Goal: Transaction & Acquisition: Book appointment/travel/reservation

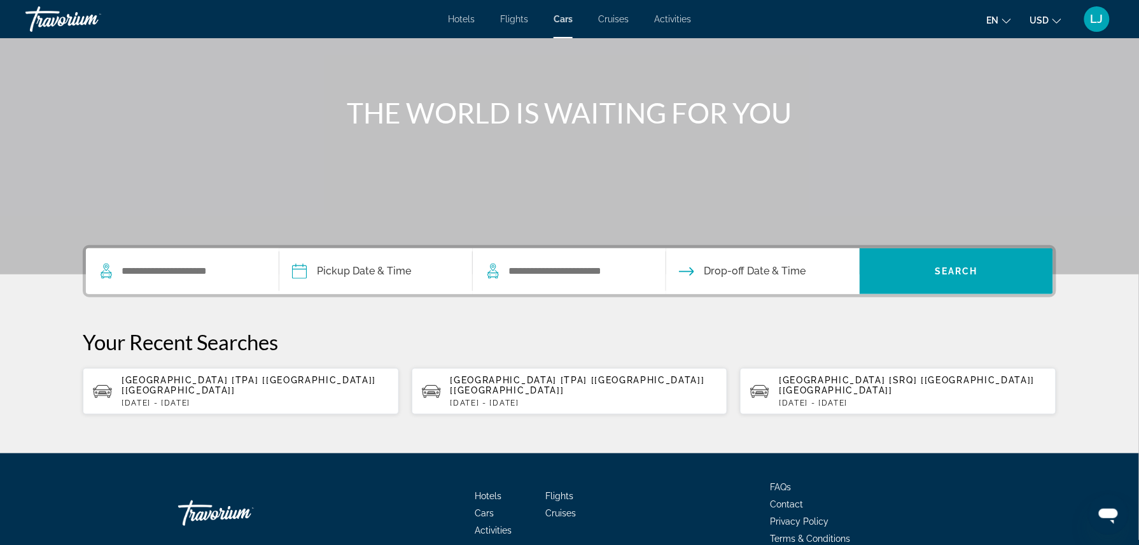
scroll to position [108, 0]
click at [278, 398] on p "Fri, 26 Apr - Sun, 28 Apr" at bounding box center [255, 402] width 267 height 9
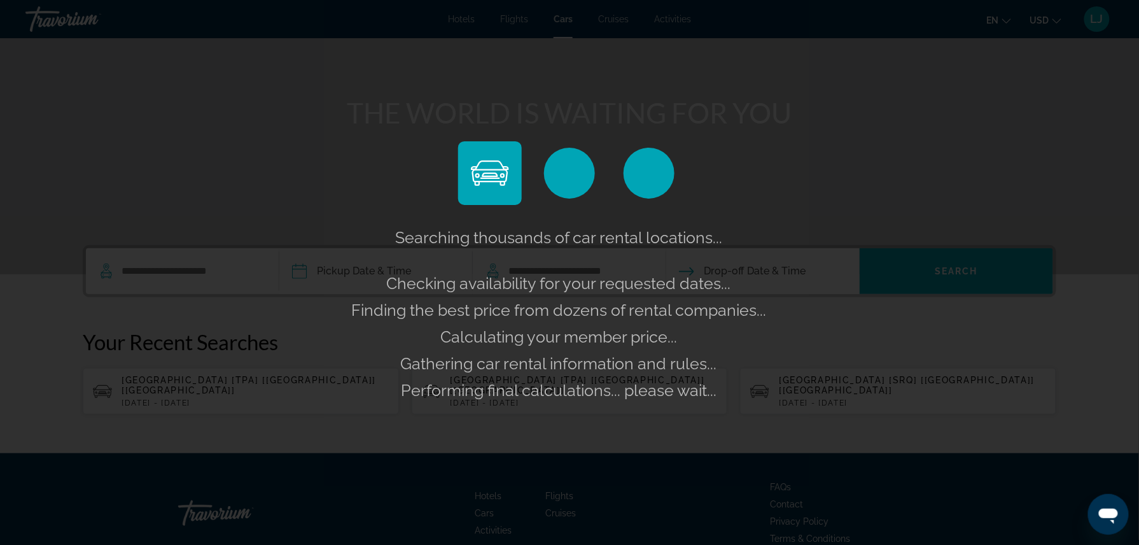
click at [234, 270] on div "Searching thousands of car rental locations... Checking availability for your r…" at bounding box center [569, 272] width 1139 height 545
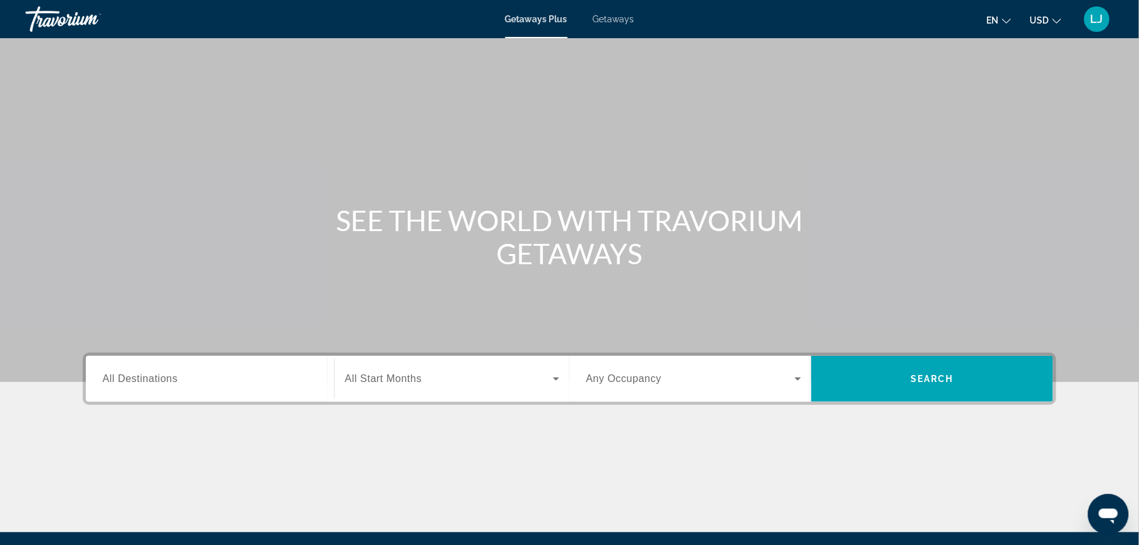
click at [184, 392] on div "Search widget" at bounding box center [209, 379] width 215 height 36
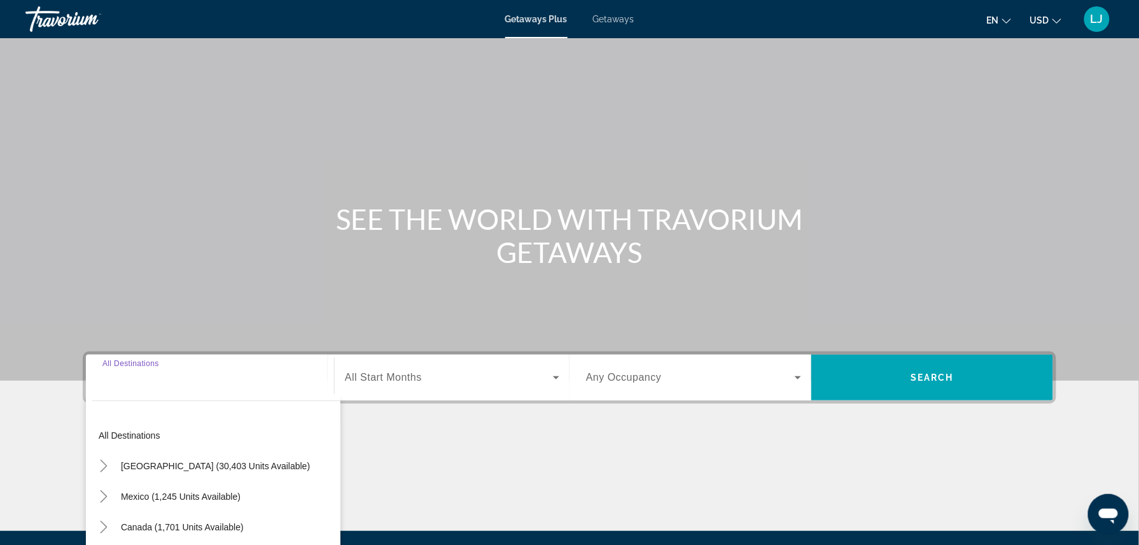
scroll to position [143, 0]
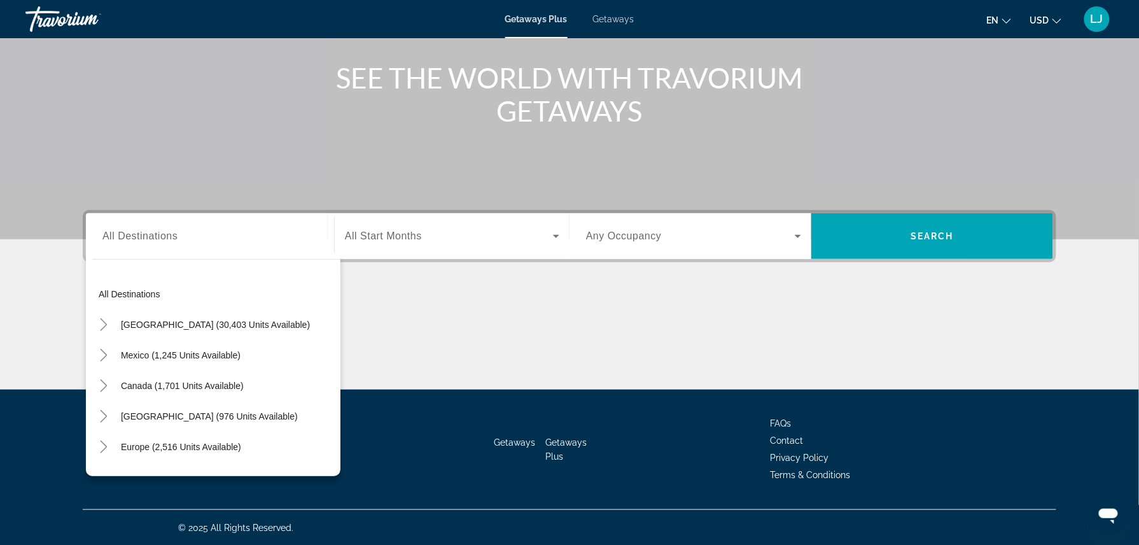
click at [952, 318] on div "Main content" at bounding box center [569, 341] width 973 height 95
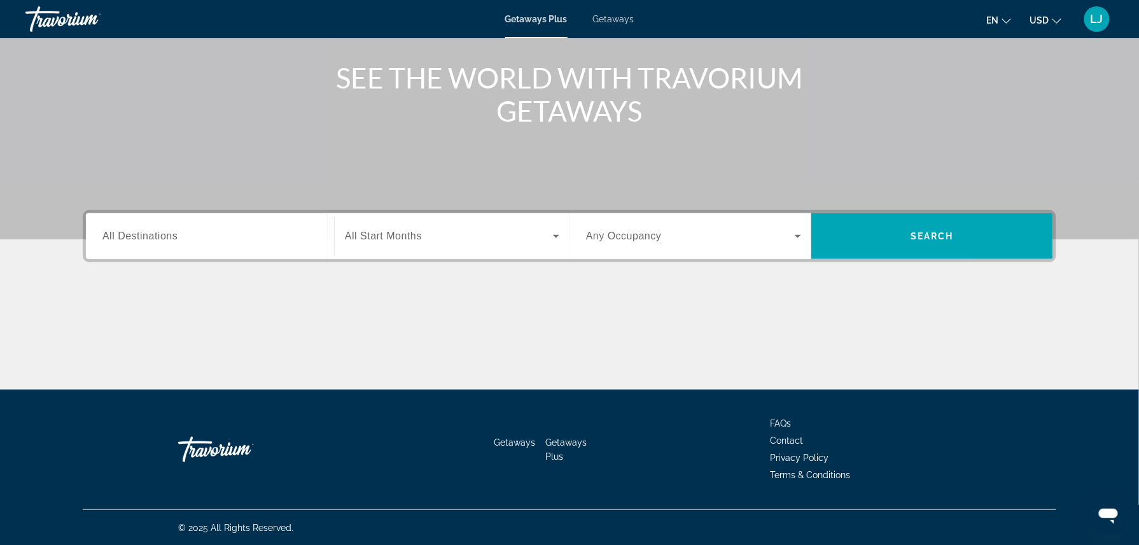
click at [303, 240] on input "Destination All Destinations" at bounding box center [209, 236] width 215 height 15
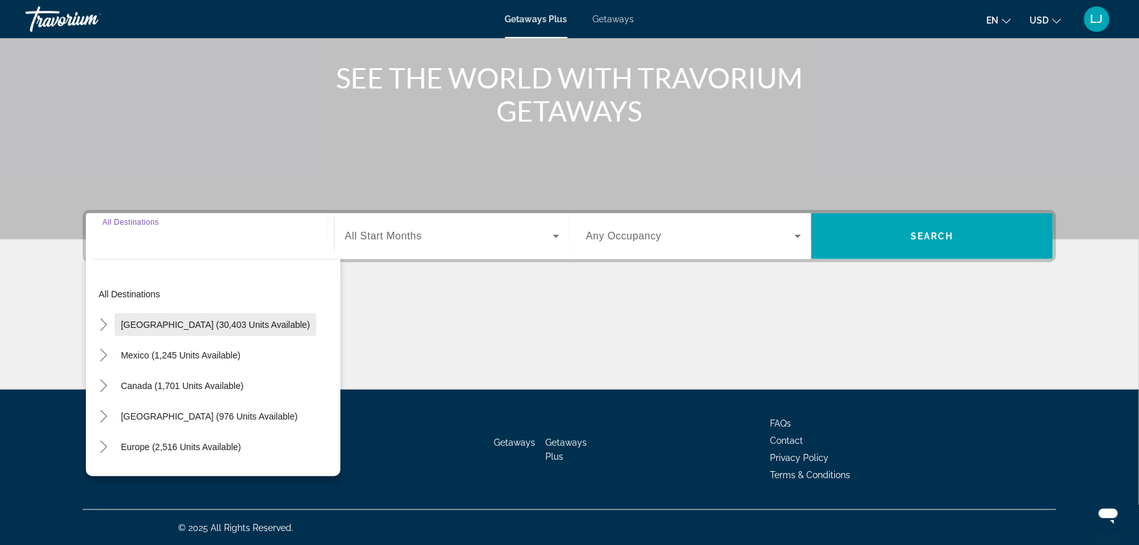
click at [247, 321] on span "[GEOGRAPHIC_DATA] (30,403 units available)" at bounding box center [215, 324] width 189 height 10
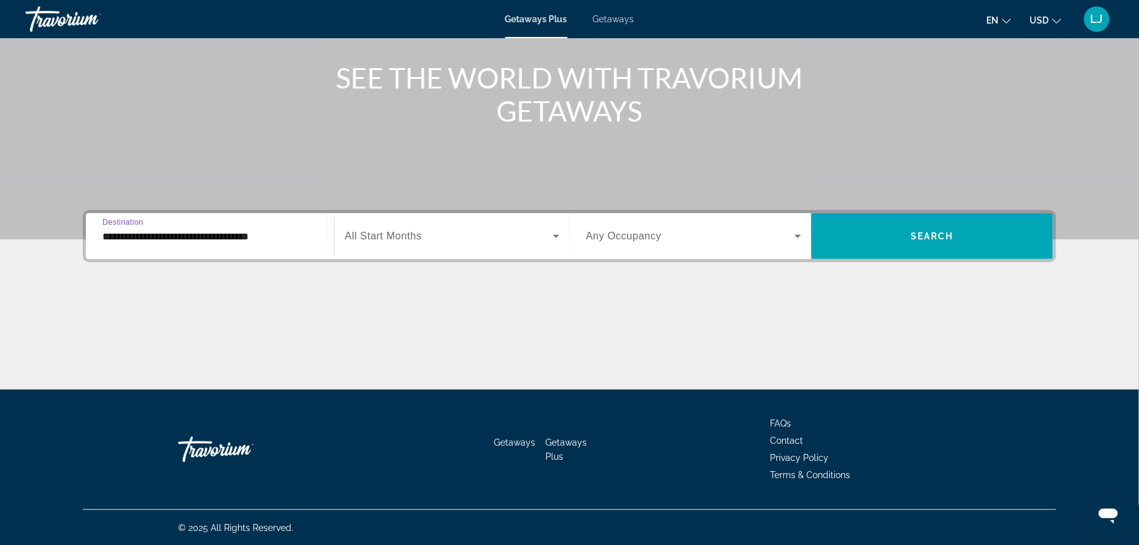
click at [291, 237] on input "**********" at bounding box center [209, 236] width 215 height 15
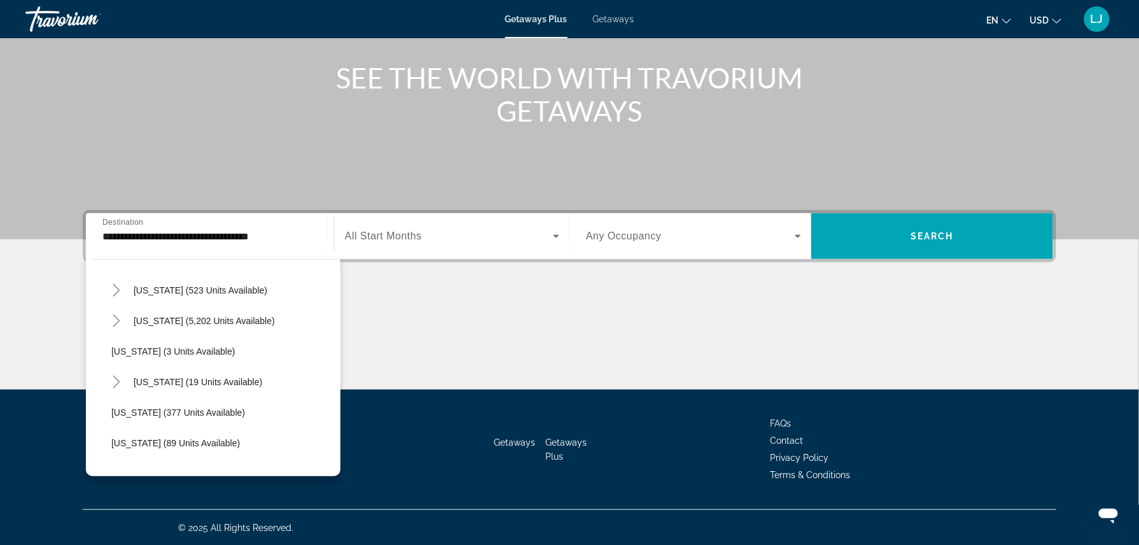
scroll to position [181, 0]
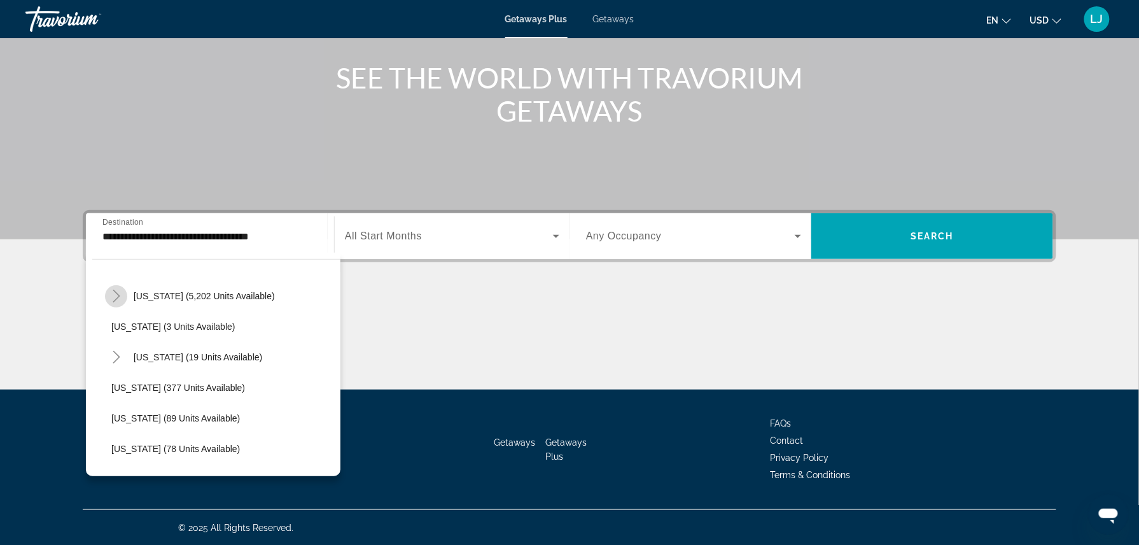
click at [118, 293] on icon "Toggle Florida (5,202 units available)" at bounding box center [116, 295] width 13 height 13
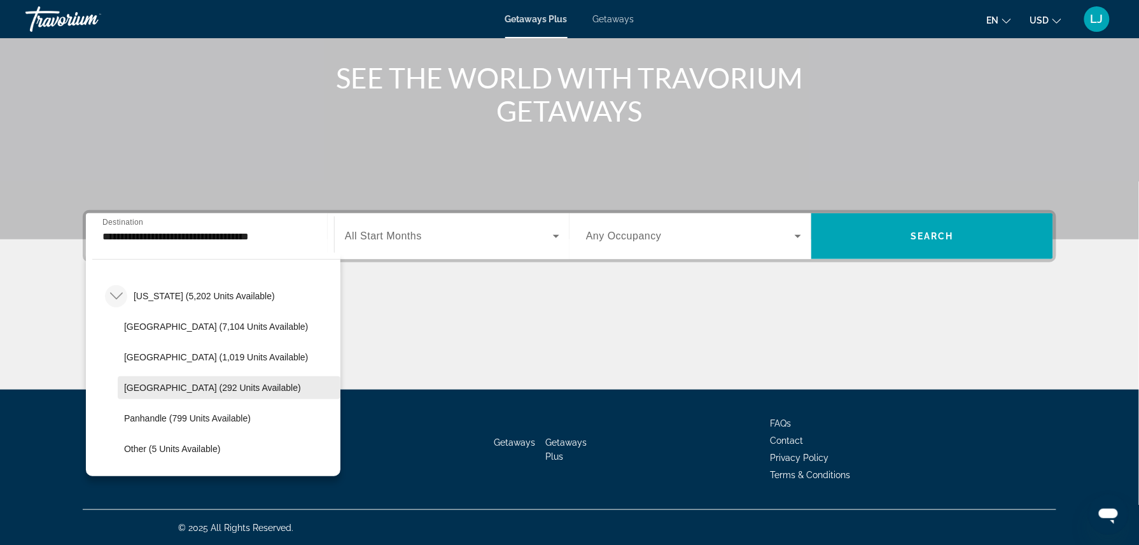
click at [133, 380] on span "Search widget" at bounding box center [229, 387] width 223 height 31
type input "**********"
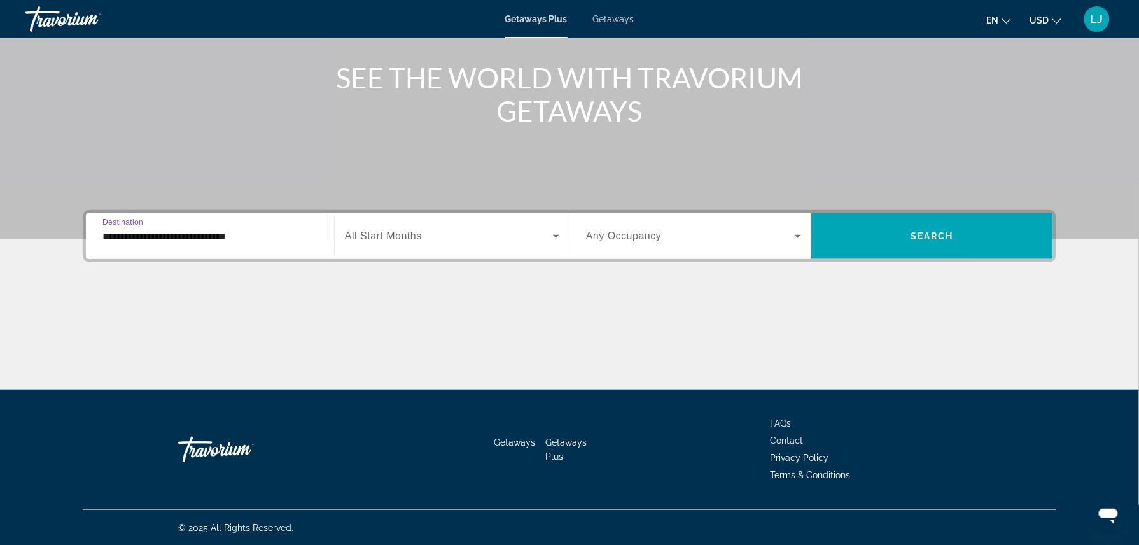
click at [375, 243] on div "Search widget" at bounding box center [452, 236] width 214 height 36
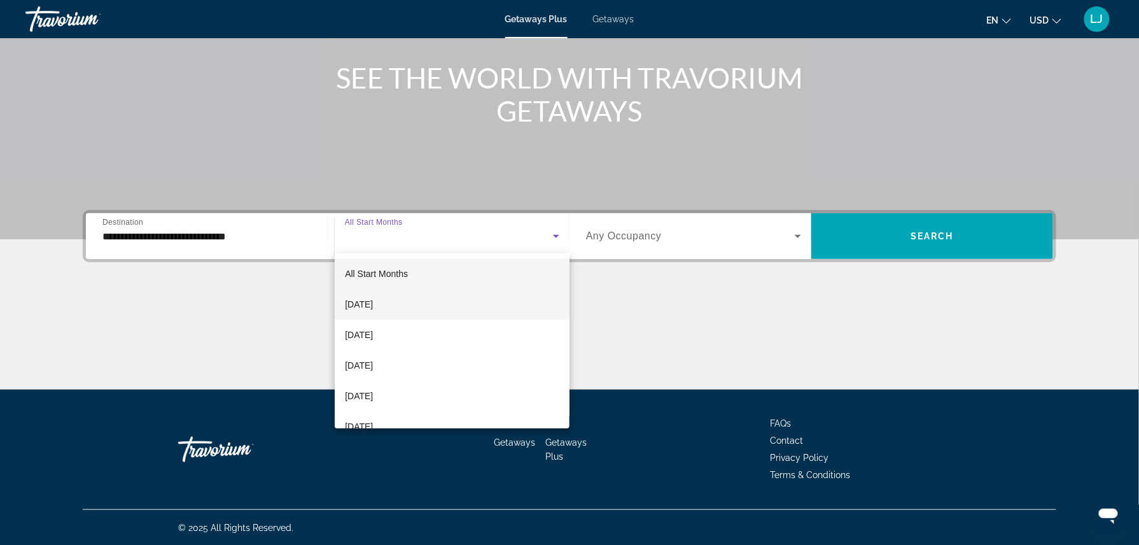
click at [373, 302] on span "[DATE]" at bounding box center [359, 303] width 28 height 15
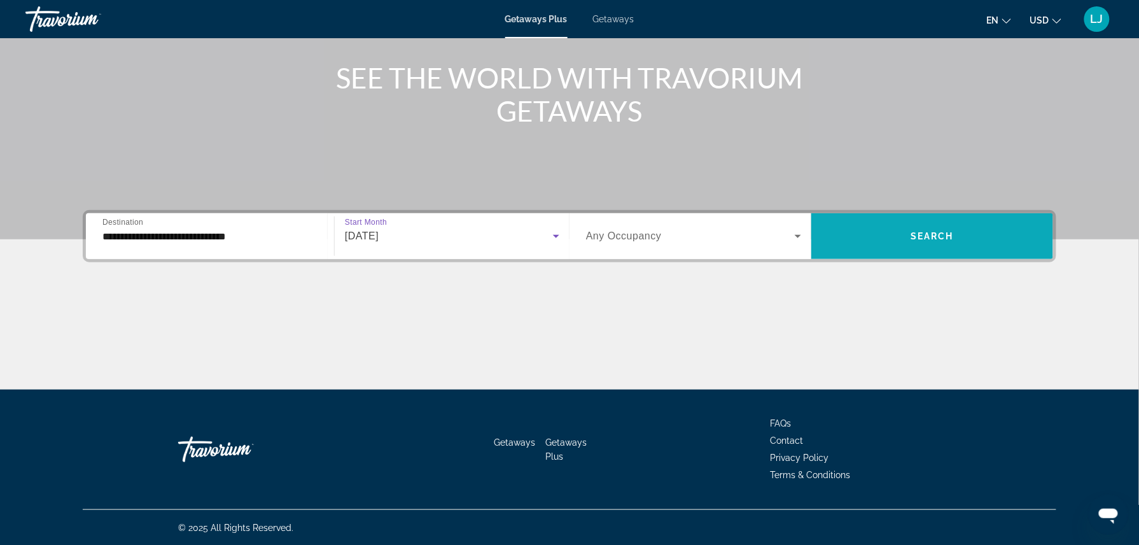
click at [855, 234] on span "Search widget" at bounding box center [932, 236] width 242 height 31
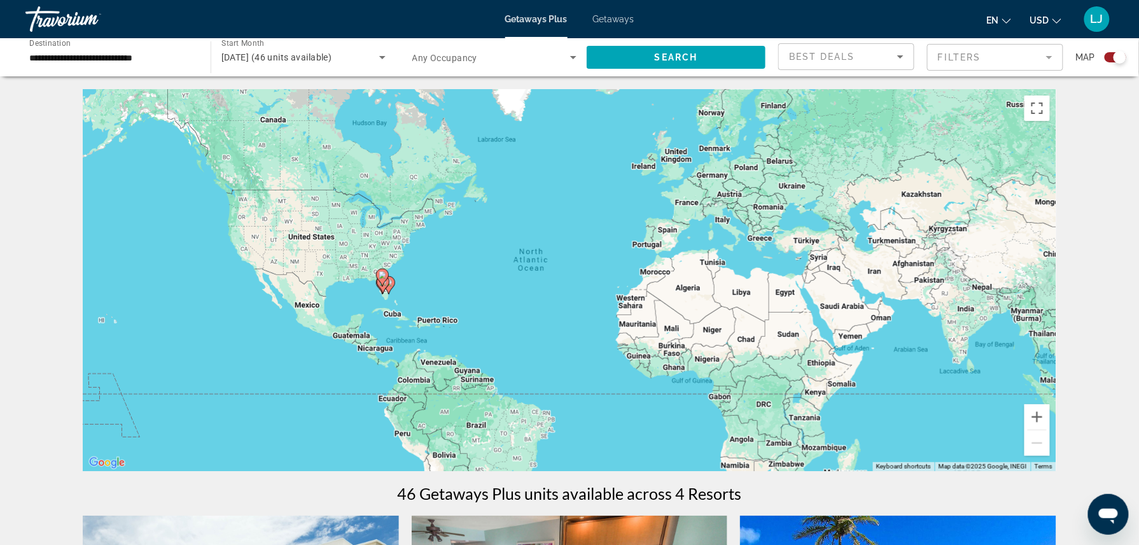
click at [373, 66] on div "[DATE] (46 units available)" at bounding box center [303, 57] width 164 height 36
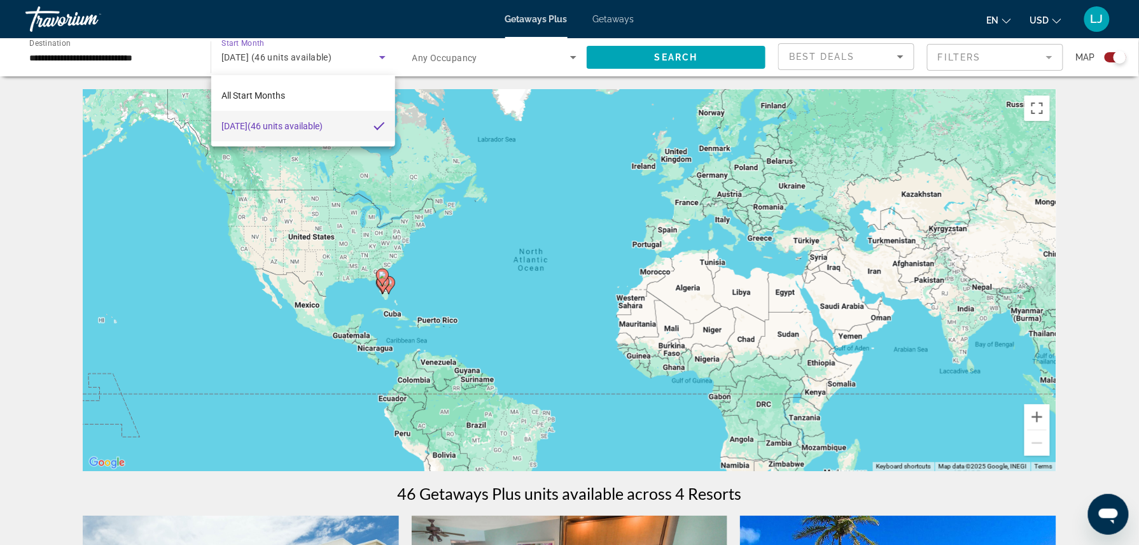
click at [616, 16] on div at bounding box center [569, 272] width 1139 height 545
click at [616, 16] on span "Getaways" at bounding box center [613, 19] width 41 height 10
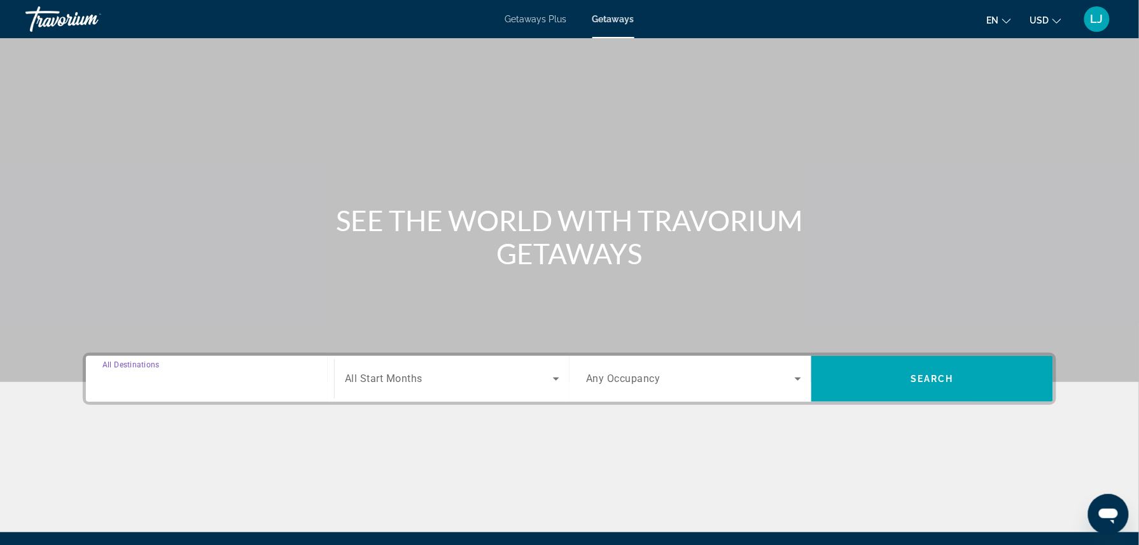
click at [222, 372] on input "Destination All Destinations" at bounding box center [209, 379] width 215 height 15
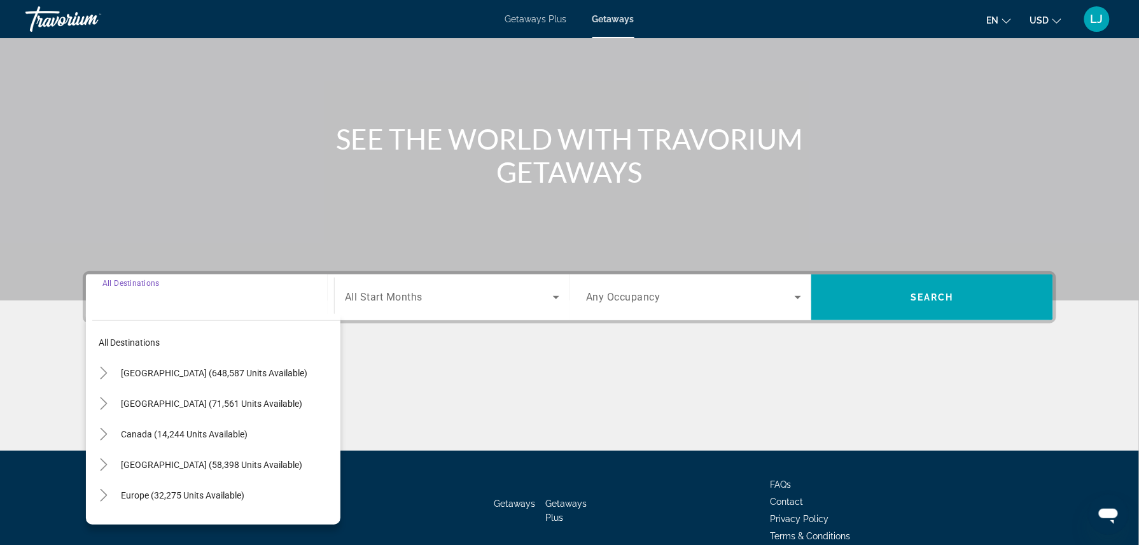
scroll to position [143, 0]
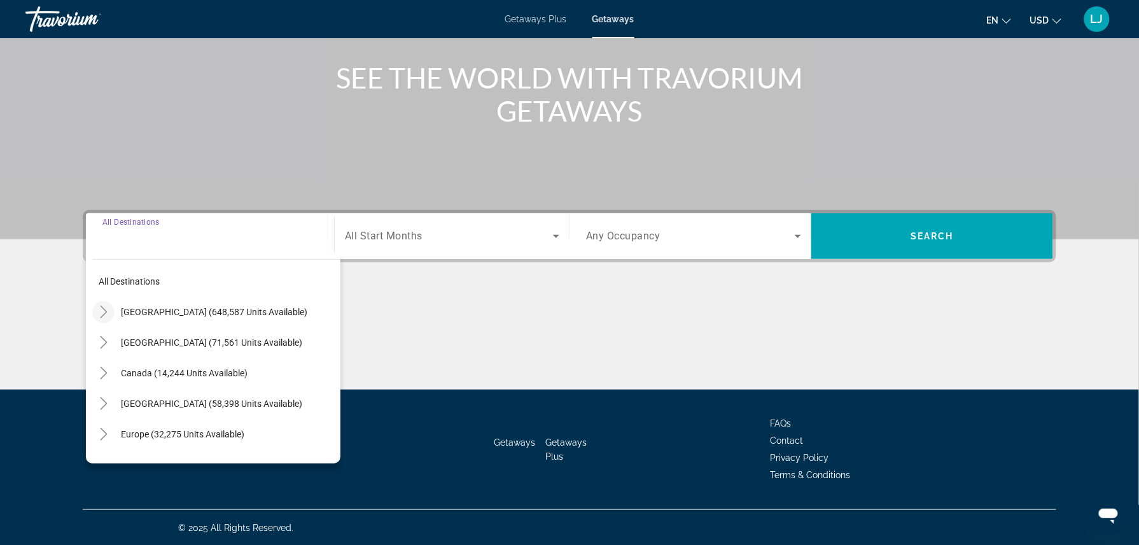
click at [104, 312] on icon "Toggle United States (648,587 units available)" at bounding box center [103, 311] width 7 height 13
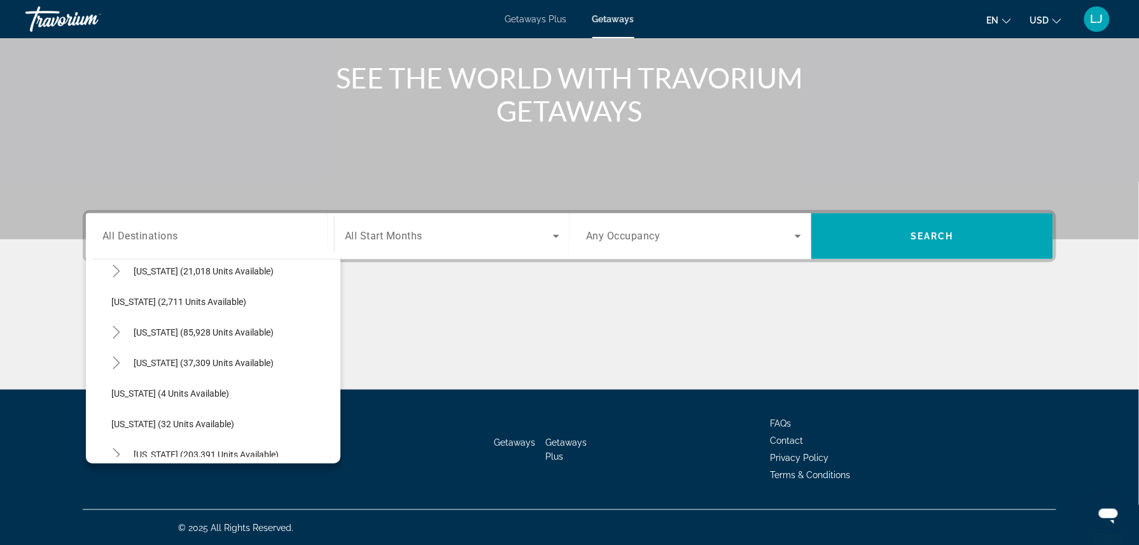
scroll to position [150, 0]
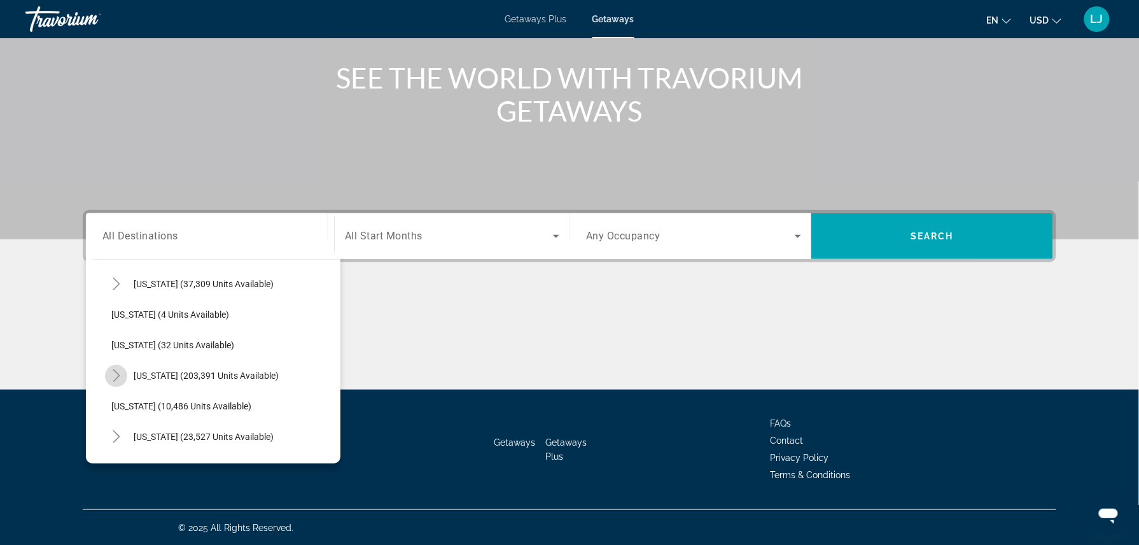
click at [110, 380] on icon "Toggle Florida (203,391 units available)" at bounding box center [116, 375] width 13 height 13
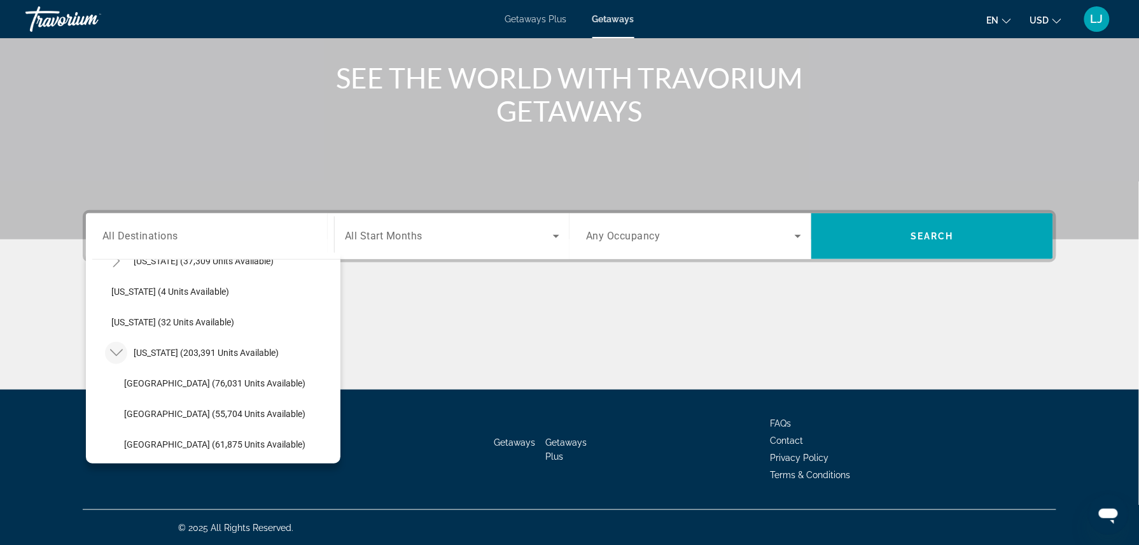
scroll to position [184, 0]
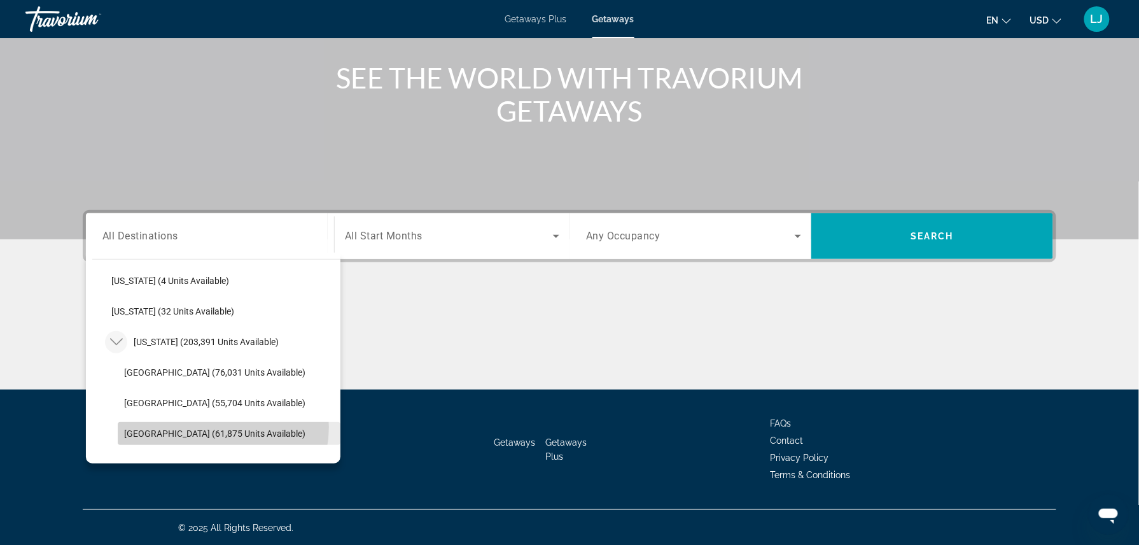
click at [218, 428] on span "[GEOGRAPHIC_DATA] (61,875 units available)" at bounding box center [214, 433] width 181 height 10
type input "**********"
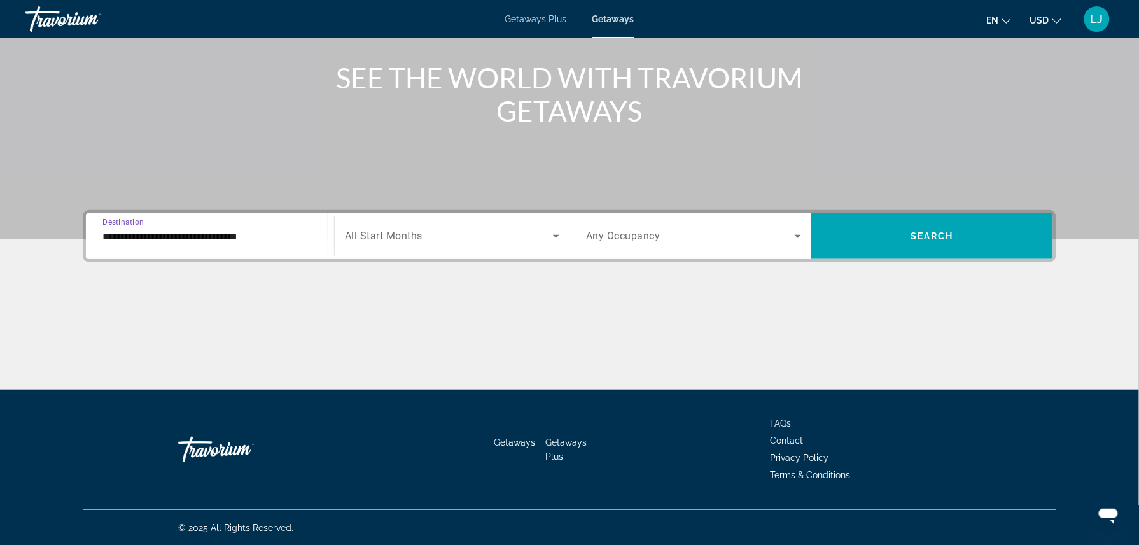
click at [487, 224] on div "Search widget" at bounding box center [452, 236] width 214 height 36
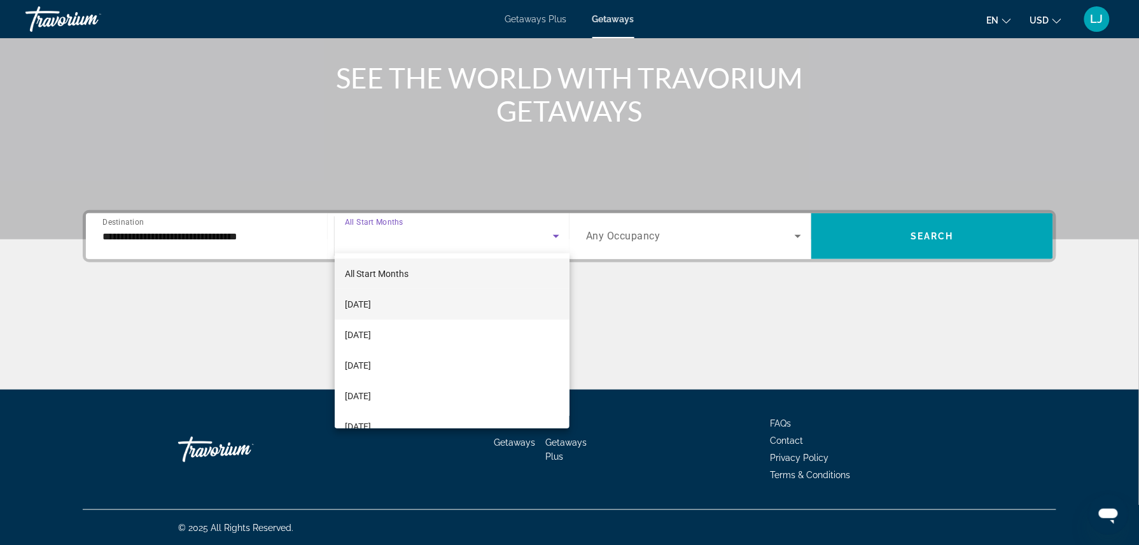
click at [422, 307] on mat-option "[DATE]" at bounding box center [452, 304] width 235 height 31
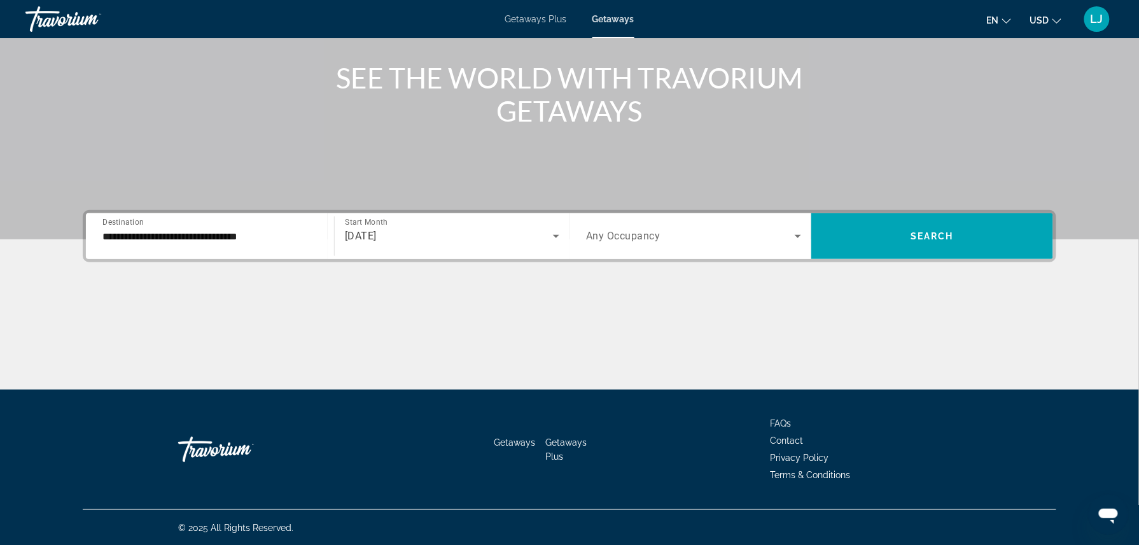
click at [627, 237] on span "Any Occupancy" at bounding box center [623, 236] width 74 height 12
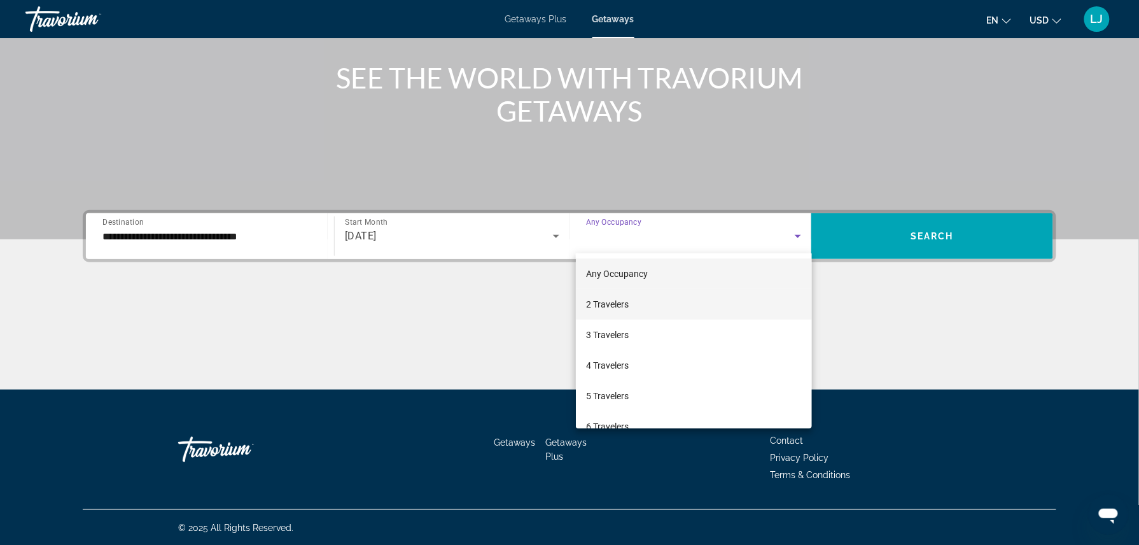
click at [622, 303] on span "2 Travelers" at bounding box center [607, 303] width 43 height 15
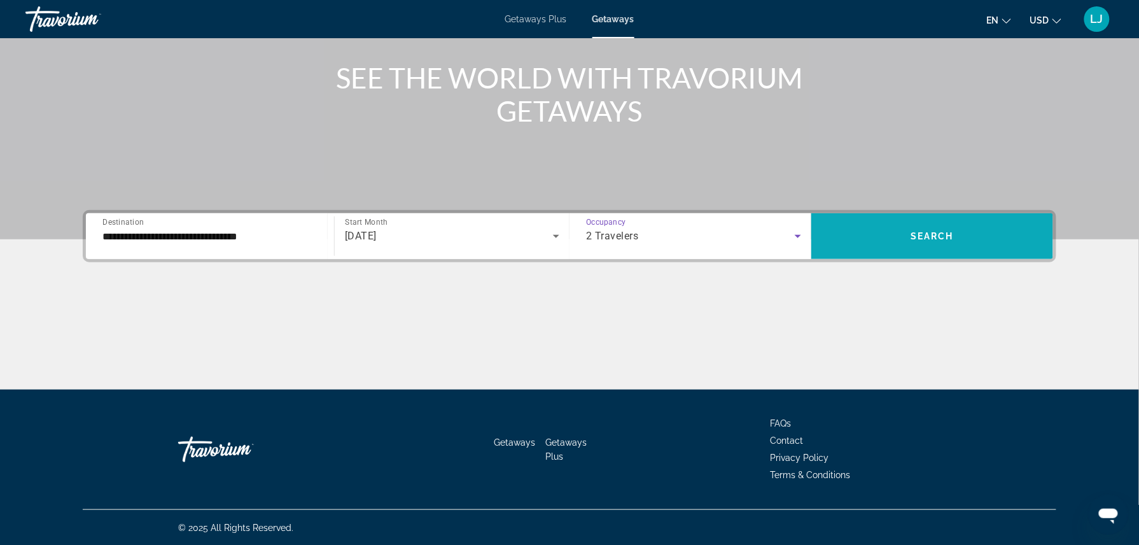
click at [874, 244] on span "Search widget" at bounding box center [932, 236] width 242 height 31
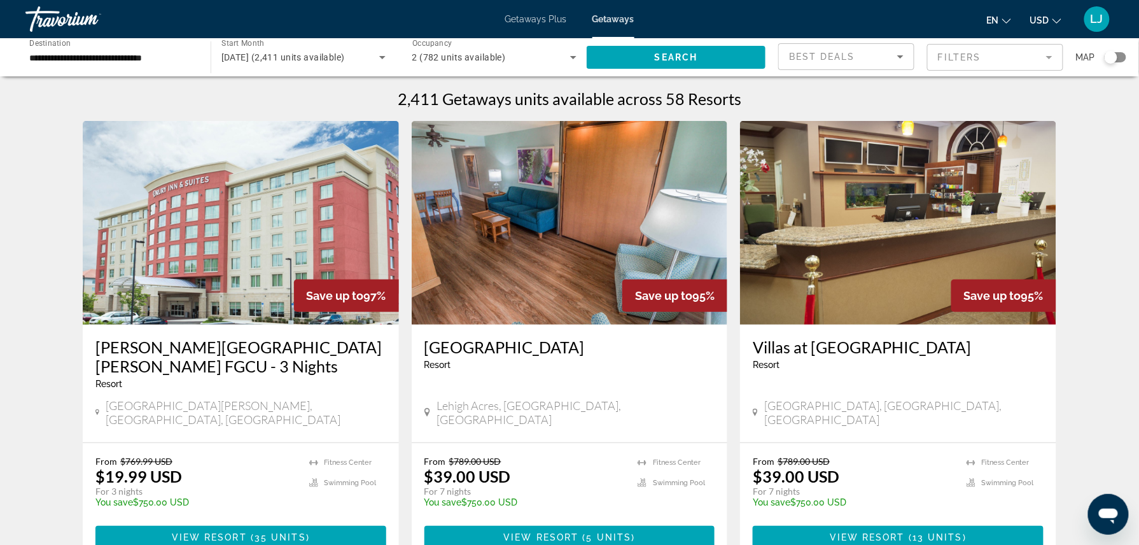
click at [911, 57] on div "Best Deals" at bounding box center [846, 56] width 135 height 25
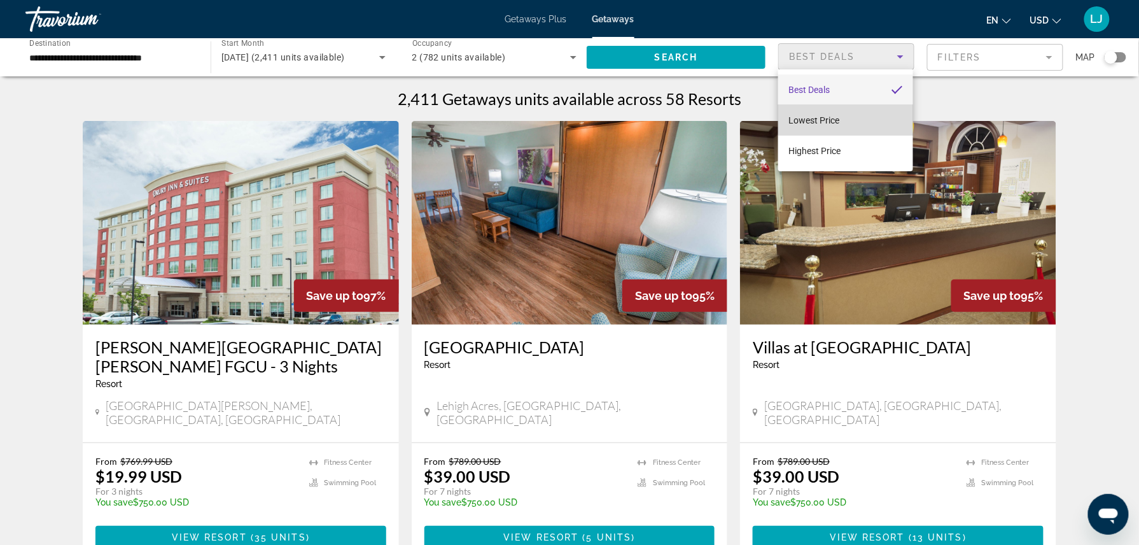
click at [881, 107] on mat-option "Lowest Price" at bounding box center [845, 120] width 135 height 31
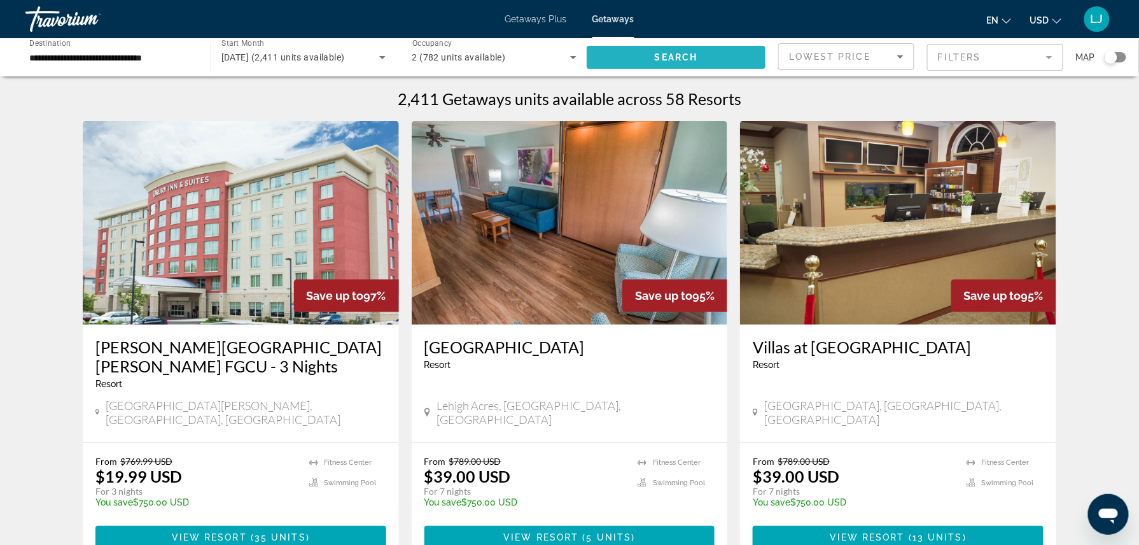
click at [744, 61] on span "Search widget" at bounding box center [676, 57] width 179 height 31
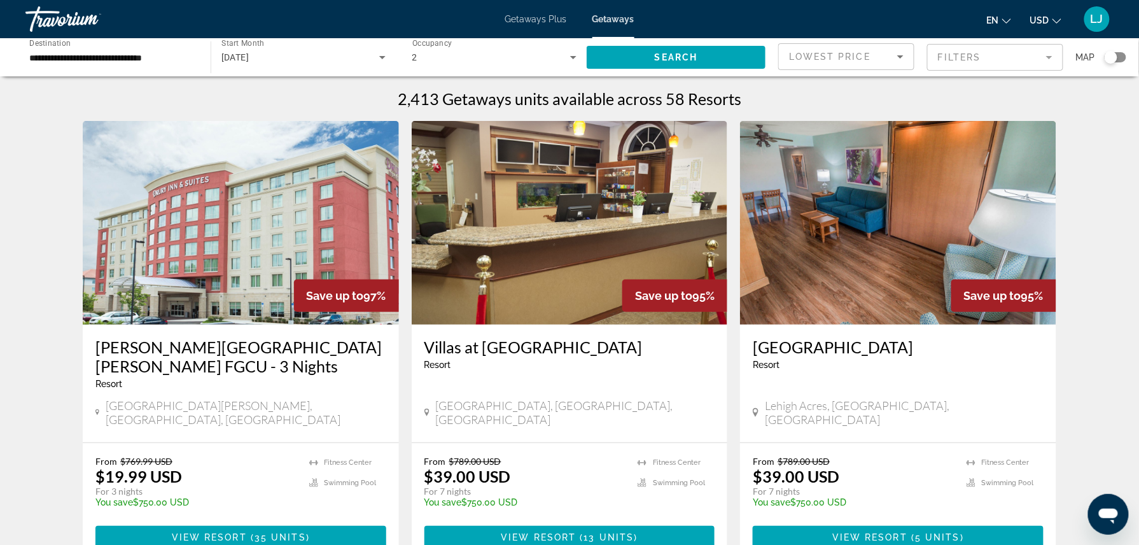
click at [181, 64] on input "**********" at bounding box center [111, 57] width 165 height 15
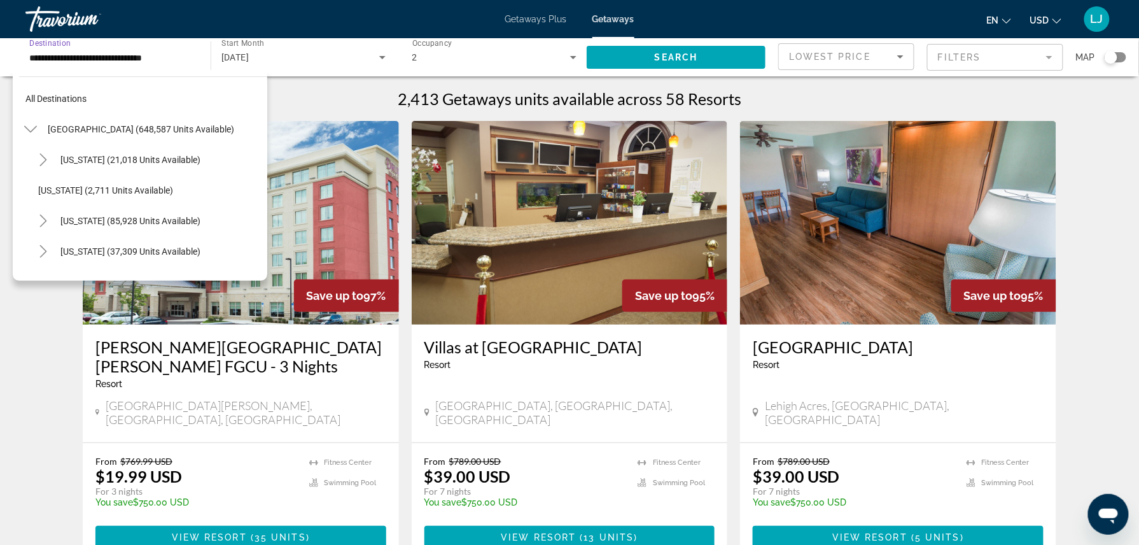
scroll to position [258, 0]
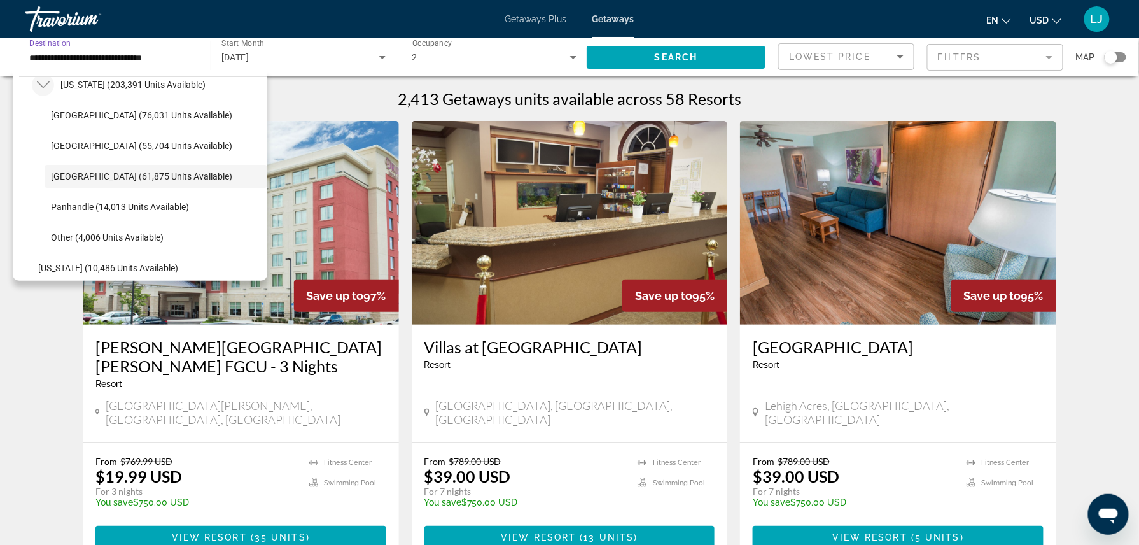
click at [49, 83] on icon "Toggle Florida (203,391 units available)" at bounding box center [43, 84] width 13 height 13
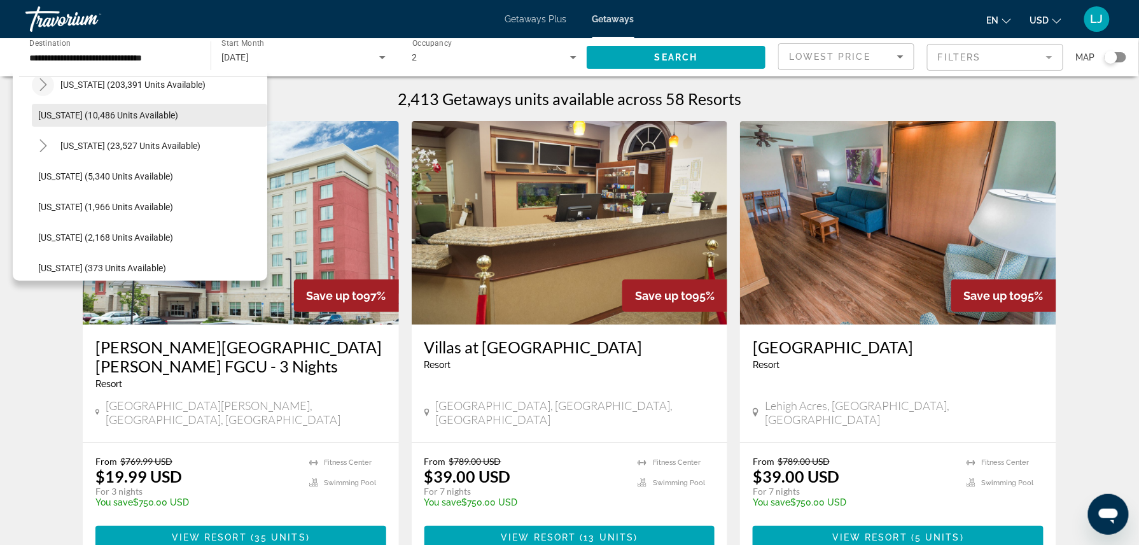
click at [48, 110] on span "[US_STATE] (10,486 units available)" at bounding box center [108, 115] width 140 height 10
type input "**********"
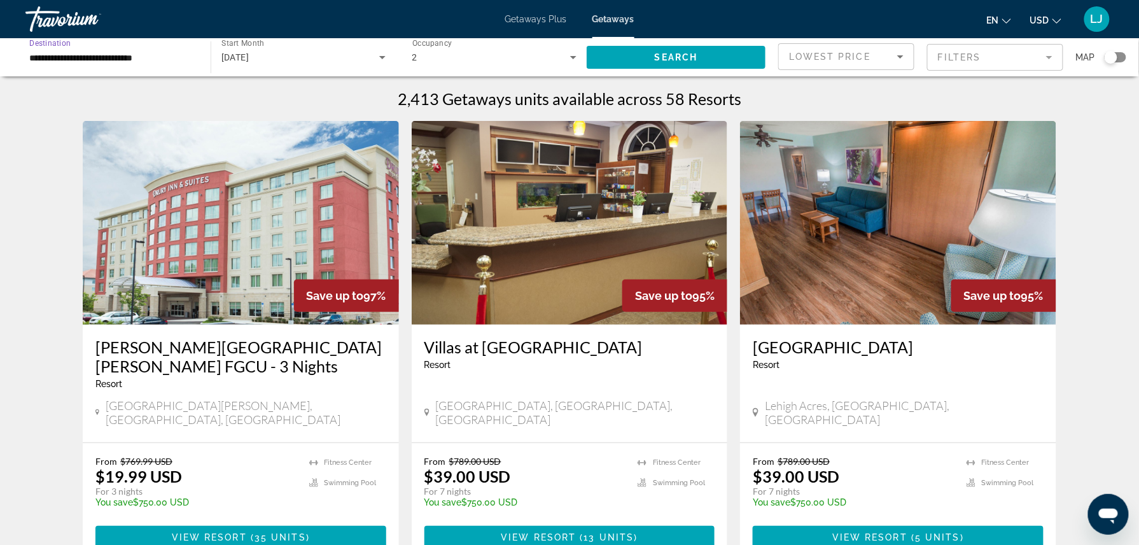
click at [64, 57] on input "**********" at bounding box center [111, 57] width 165 height 15
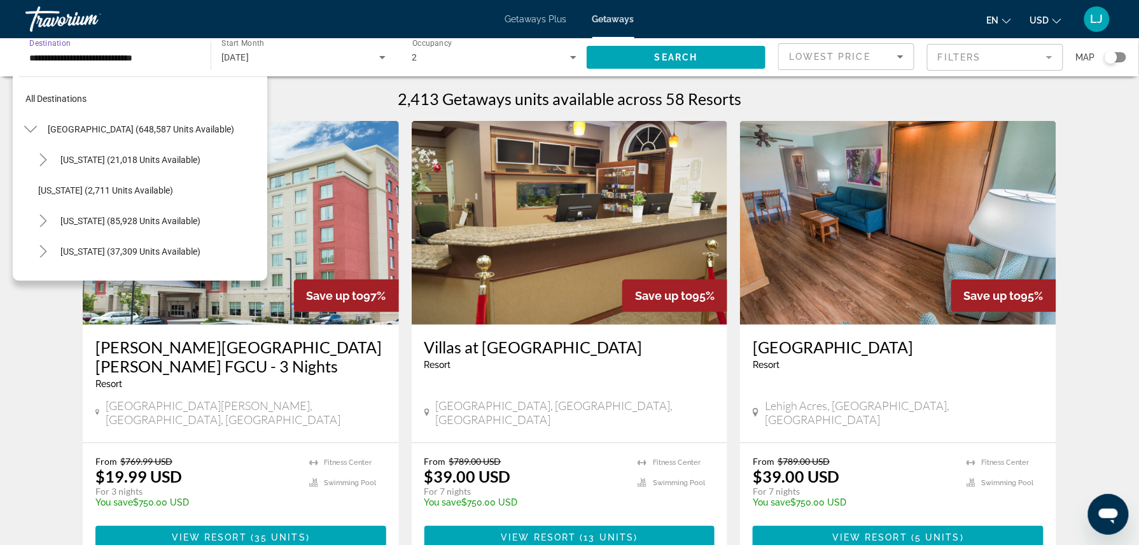
scroll to position [197, 0]
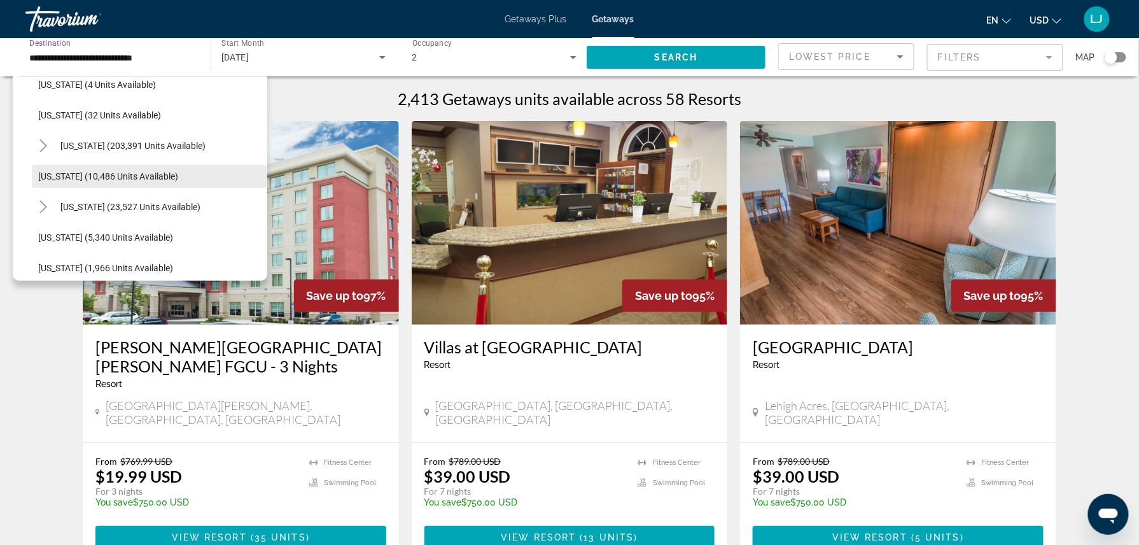
click at [46, 167] on span "Search widget" at bounding box center [149, 176] width 235 height 31
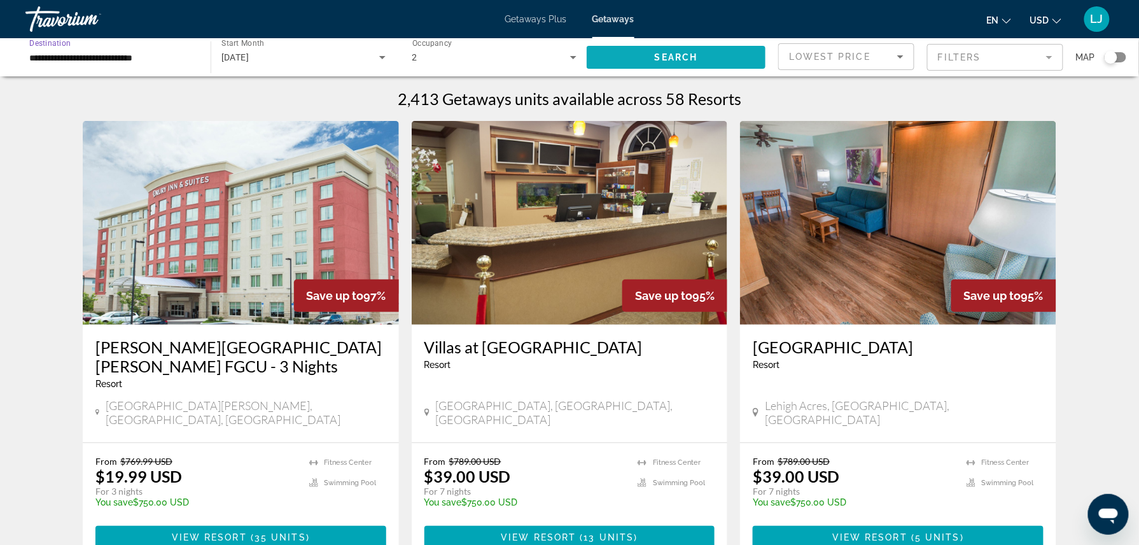
click at [626, 53] on span "Search widget" at bounding box center [676, 57] width 179 height 31
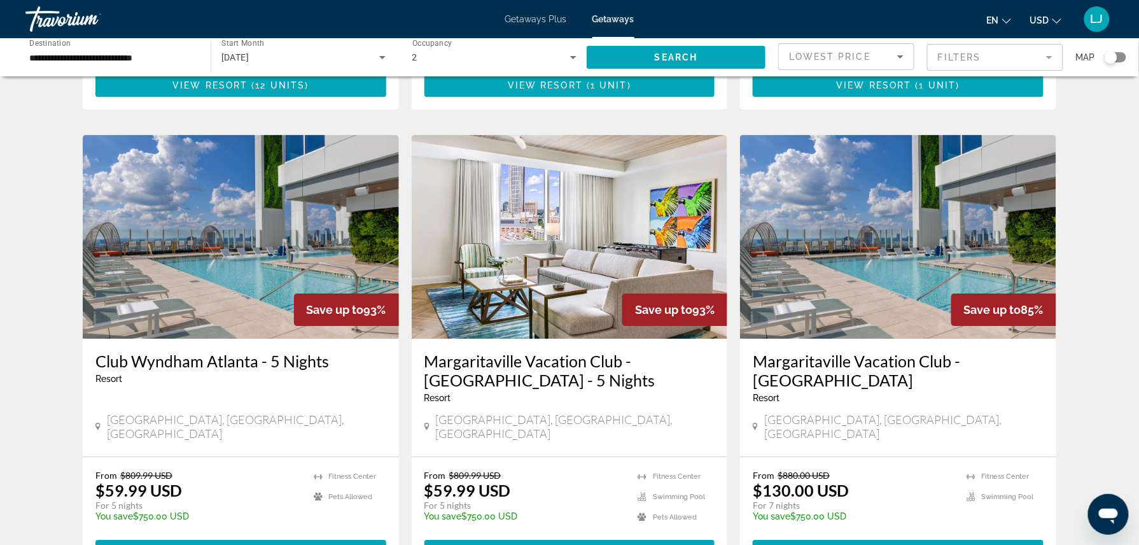
scroll to position [1591, 0]
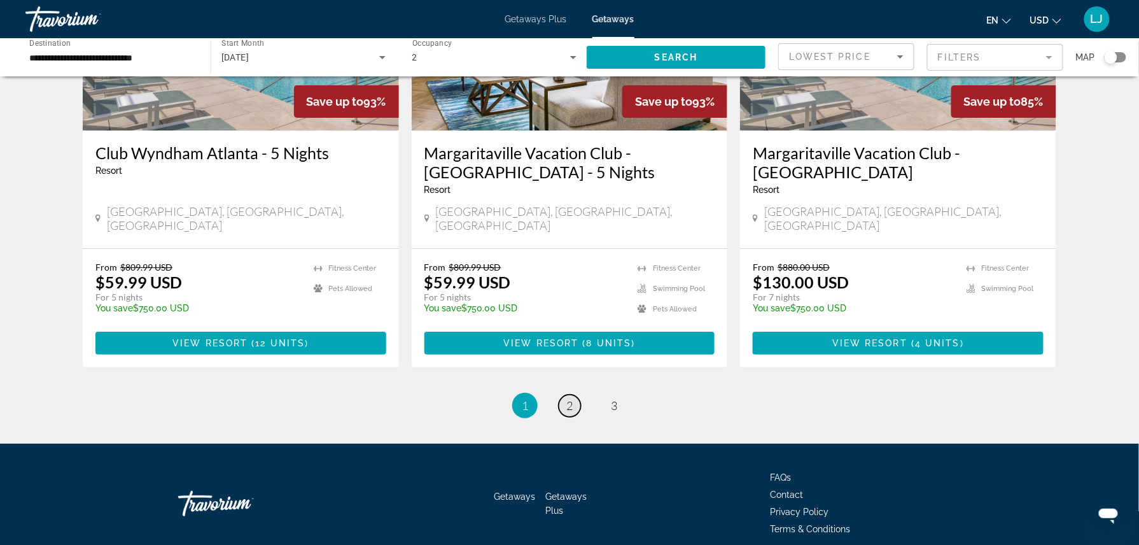
click at [576, 394] on link "page 2" at bounding box center [570, 405] width 22 height 22
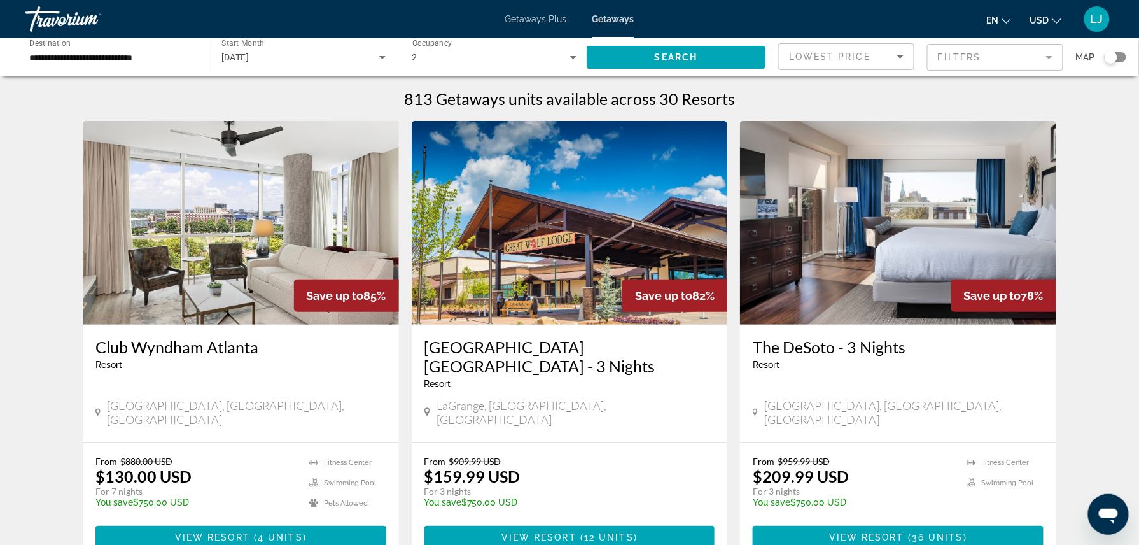
click at [311, 247] on img "Main content" at bounding box center [241, 223] width 316 height 204
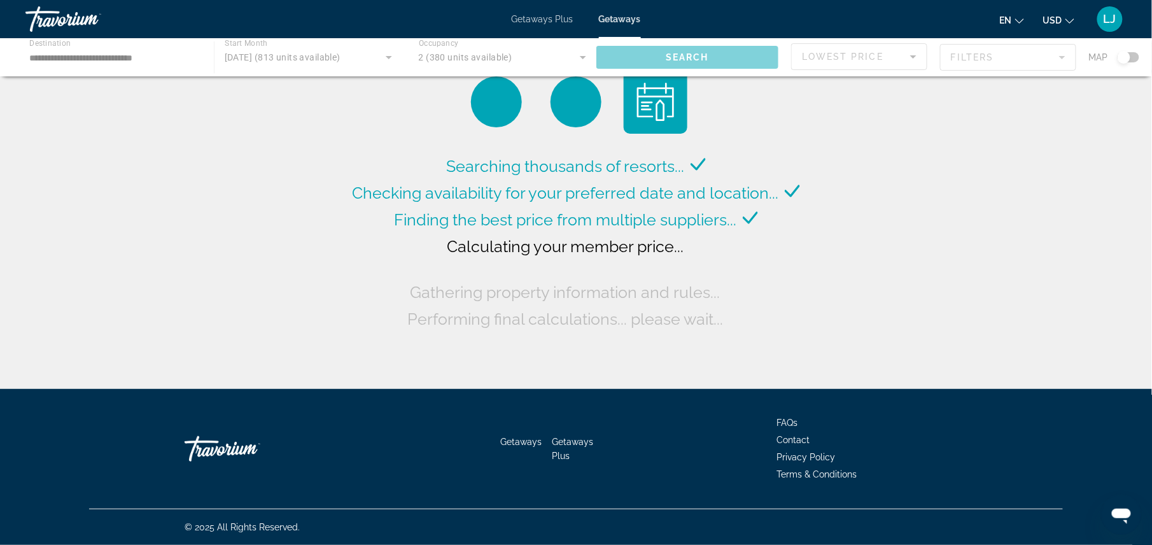
click at [245, 54] on div "Main content" at bounding box center [576, 57] width 1152 height 38
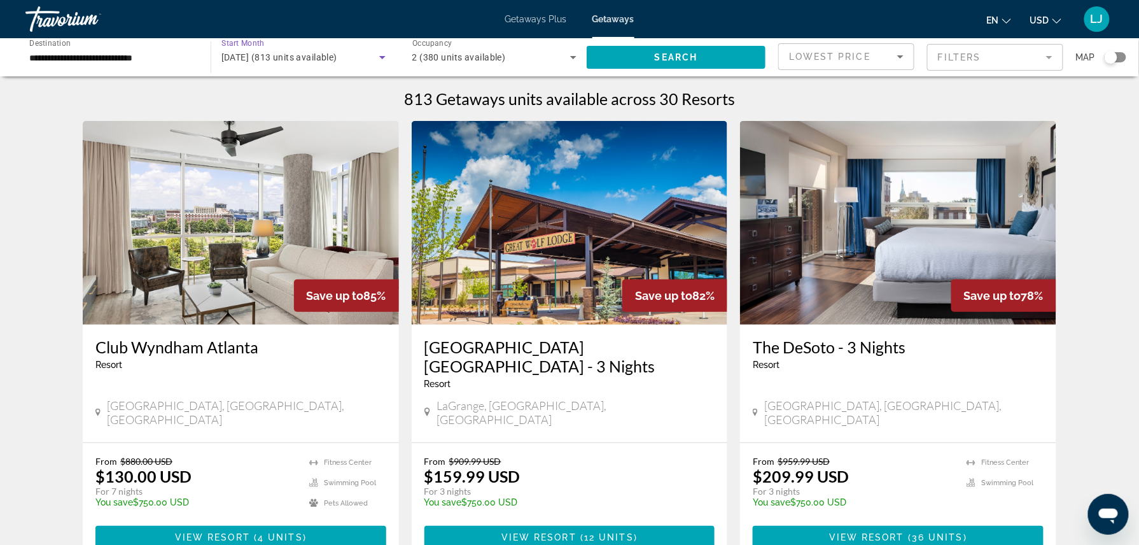
click at [256, 52] on span "[DATE] (813 units available)" at bounding box center [279, 57] width 116 height 10
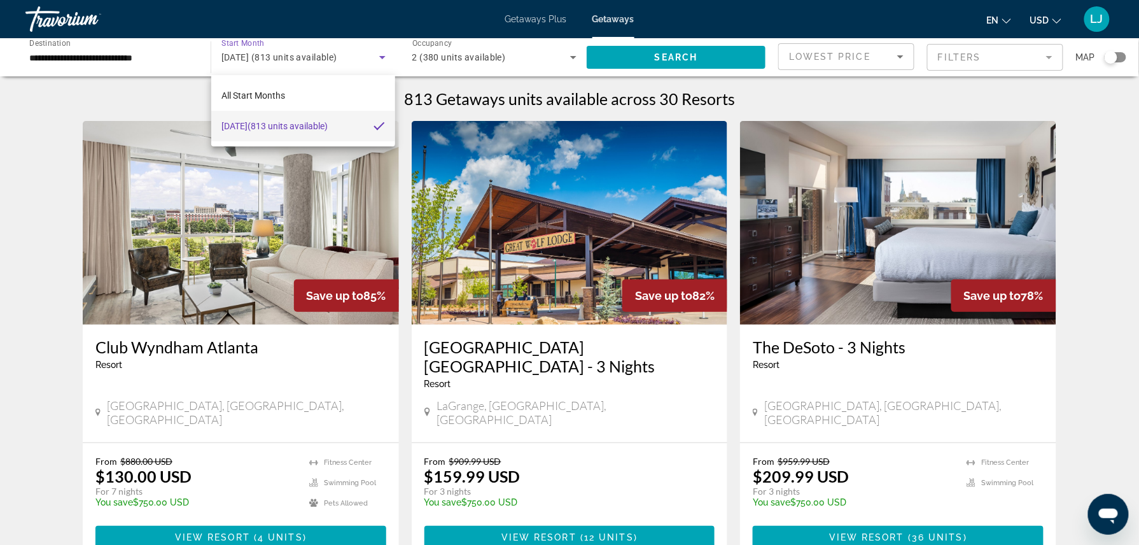
click at [370, 56] on div at bounding box center [569, 272] width 1139 height 545
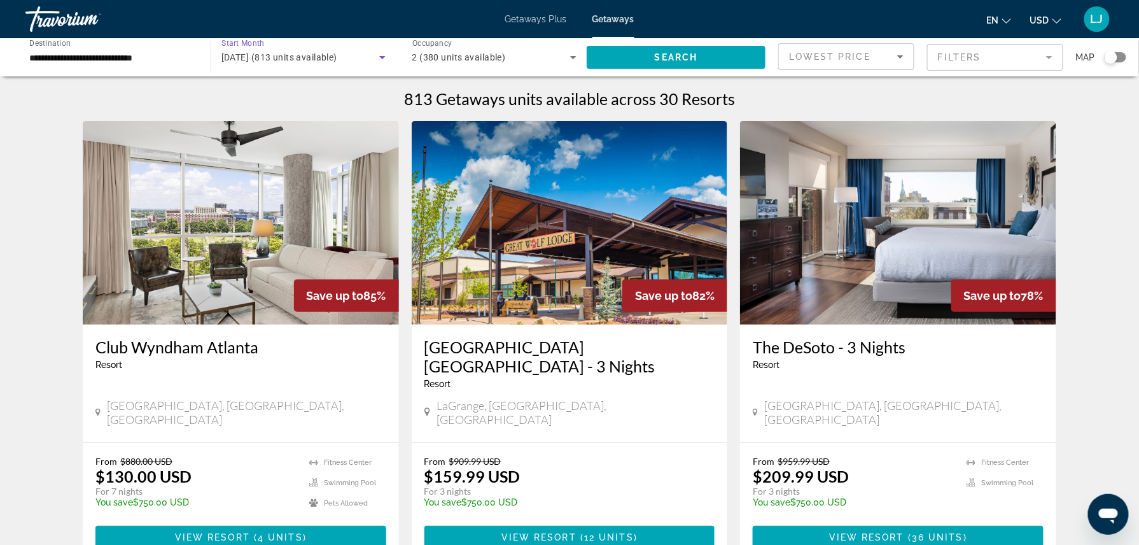
click at [249, 56] on span "[DATE] (813 units available)" at bounding box center [279, 57] width 116 height 10
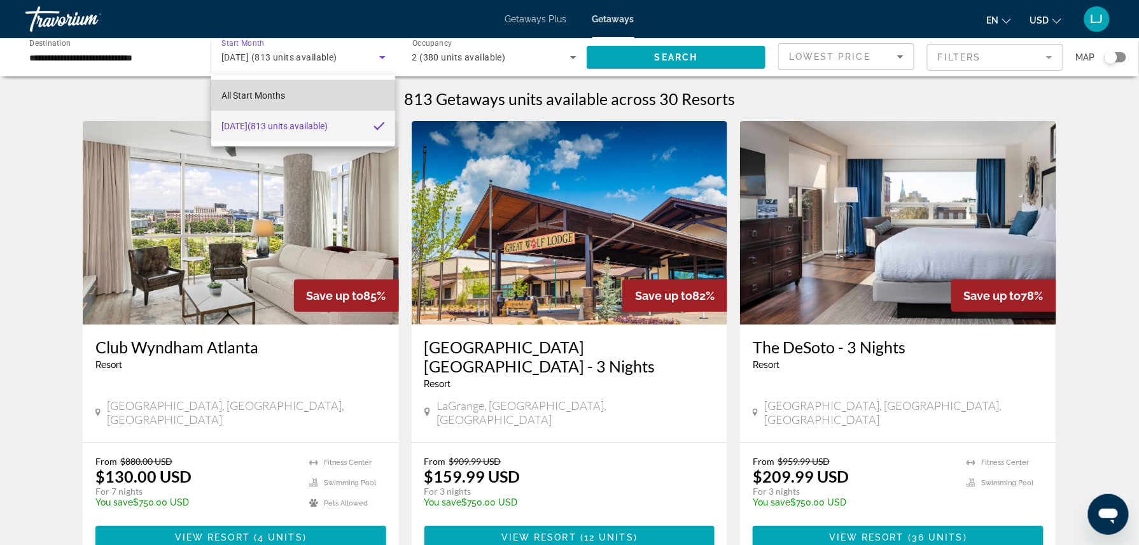
click at [249, 97] on span "All Start Months" at bounding box center [253, 95] width 64 height 10
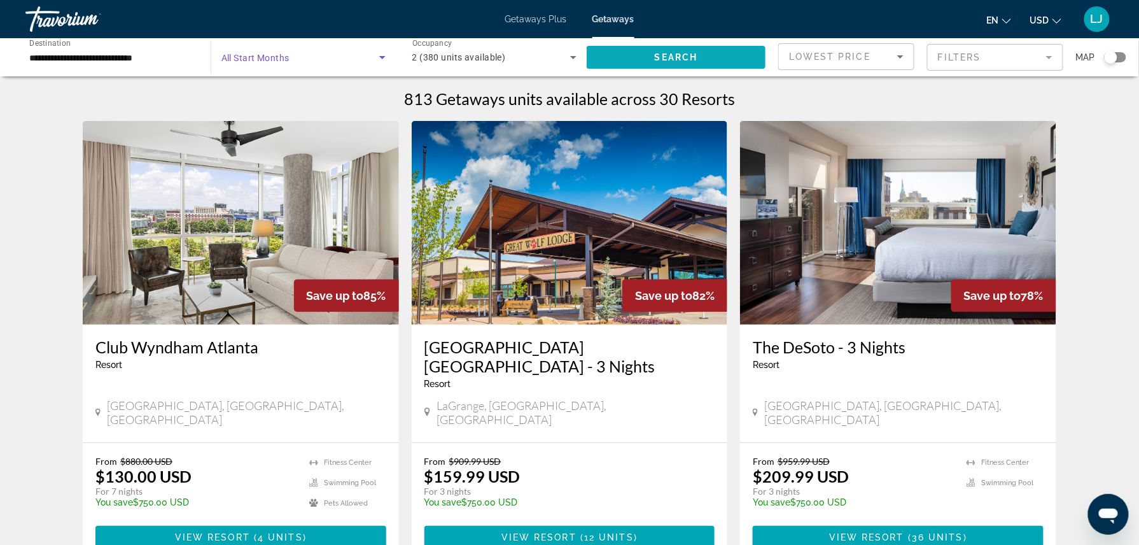
click at [662, 46] on span "Search widget" at bounding box center [676, 57] width 179 height 31
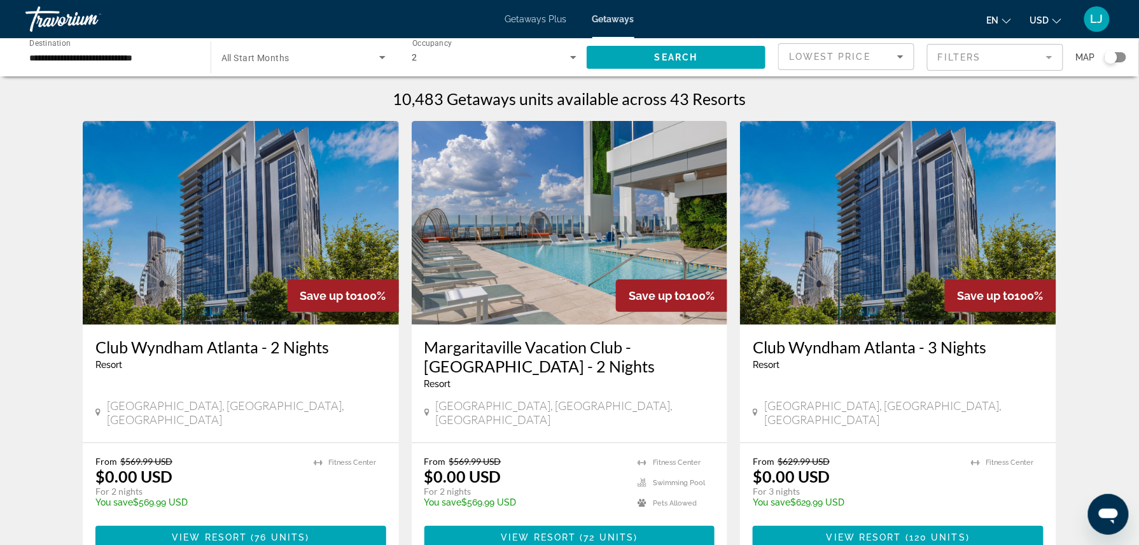
click at [354, 50] on span "Search widget" at bounding box center [300, 57] width 158 height 15
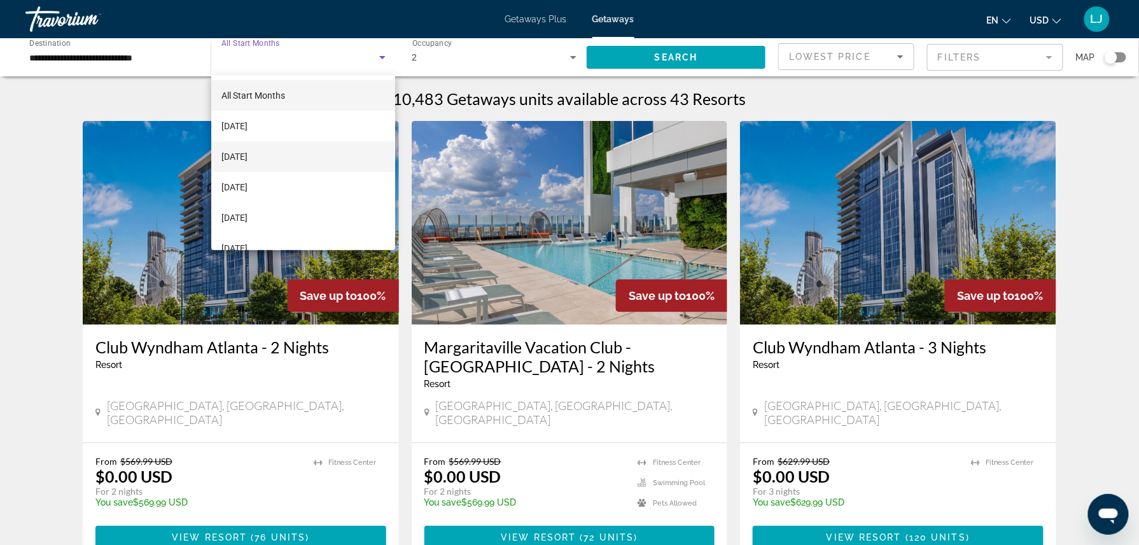
click at [288, 164] on mat-option "[DATE]" at bounding box center [303, 156] width 184 height 31
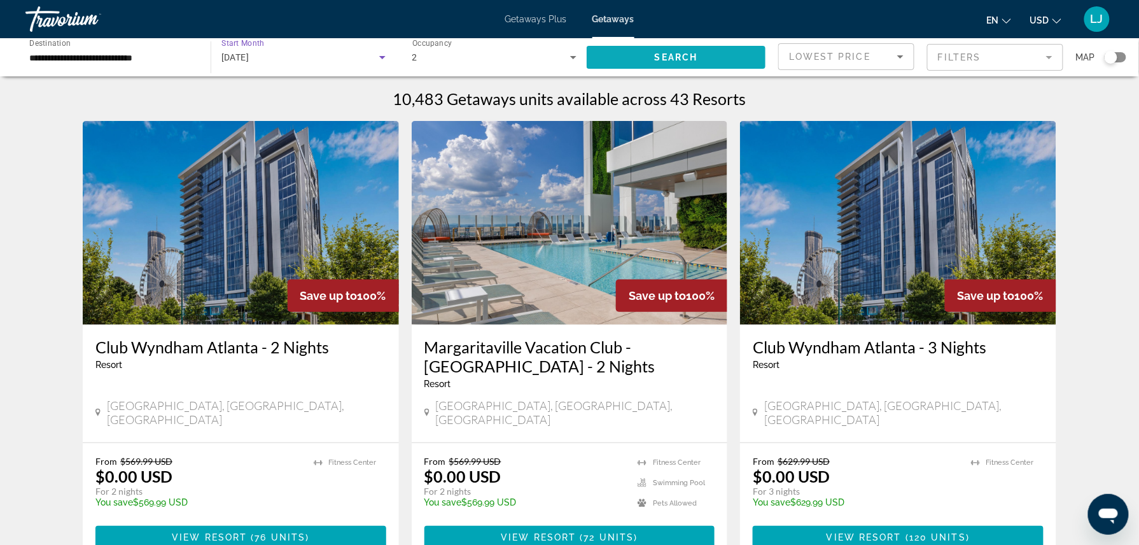
click at [632, 69] on span "Search widget" at bounding box center [676, 57] width 179 height 31
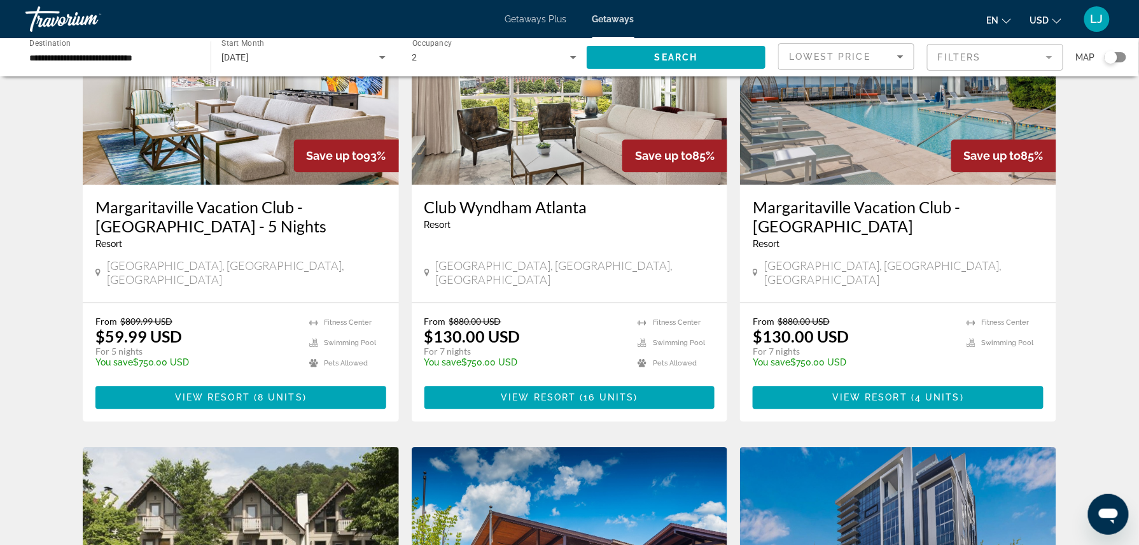
scroll to position [1028, 0]
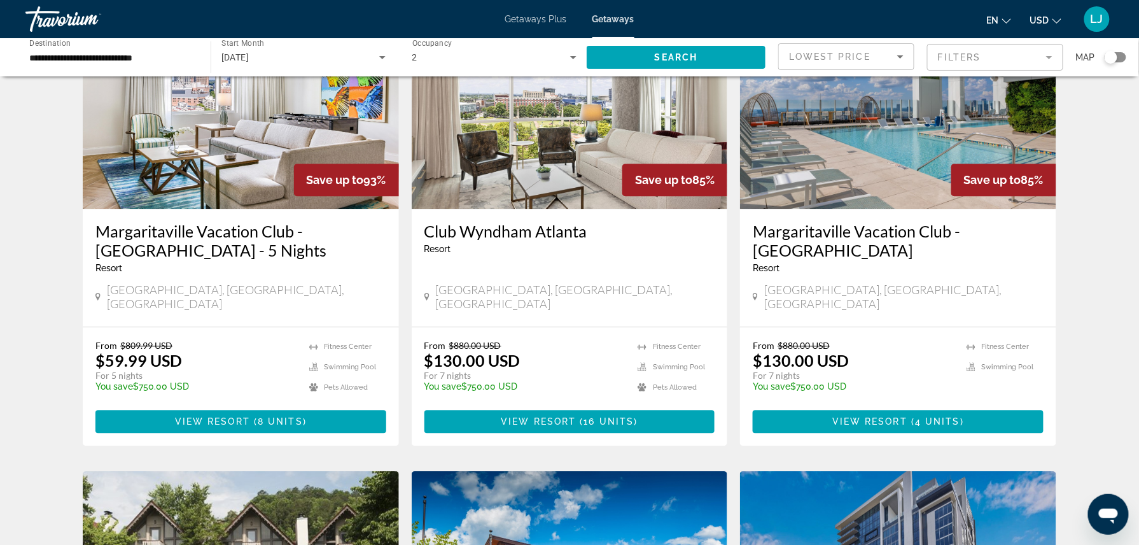
click at [288, 340] on div "From $809.99 USD $59.99 USD For 5 nights You save $750.00 USD temp" at bounding box center [195, 370] width 201 height 60
click at [154, 64] on input "**********" at bounding box center [111, 57] width 165 height 15
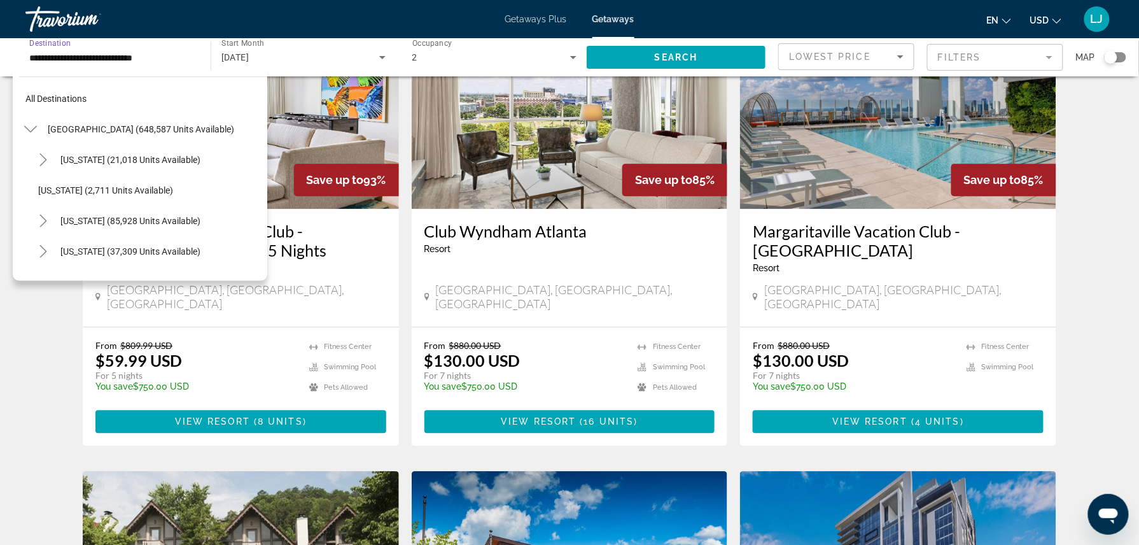
scroll to position [197, 0]
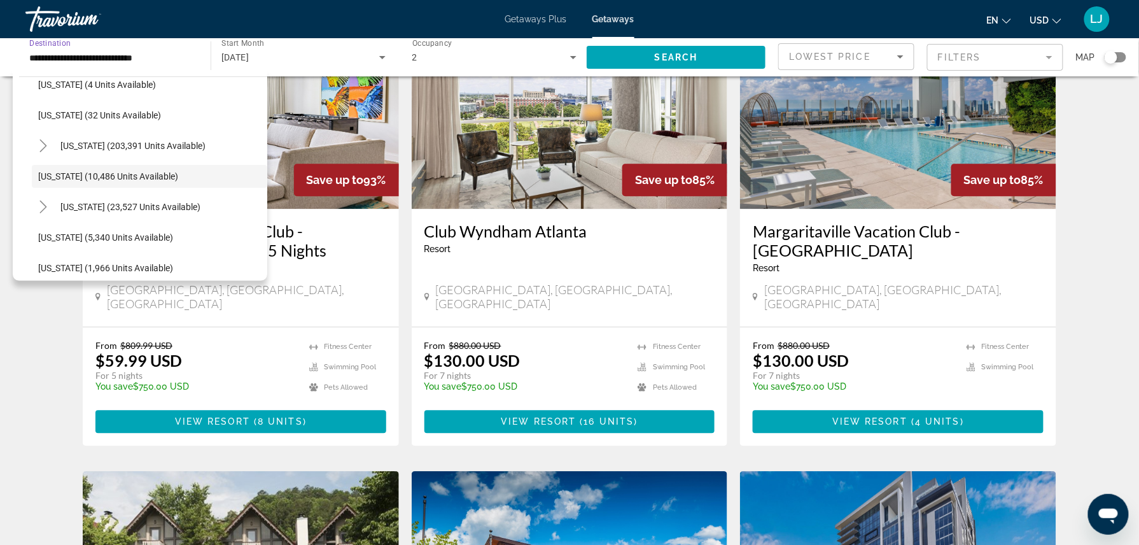
click at [13, 361] on div "2,899 Getaways units available across 30 Resorts Save up to 100% Margaritaville…" at bounding box center [569, 11] width 1139 height 1901
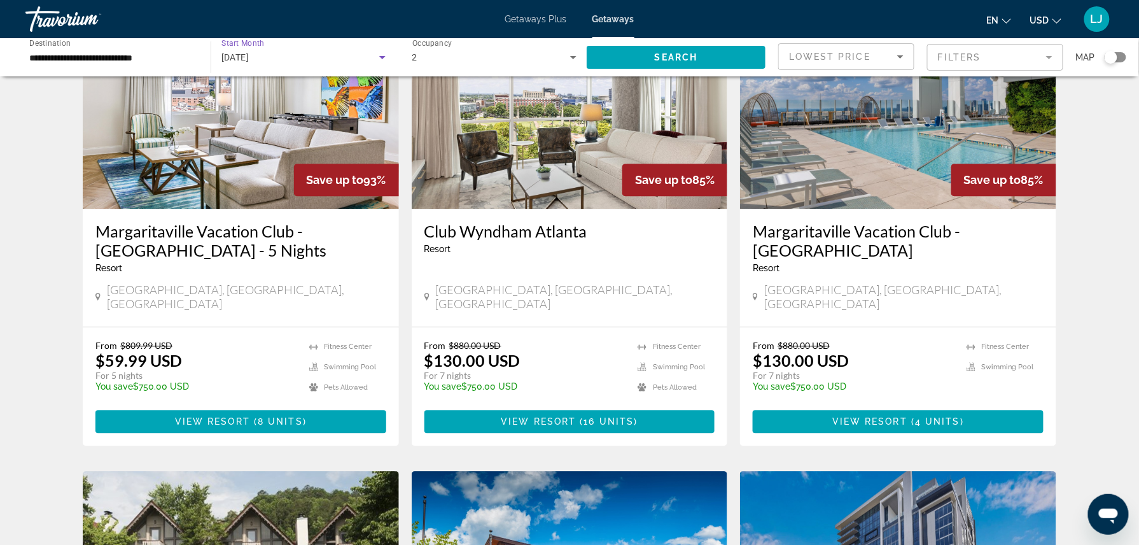
click at [324, 52] on div "[DATE]" at bounding box center [300, 57] width 158 height 15
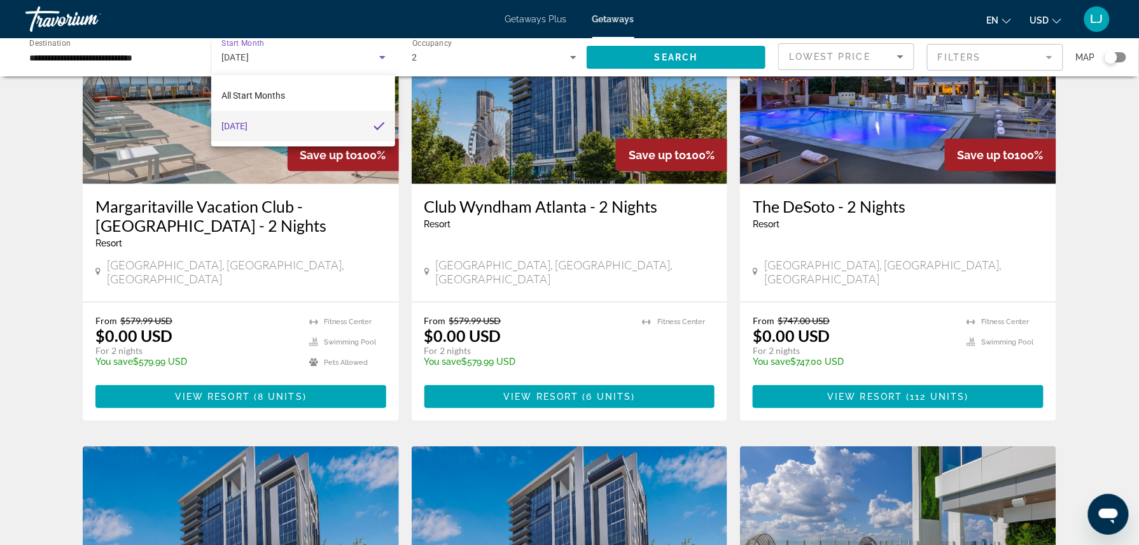
scroll to position [144, 0]
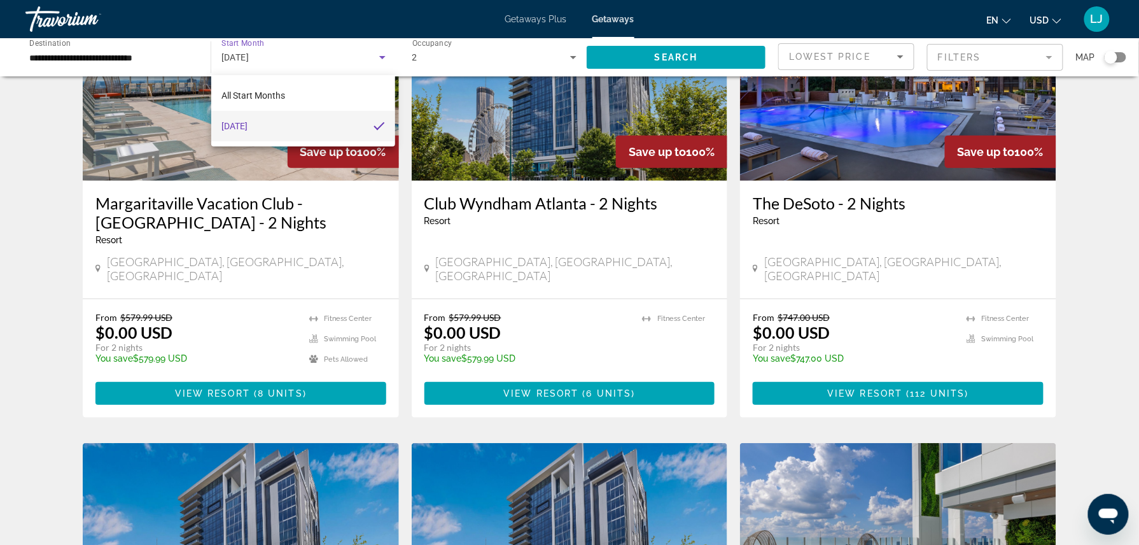
click at [275, 373] on div at bounding box center [569, 272] width 1139 height 545
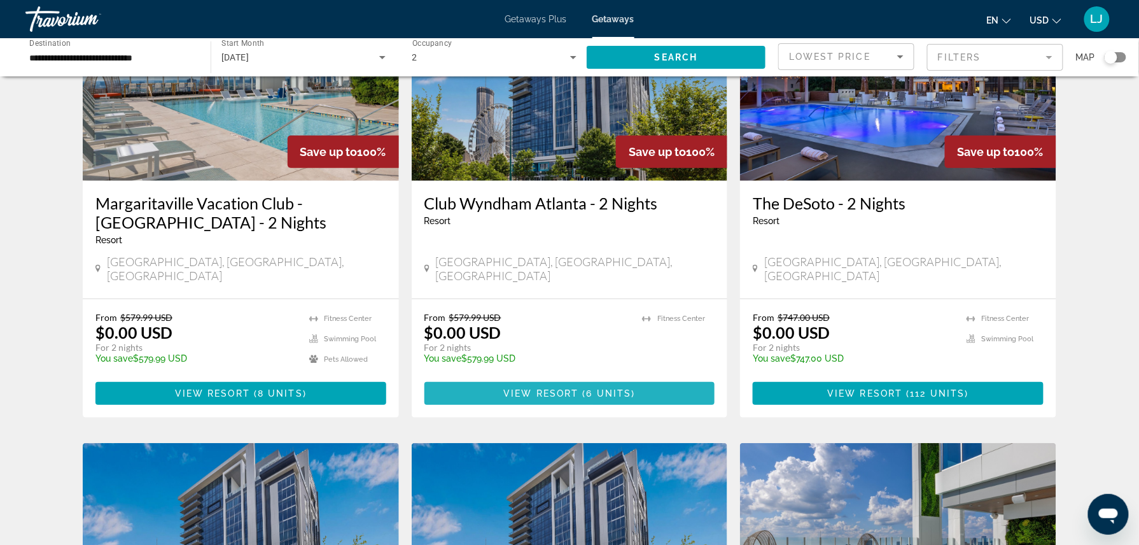
click at [492, 378] on span "Main content" at bounding box center [569, 393] width 291 height 31
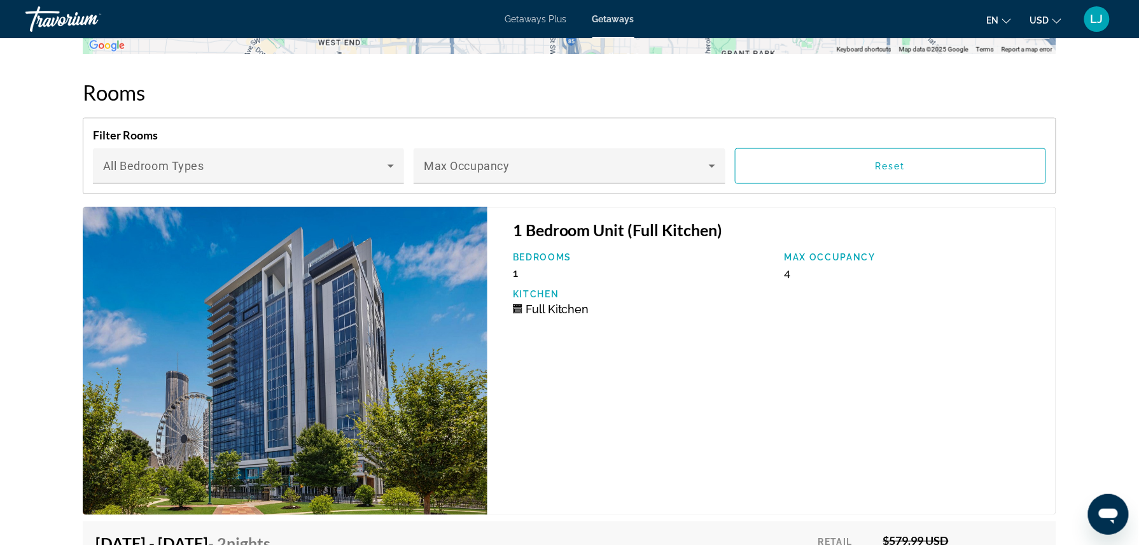
scroll to position [2158, 0]
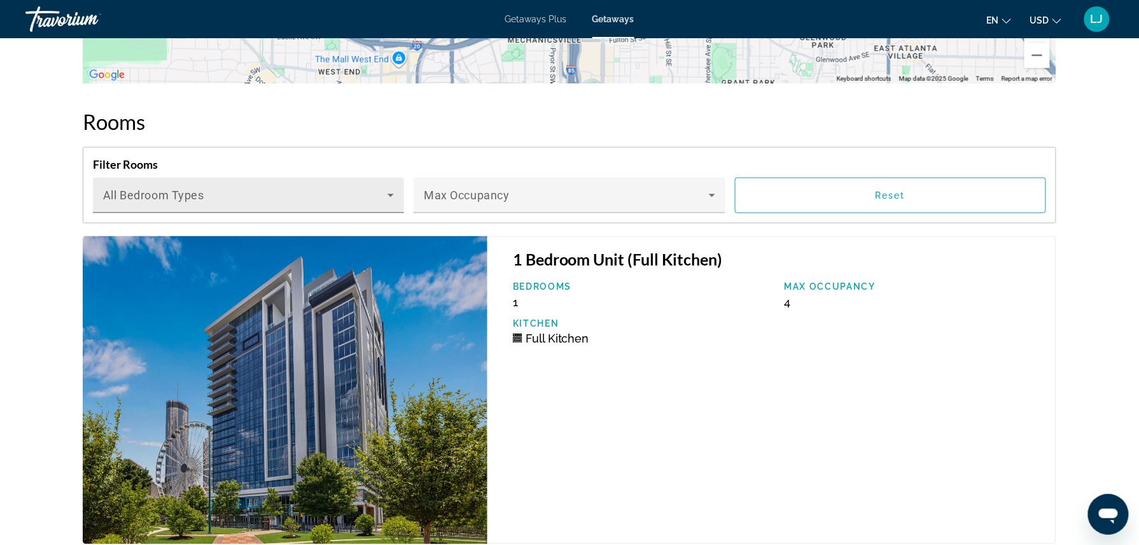
click at [394, 188] on icon "Main content" at bounding box center [390, 195] width 15 height 15
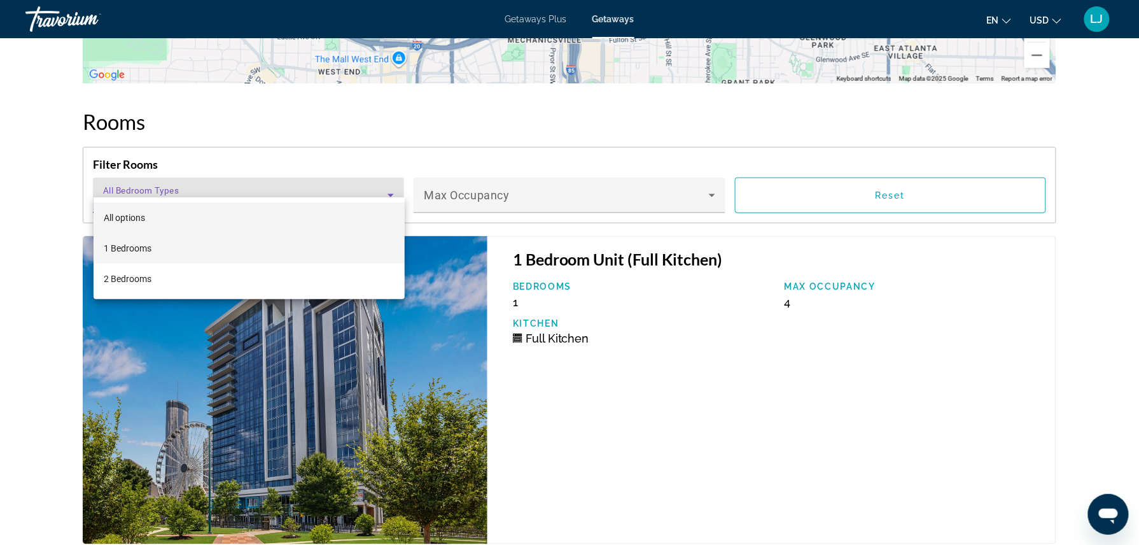
click at [349, 261] on mat-option "1 Bedrooms" at bounding box center [249, 248] width 311 height 31
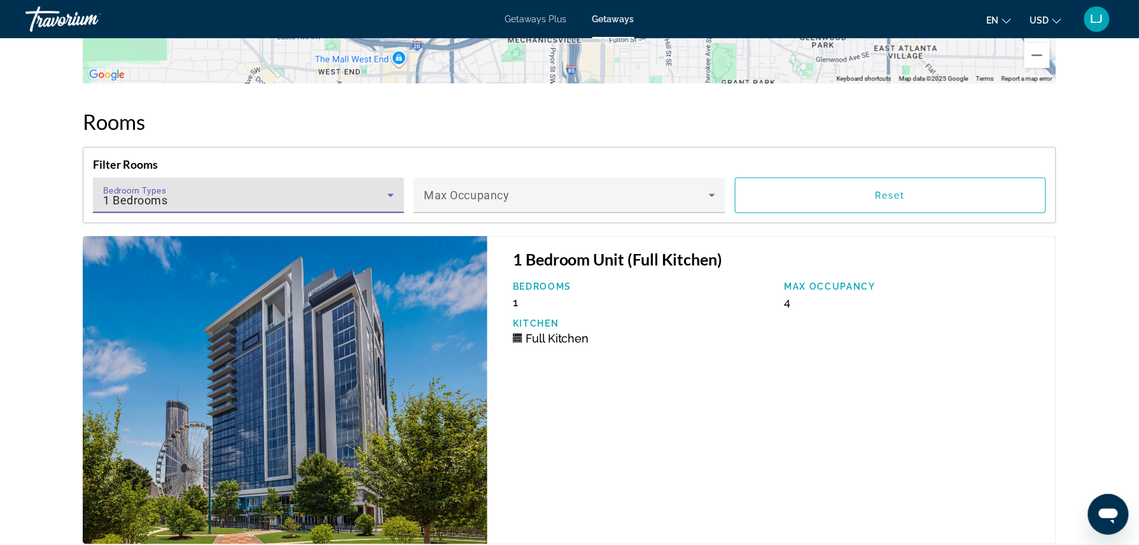
click at [328, 193] on div "1 Bedrooms" at bounding box center [245, 200] width 284 height 15
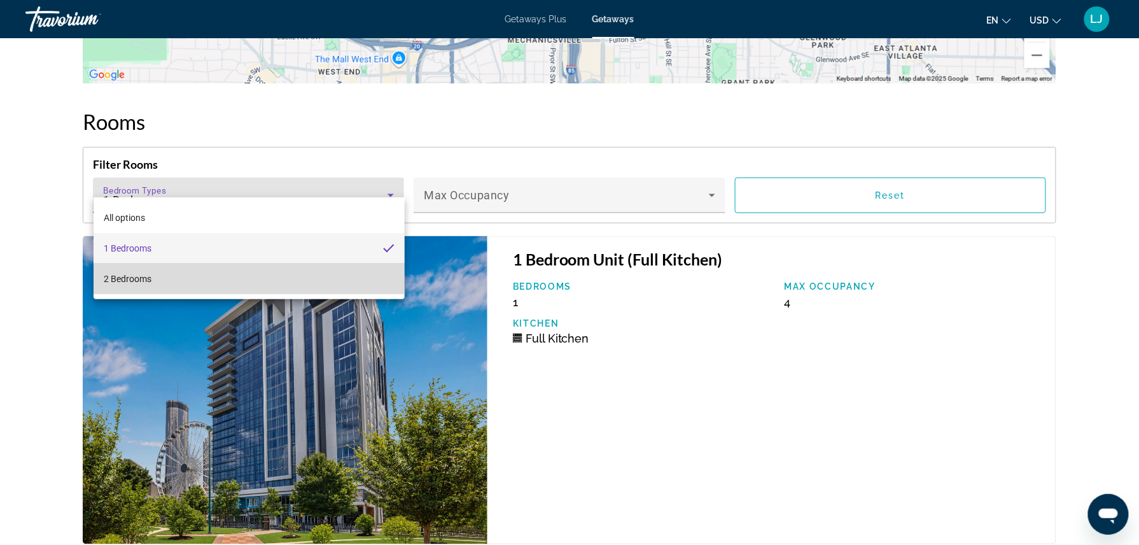
click at [258, 281] on mat-option "2 Bedrooms" at bounding box center [249, 278] width 311 height 31
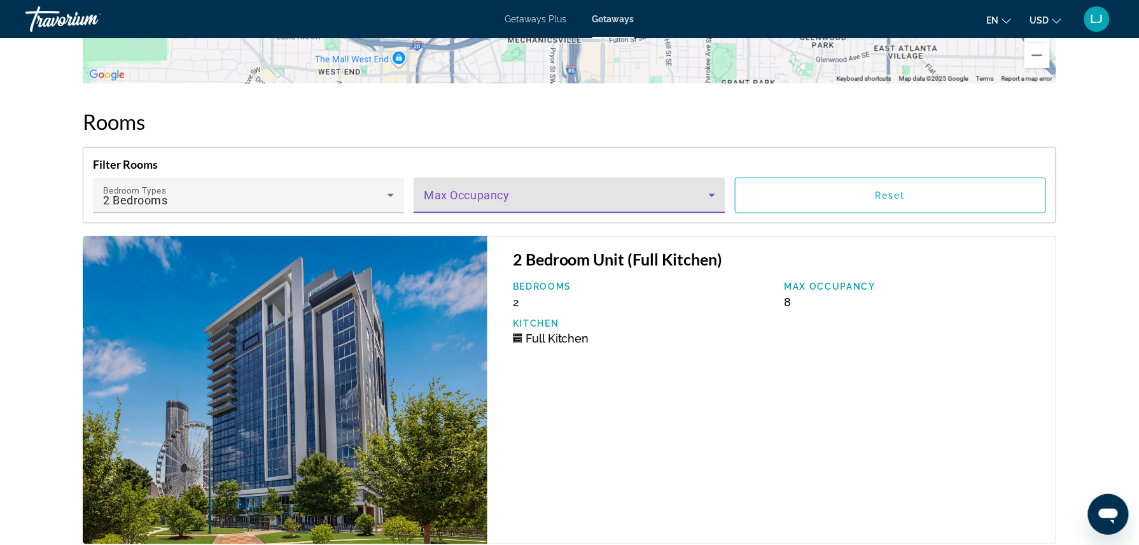
click at [576, 193] on span "Main content" at bounding box center [566, 200] width 284 height 15
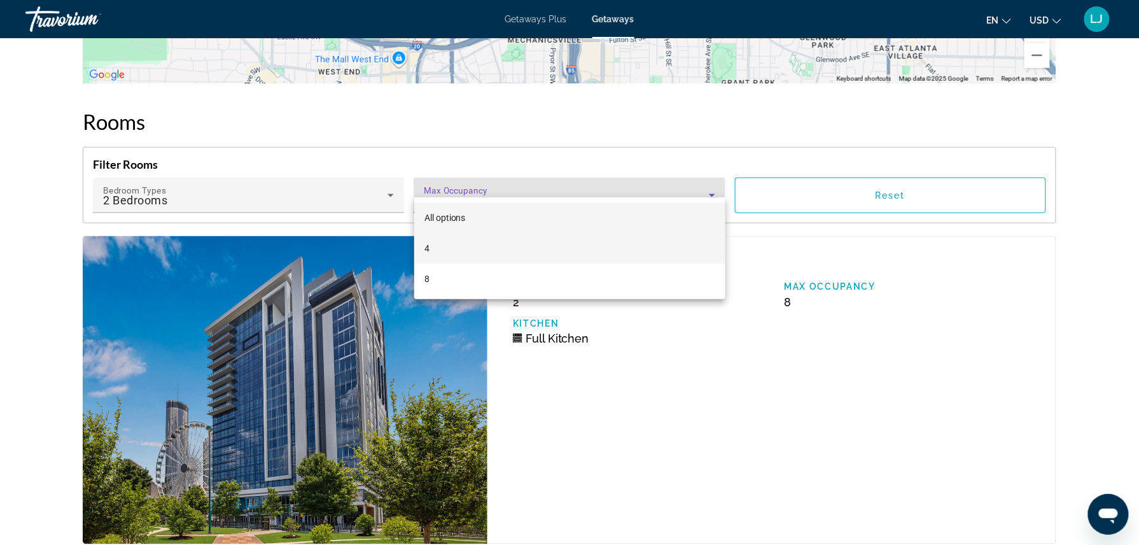
click at [538, 249] on mat-option "4" at bounding box center [569, 248] width 311 height 31
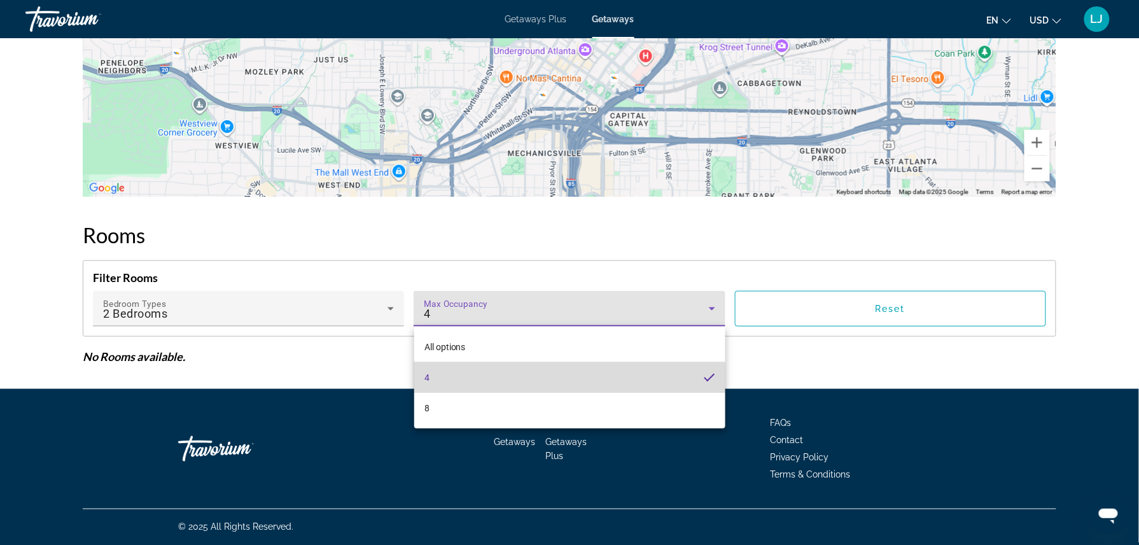
scroll to position [2029, 0]
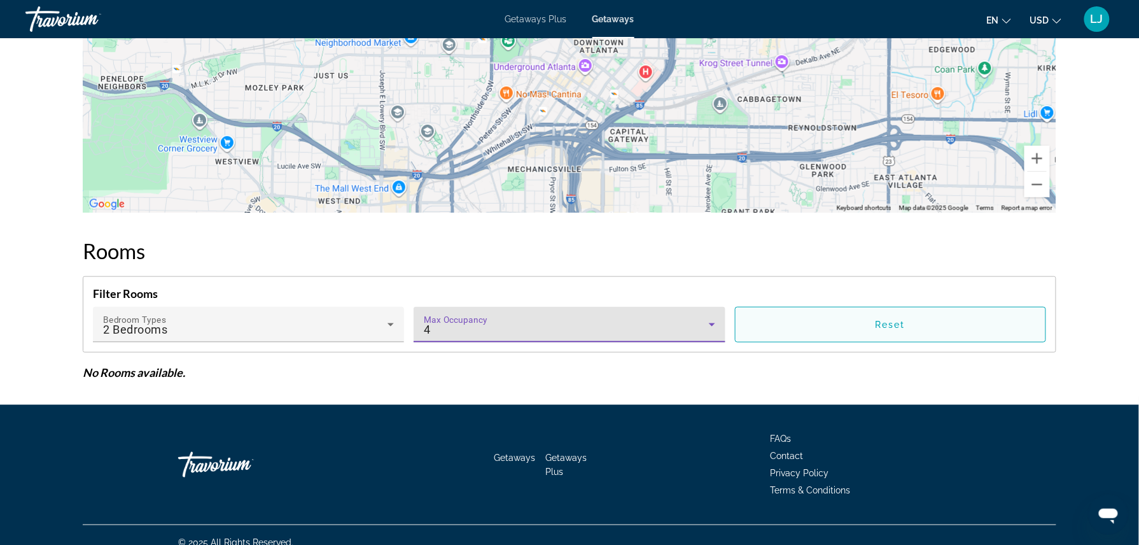
click at [962, 309] on span "Main content" at bounding box center [890, 324] width 310 height 31
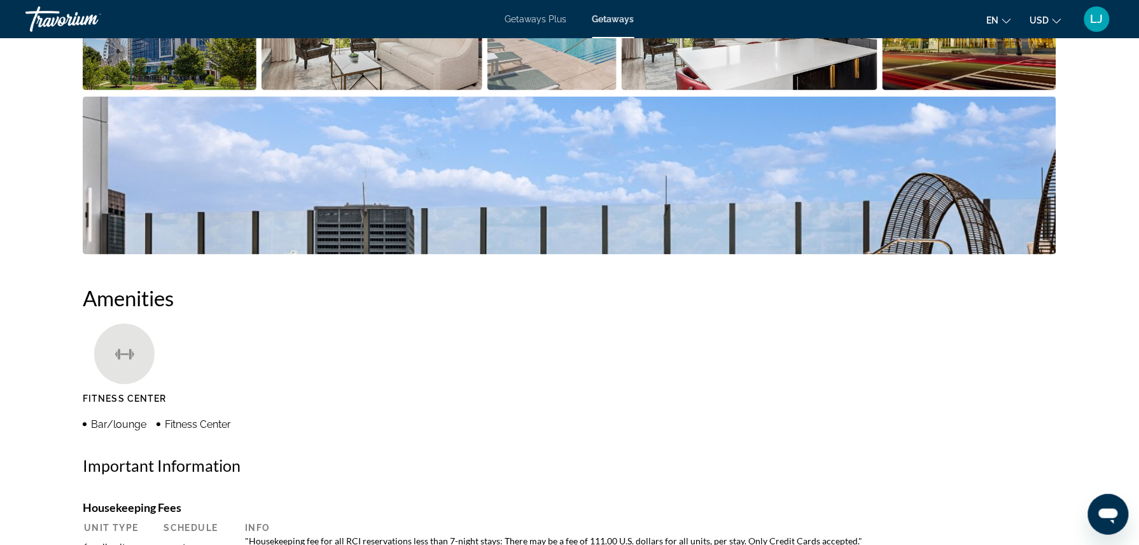
scroll to position [0, 0]
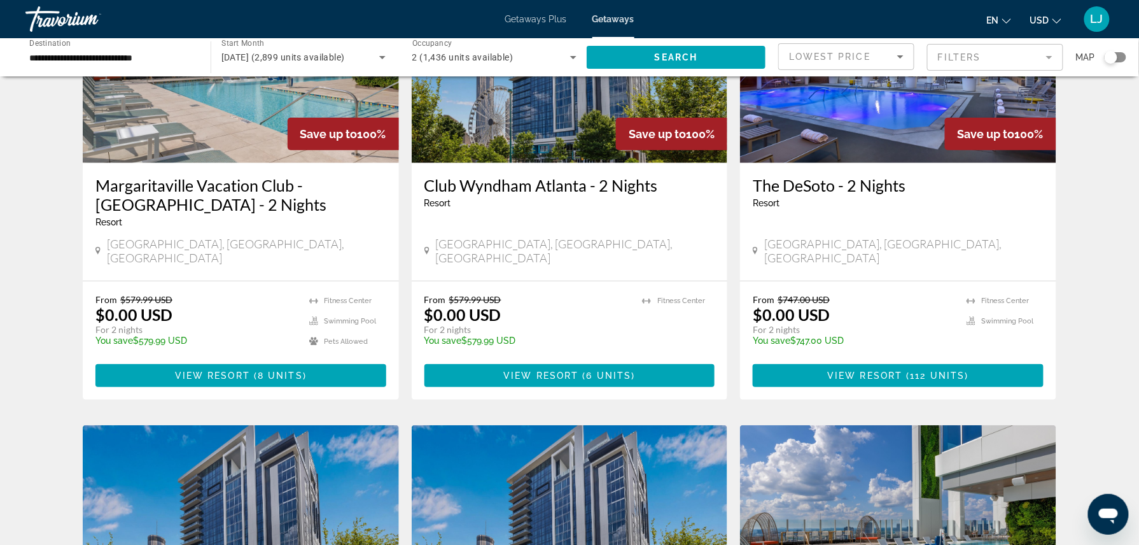
scroll to position [169, 0]
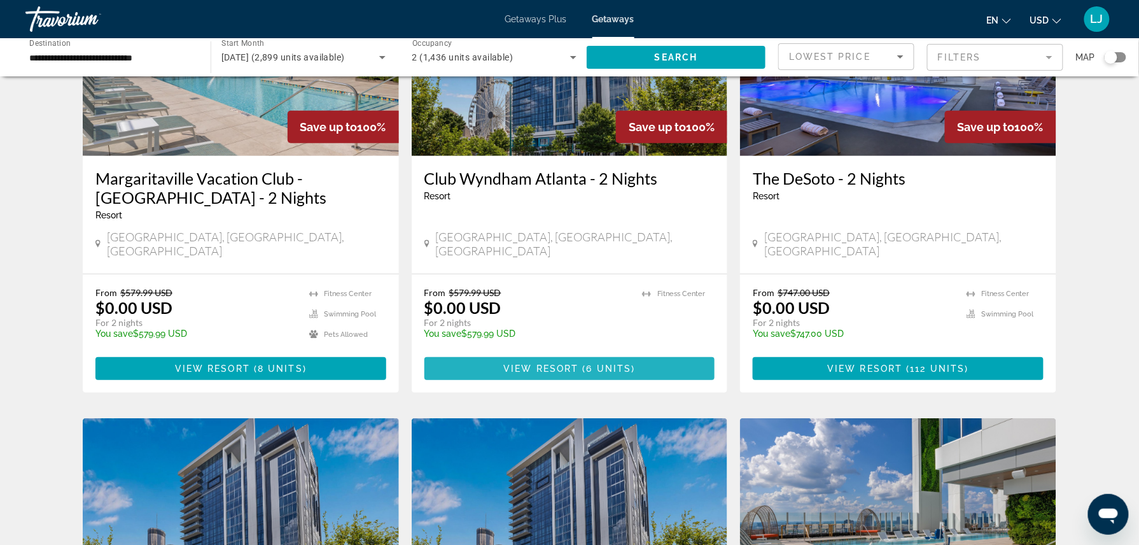
click at [594, 353] on span "Main content" at bounding box center [569, 368] width 291 height 31
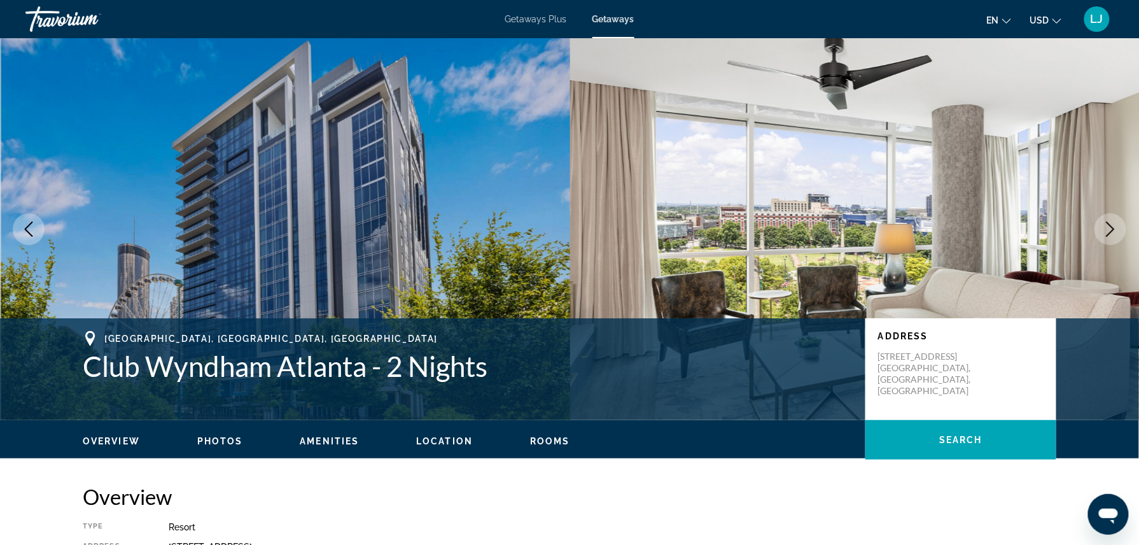
click at [1113, 228] on icon "Next image" at bounding box center [1110, 228] width 8 height 15
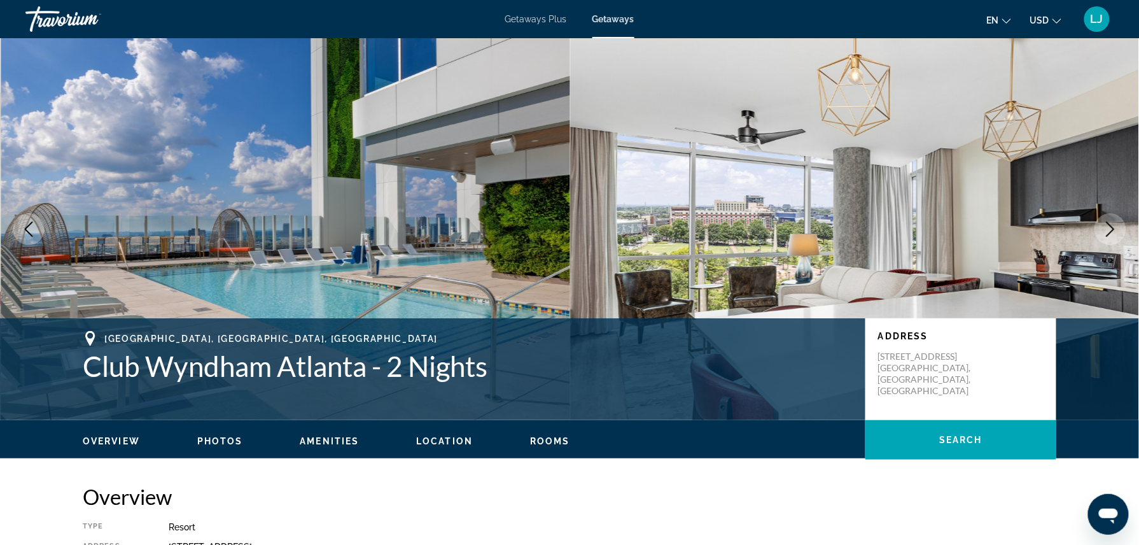
click at [1113, 228] on icon "Next image" at bounding box center [1110, 228] width 8 height 15
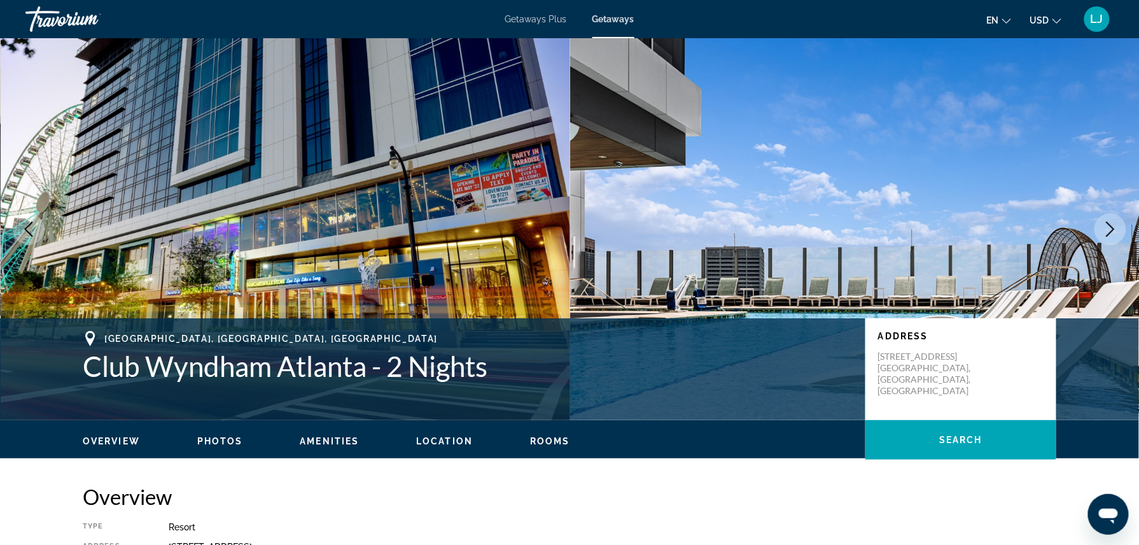
click at [1113, 228] on icon "Next image" at bounding box center [1110, 228] width 8 height 15
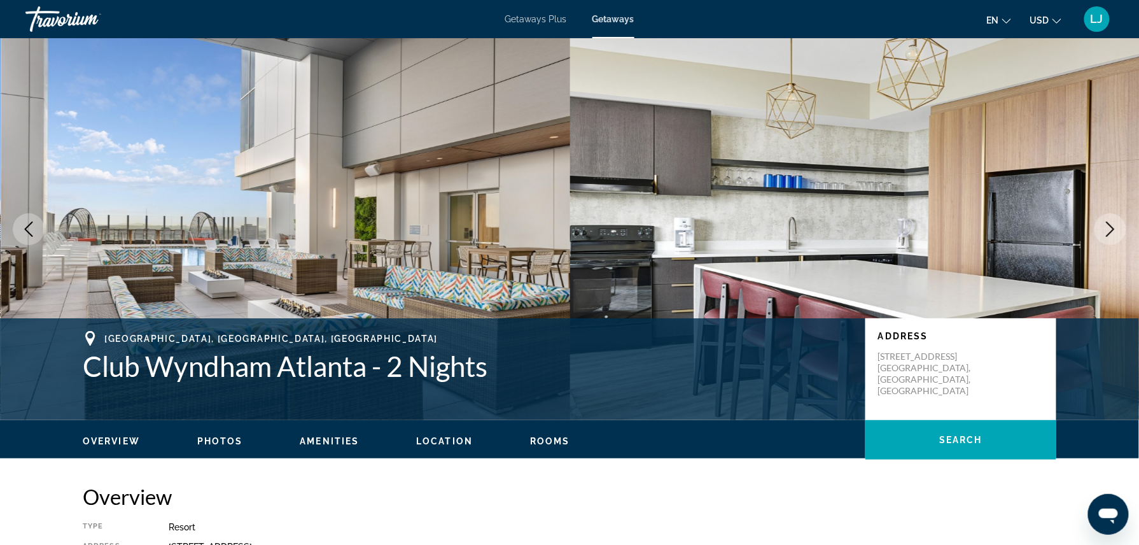
click at [1113, 228] on icon "Next image" at bounding box center [1110, 228] width 8 height 15
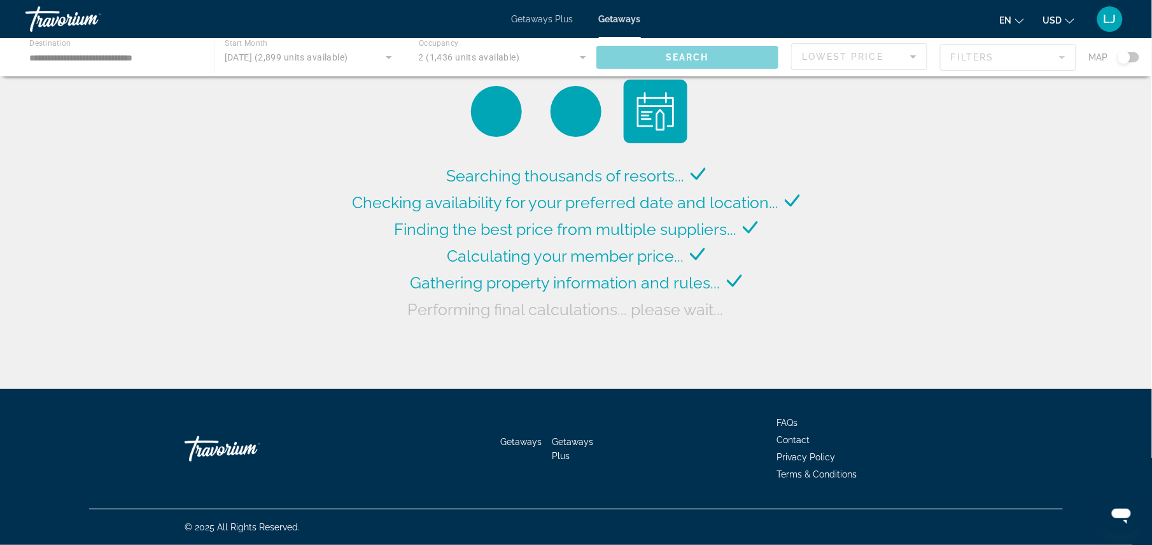
click at [33, 56] on div "Main content" at bounding box center [576, 57] width 1152 height 38
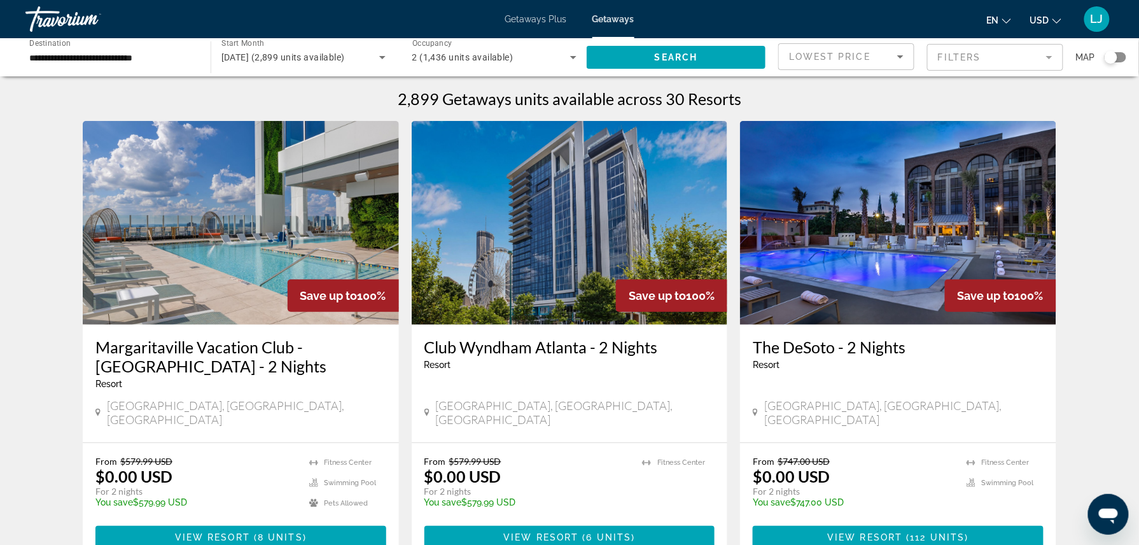
click at [34, 52] on input "**********" at bounding box center [111, 57] width 165 height 15
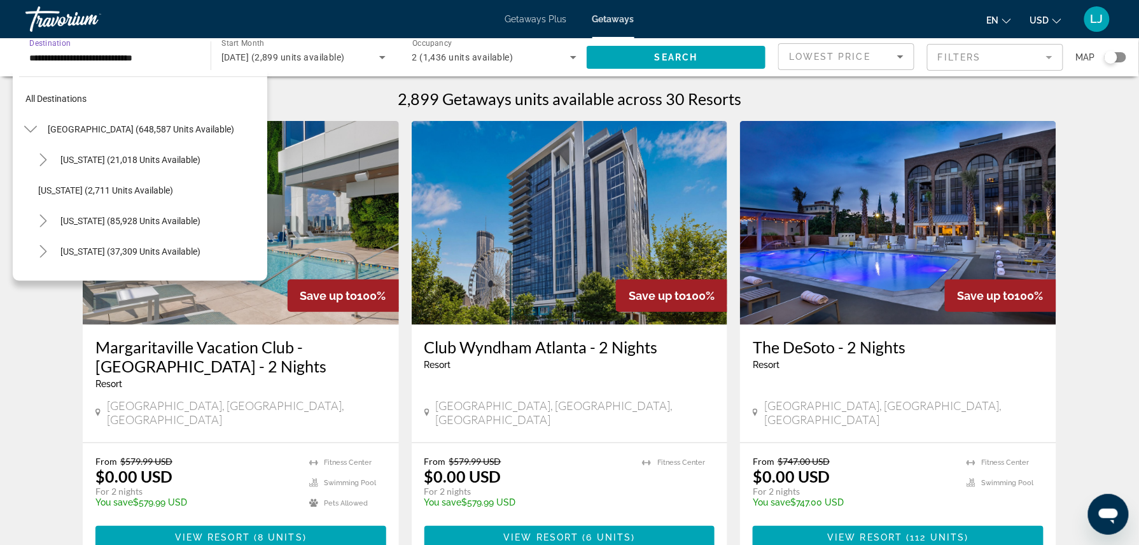
scroll to position [197, 0]
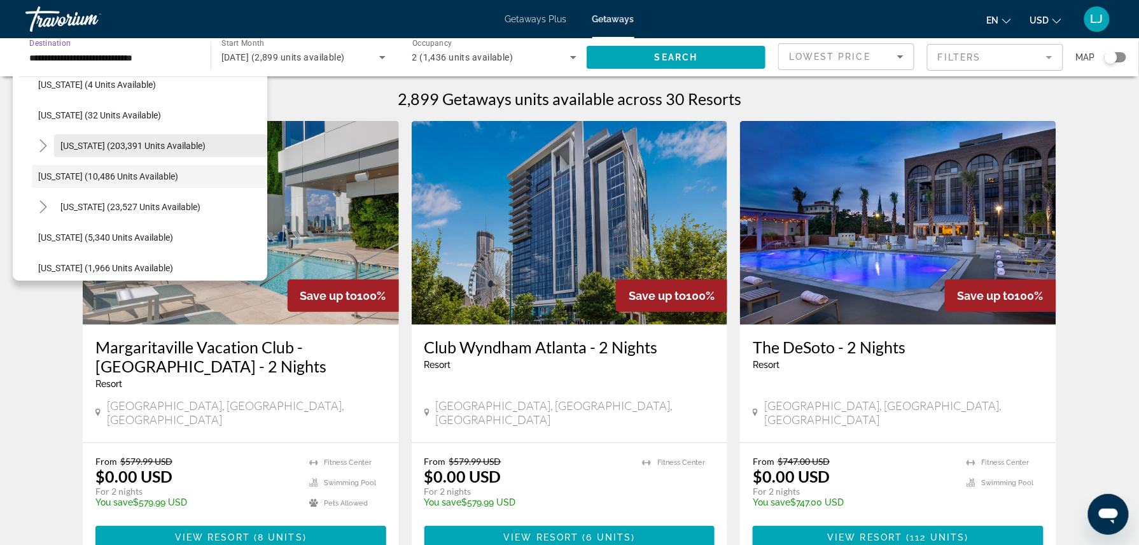
click at [59, 144] on span "Search widget" at bounding box center [160, 145] width 213 height 31
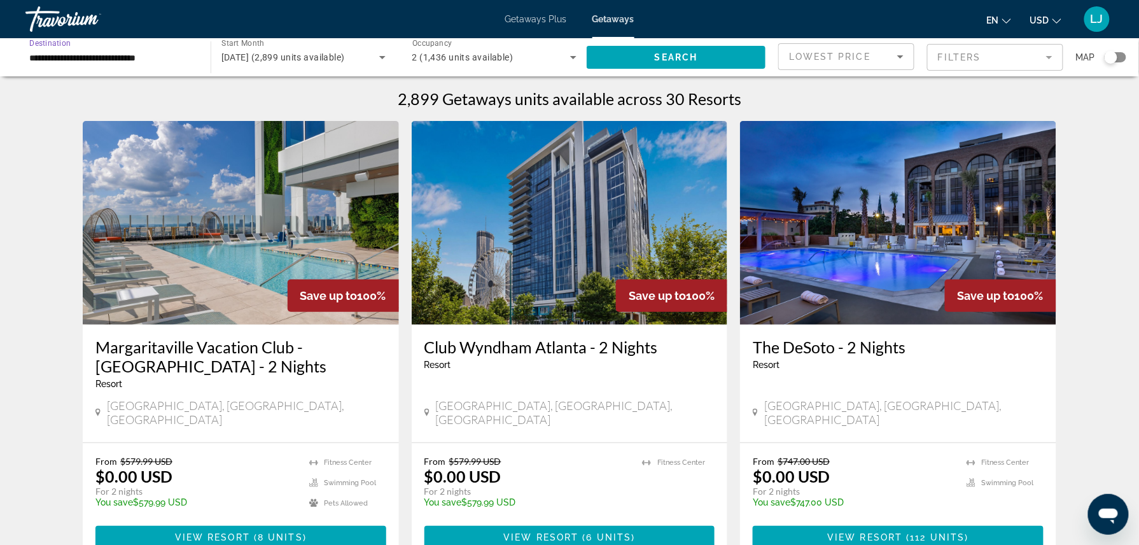
click at [52, 64] on input "**********" at bounding box center [111, 57] width 165 height 15
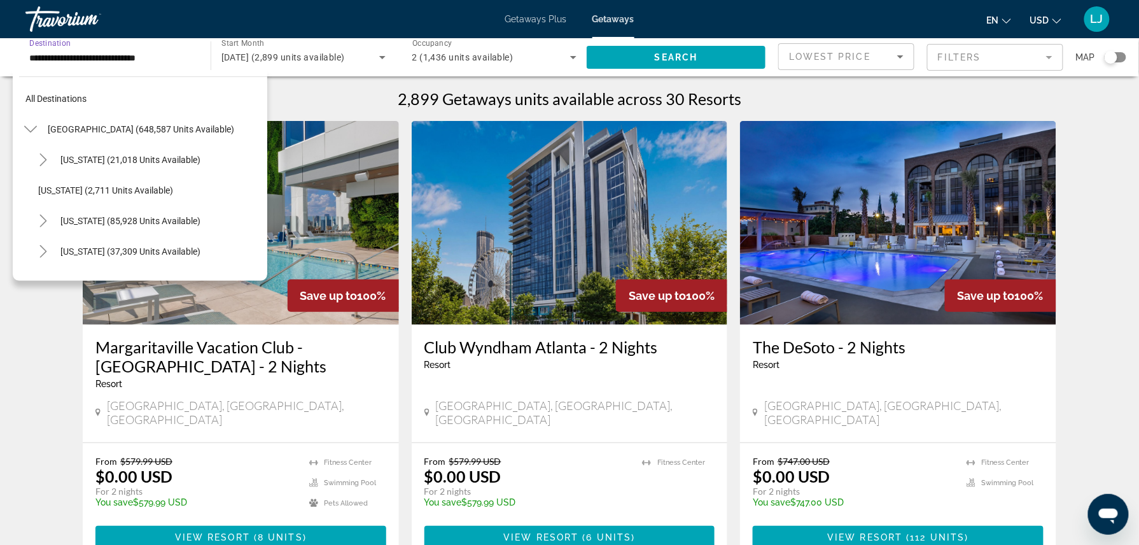
scroll to position [167, 0]
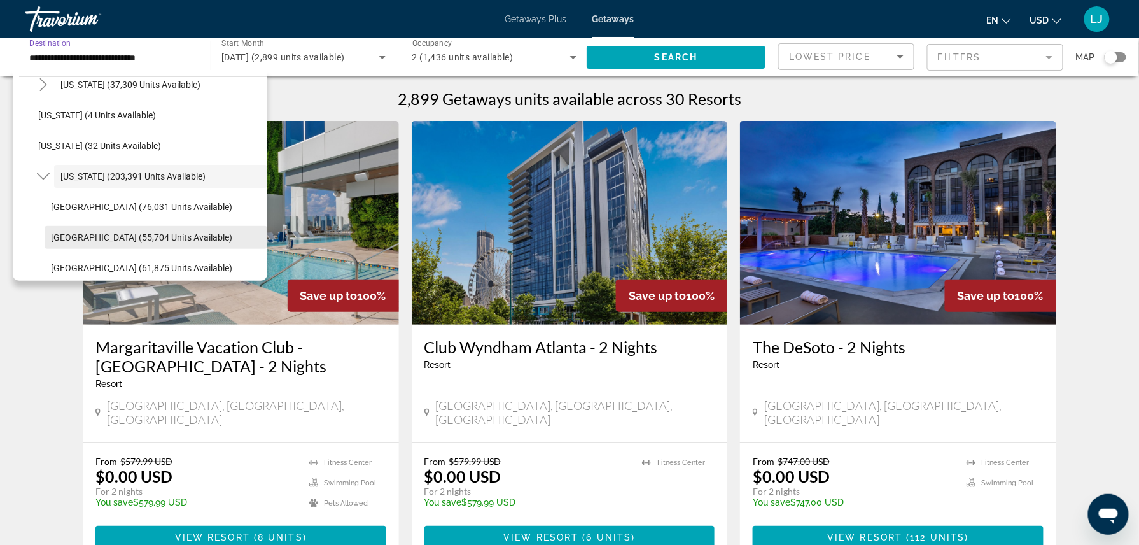
click at [64, 232] on span "[GEOGRAPHIC_DATA] (55,704 units available)" at bounding box center [141, 237] width 181 height 10
type input "**********"
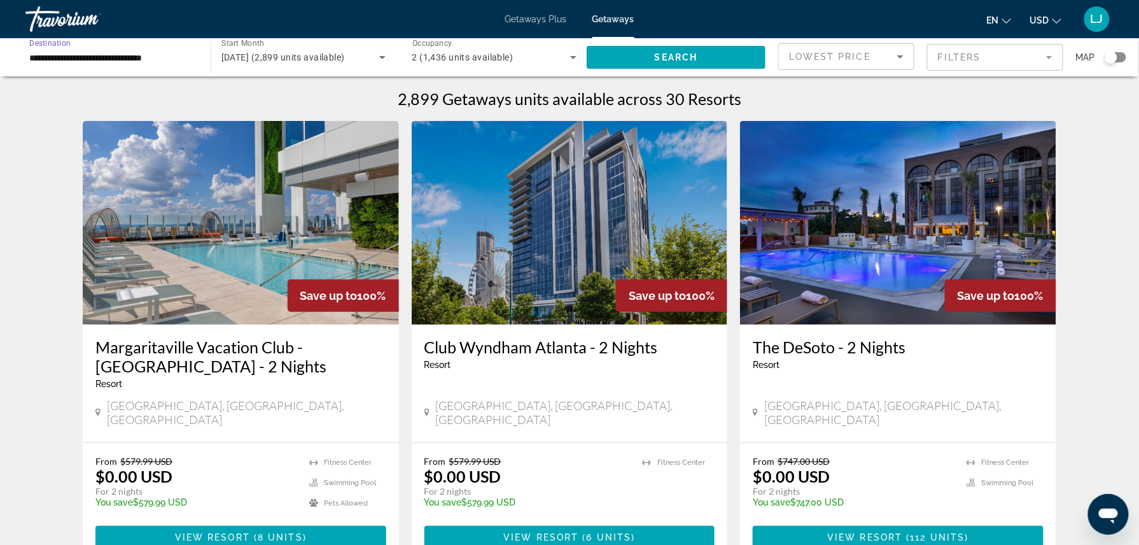
click at [62, 56] on input "**********" at bounding box center [111, 57] width 165 height 15
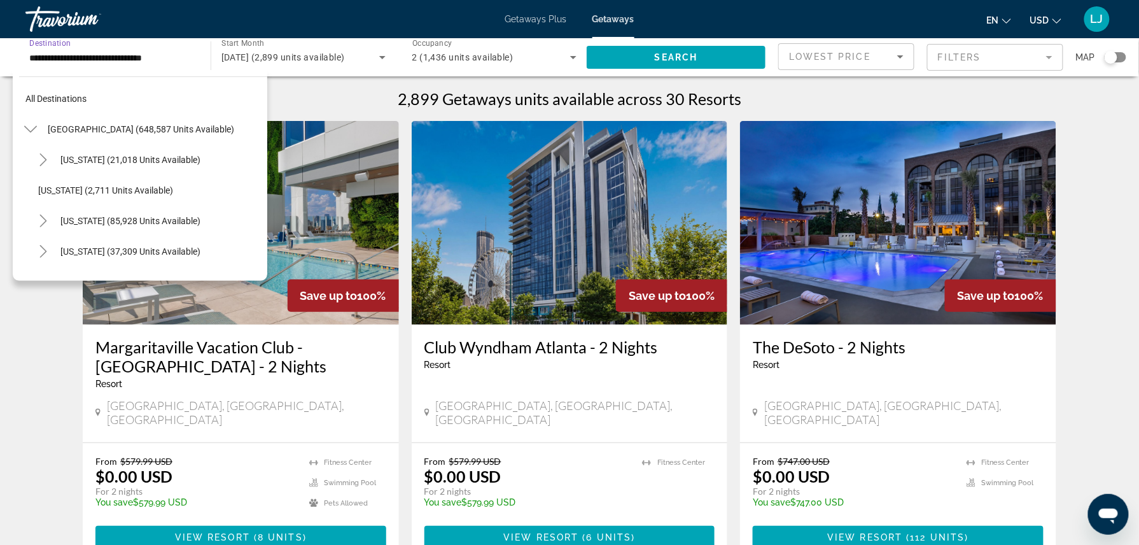
scroll to position [228, 0]
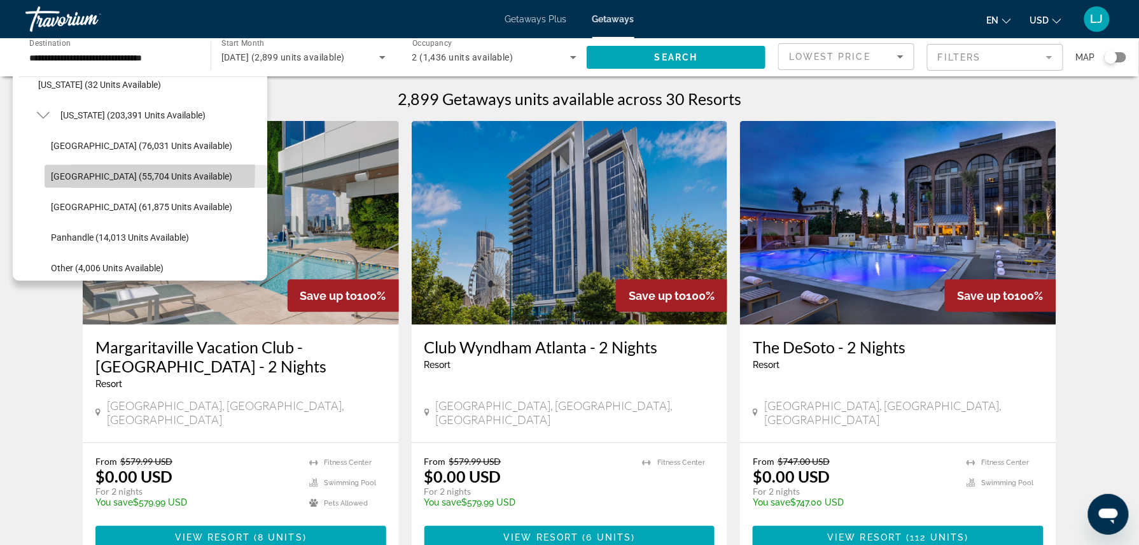
click at [82, 171] on span "[GEOGRAPHIC_DATA] (55,704 units available)" at bounding box center [141, 176] width 181 height 10
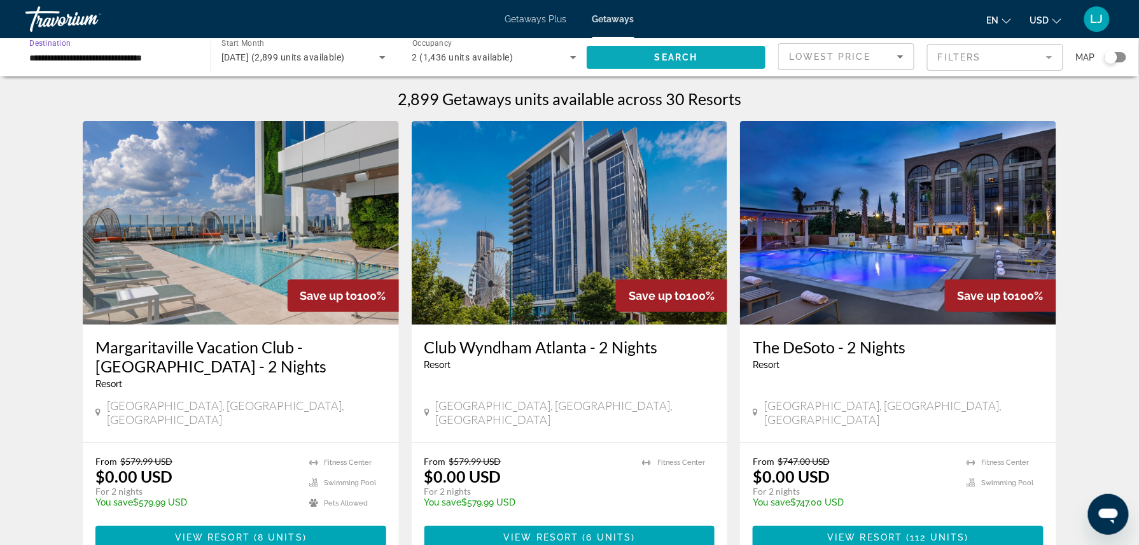
click at [618, 60] on span "Search widget" at bounding box center [676, 57] width 179 height 31
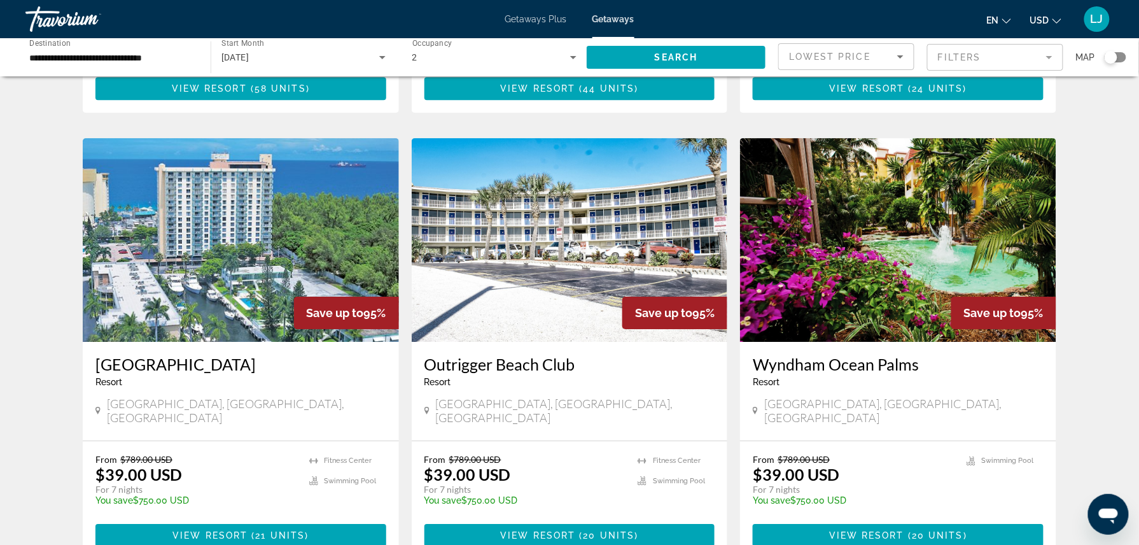
scroll to position [1554, 0]
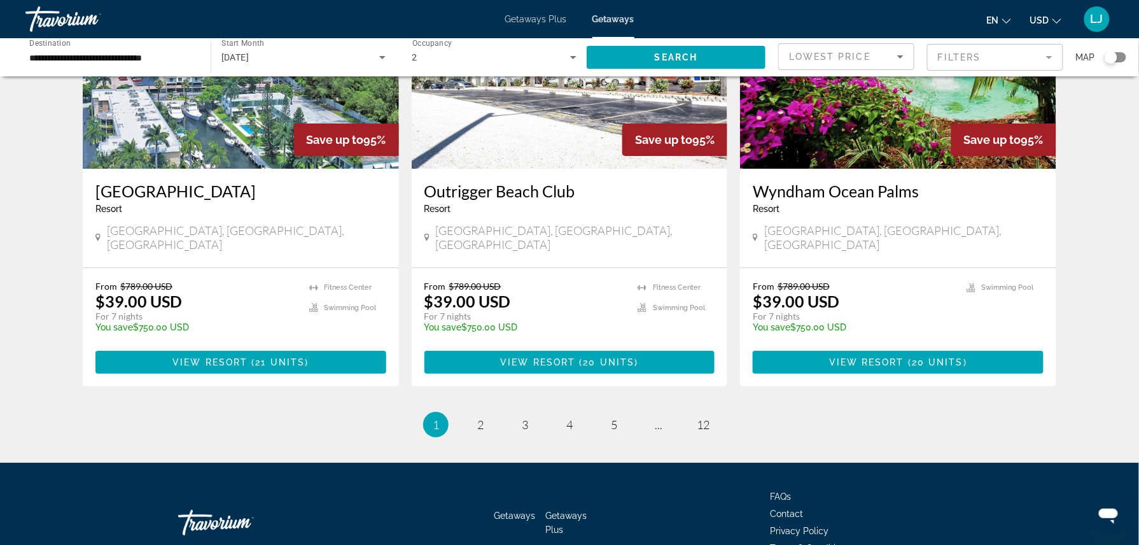
drag, startPoint x: 1146, startPoint y: 136, endPoint x: 9, endPoint y: 24, distance: 1142.3
click at [484, 414] on link "page 2" at bounding box center [481, 425] width 22 height 22
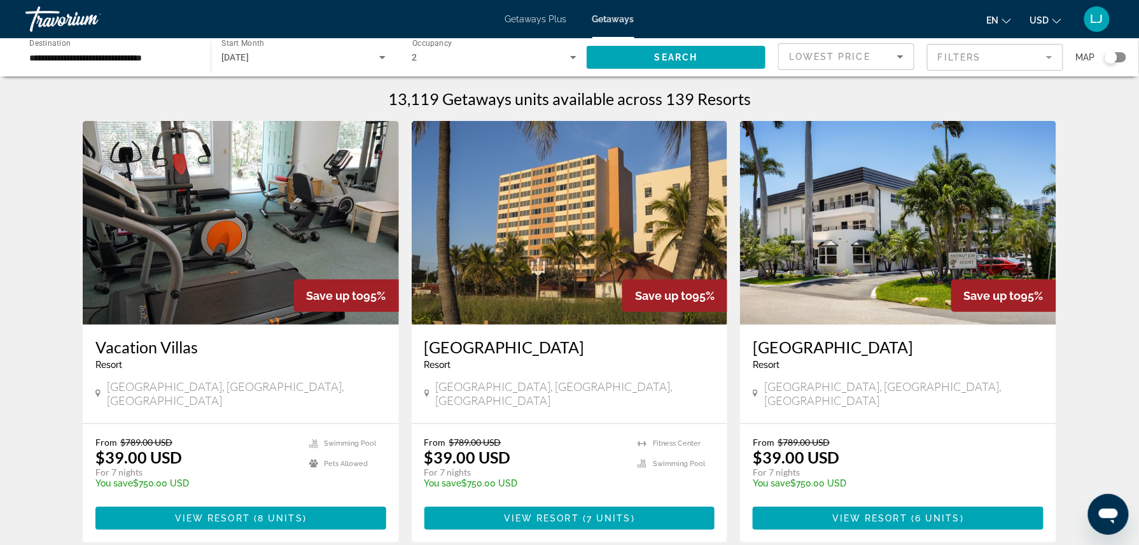
click at [952, 46] on mat-form-field "Filters" at bounding box center [995, 57] width 136 height 27
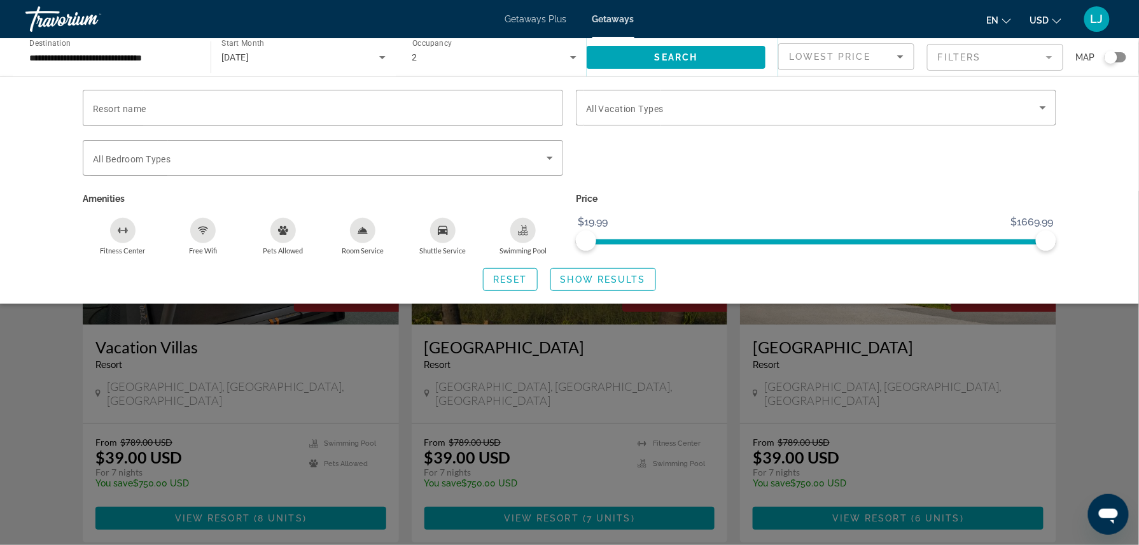
click at [285, 233] on icon "Pets Allowed" at bounding box center [283, 230] width 10 height 9
click at [522, 234] on div "Swimming Pool" at bounding box center [522, 230] width 25 height 25
click at [118, 232] on icon "Fitness Center" at bounding box center [123, 230] width 10 height 10
click at [585, 275] on span "Show Results" at bounding box center [602, 279] width 85 height 10
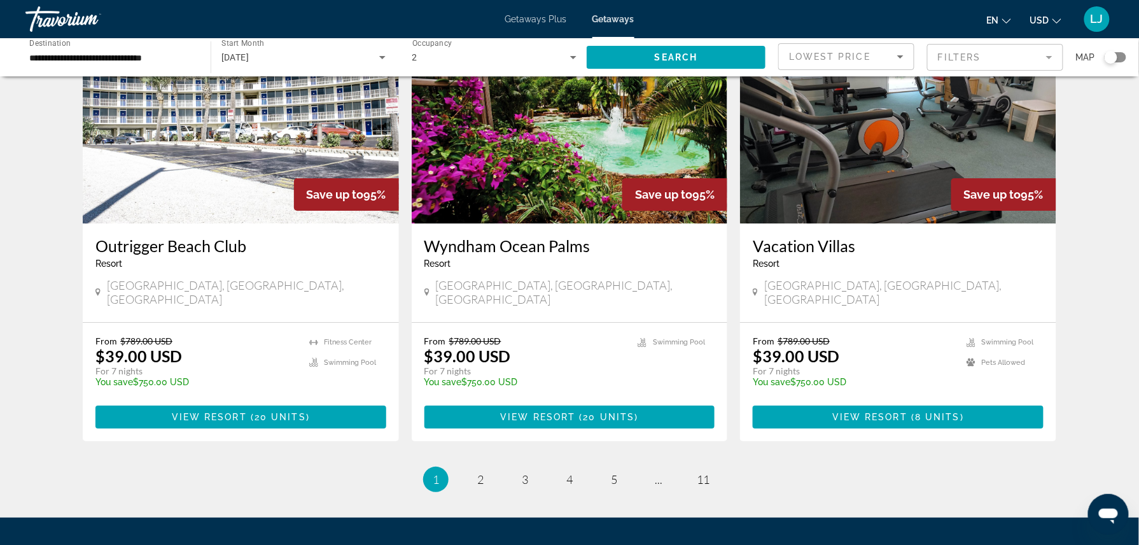
scroll to position [1554, 0]
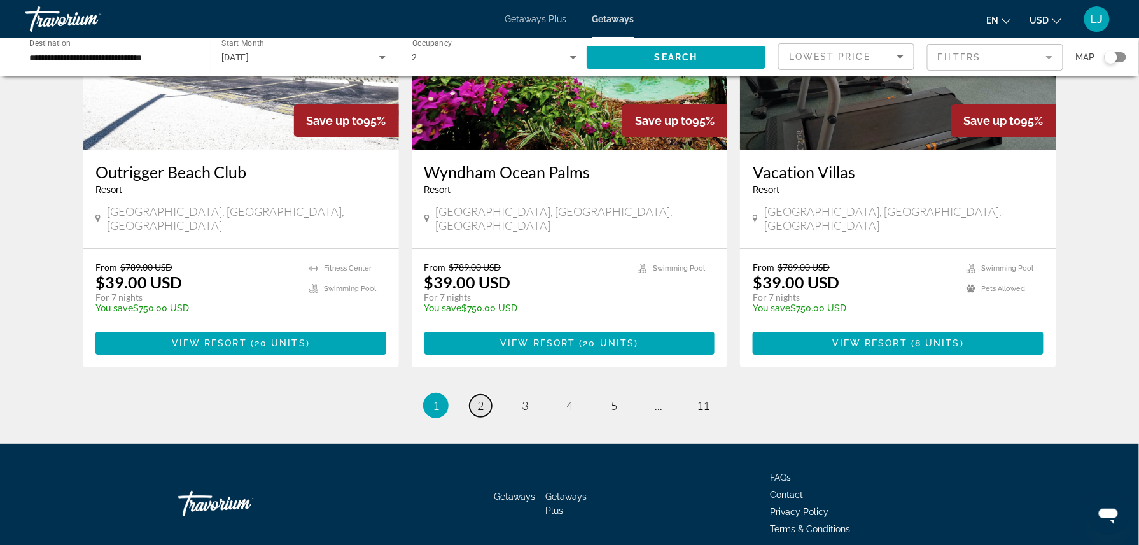
click at [477, 398] on span "2" at bounding box center [480, 405] width 6 height 14
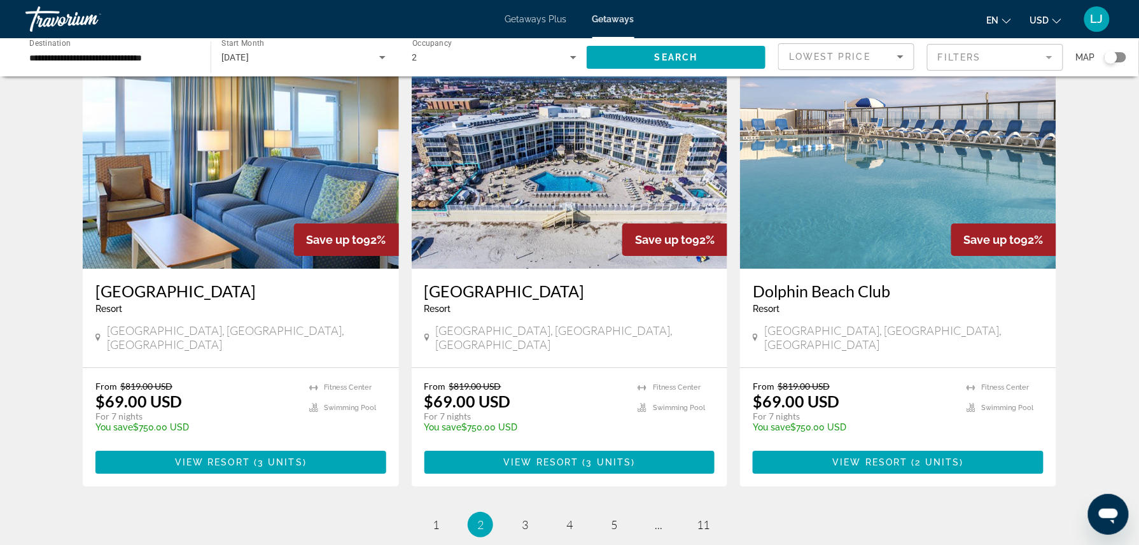
scroll to position [1418, 0]
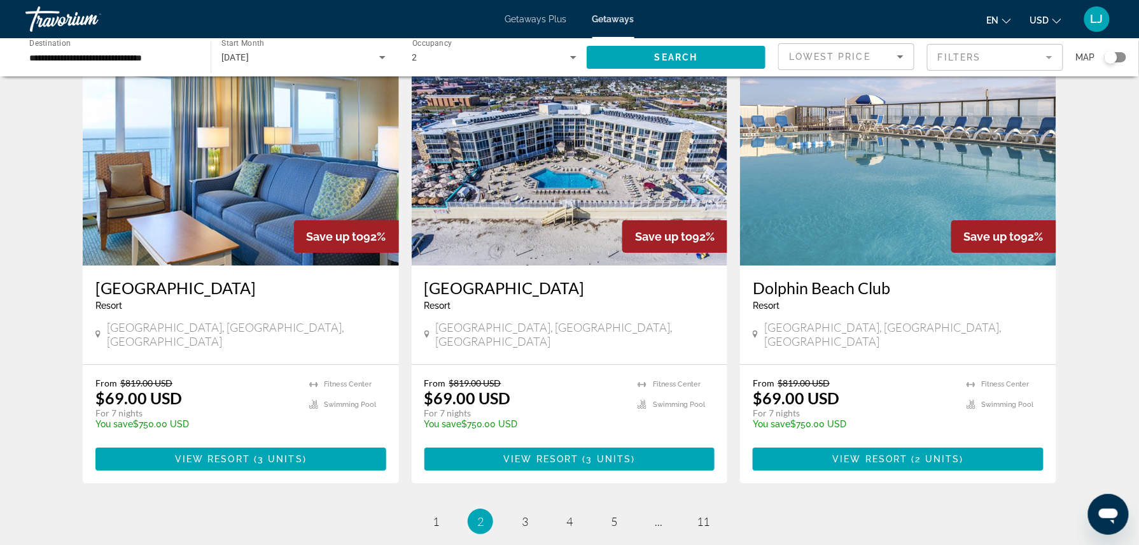
click at [214, 201] on img "Main content" at bounding box center [241, 164] width 316 height 204
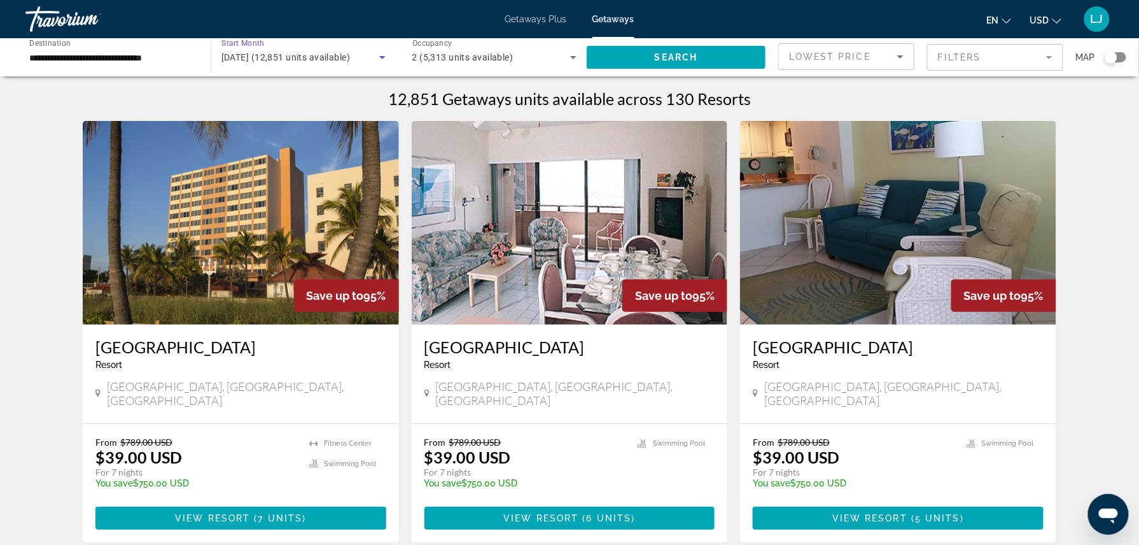
click at [243, 59] on span "[DATE] (12,851 units available)" at bounding box center [285, 57] width 129 height 10
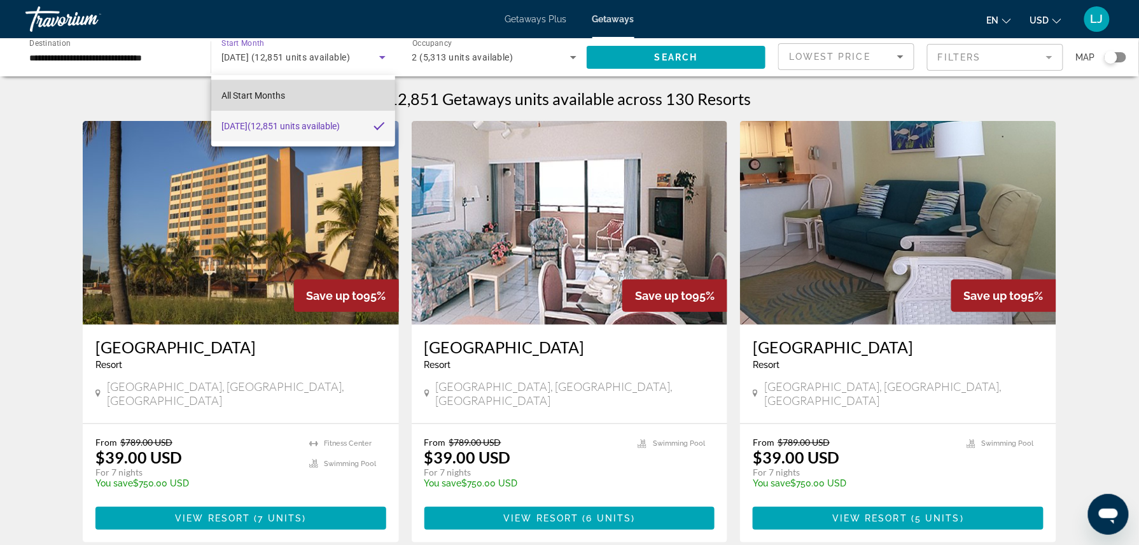
click at [242, 85] on mat-option "All Start Months" at bounding box center [303, 95] width 184 height 31
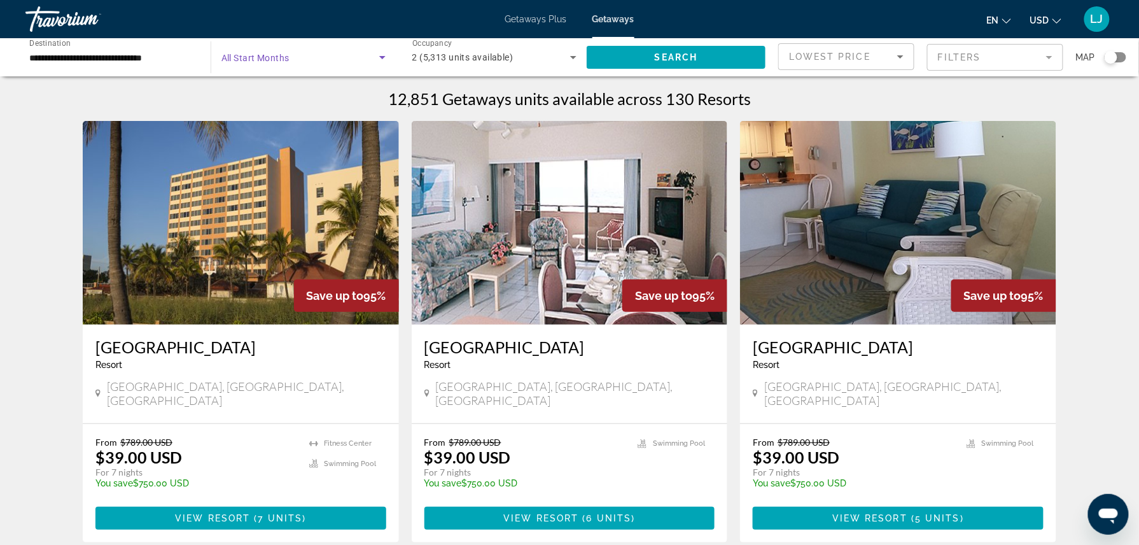
click at [247, 50] on span "Search widget" at bounding box center [300, 57] width 158 height 15
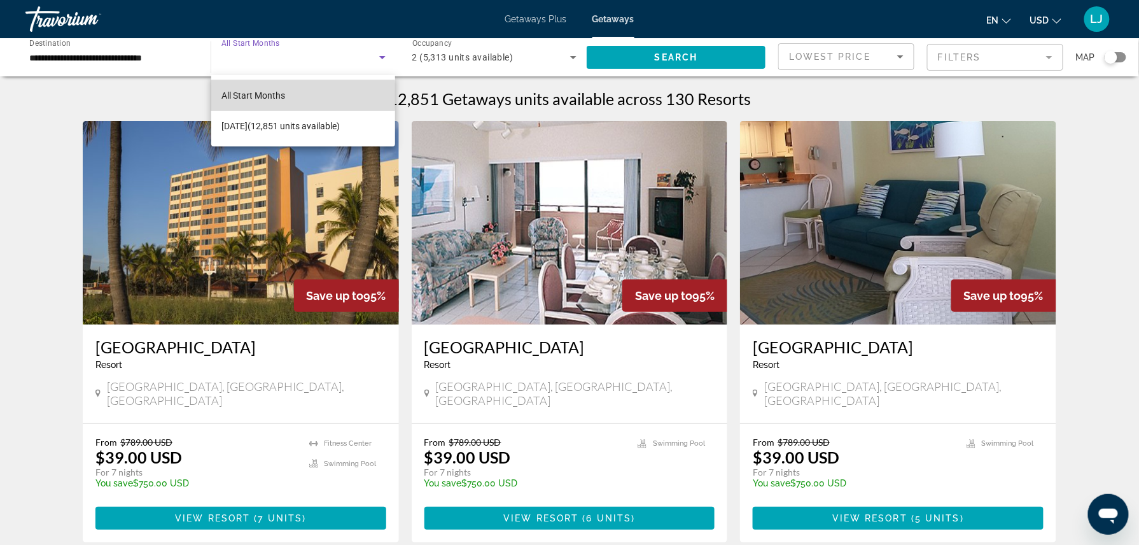
click at [237, 95] on span "All Start Months" at bounding box center [253, 95] width 64 height 10
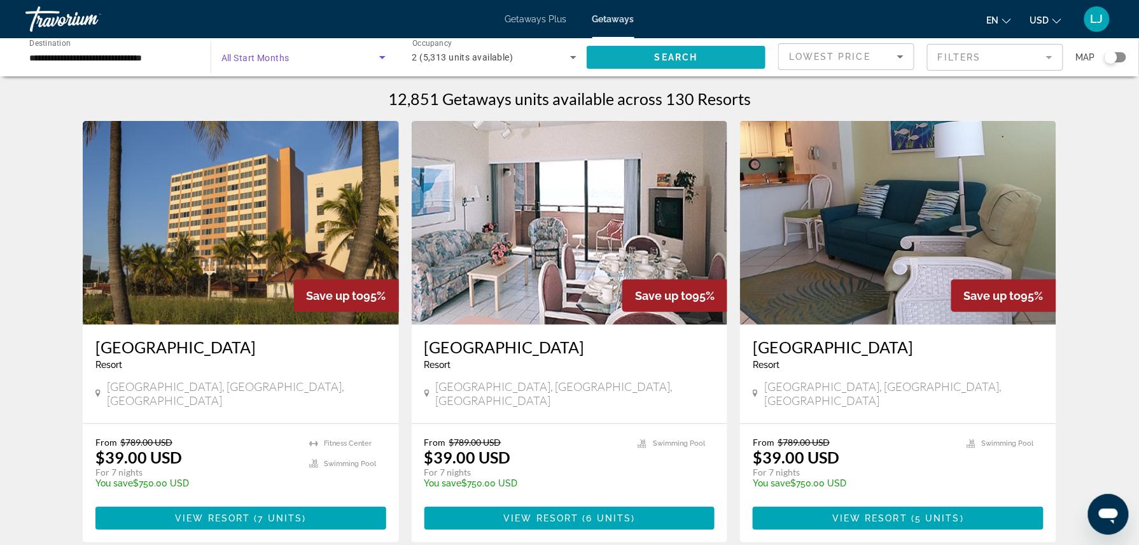
click at [622, 55] on span "Search widget" at bounding box center [676, 57] width 179 height 31
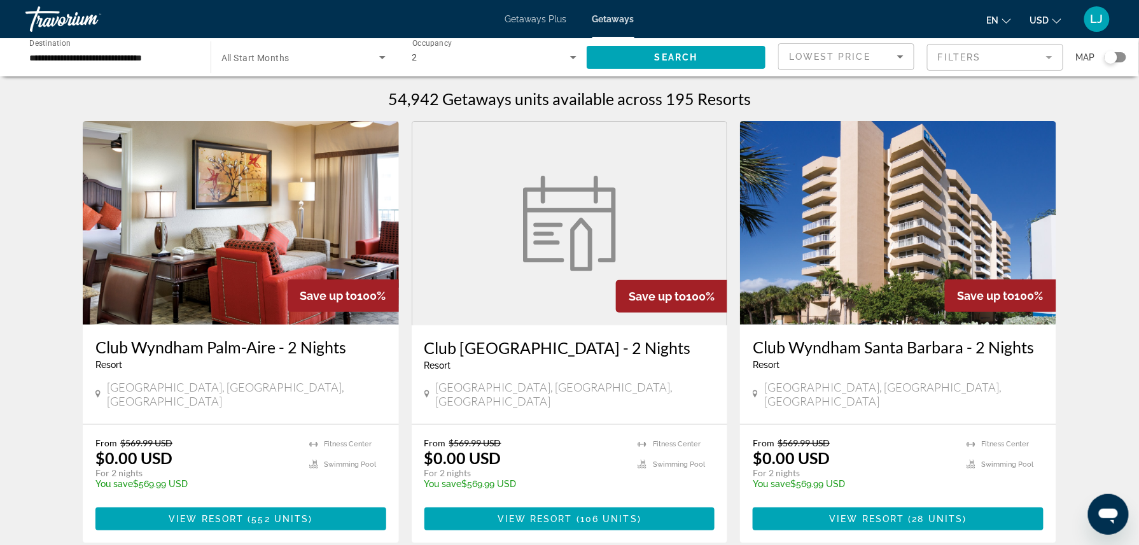
click at [384, 59] on icon "Search widget" at bounding box center [382, 57] width 15 height 15
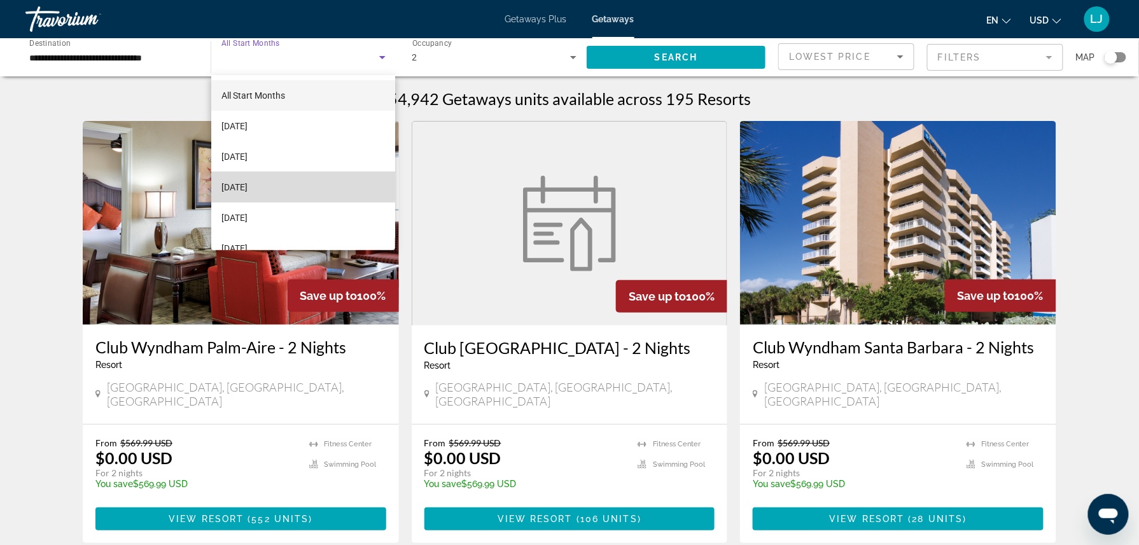
click at [339, 186] on mat-option "[DATE]" at bounding box center [303, 187] width 184 height 31
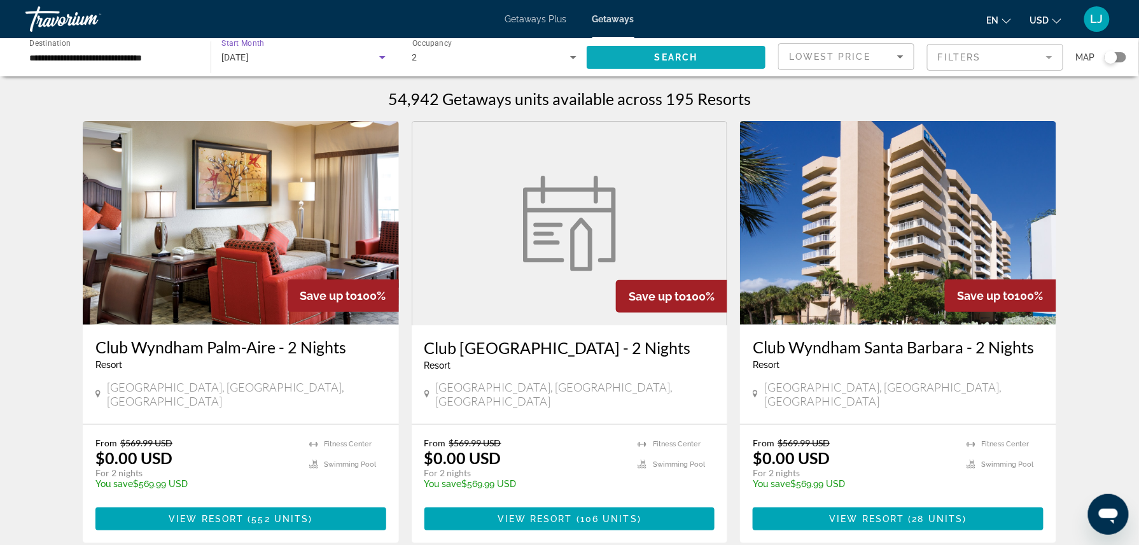
click at [701, 59] on span "Search widget" at bounding box center [676, 57] width 179 height 31
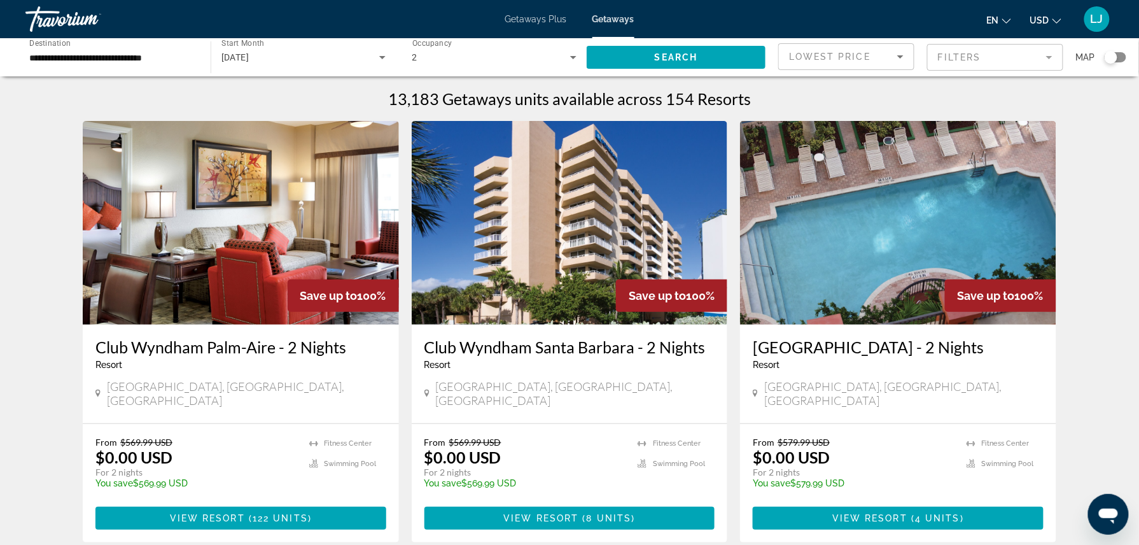
click at [149, 67] on div "**********" at bounding box center [111, 57] width 165 height 36
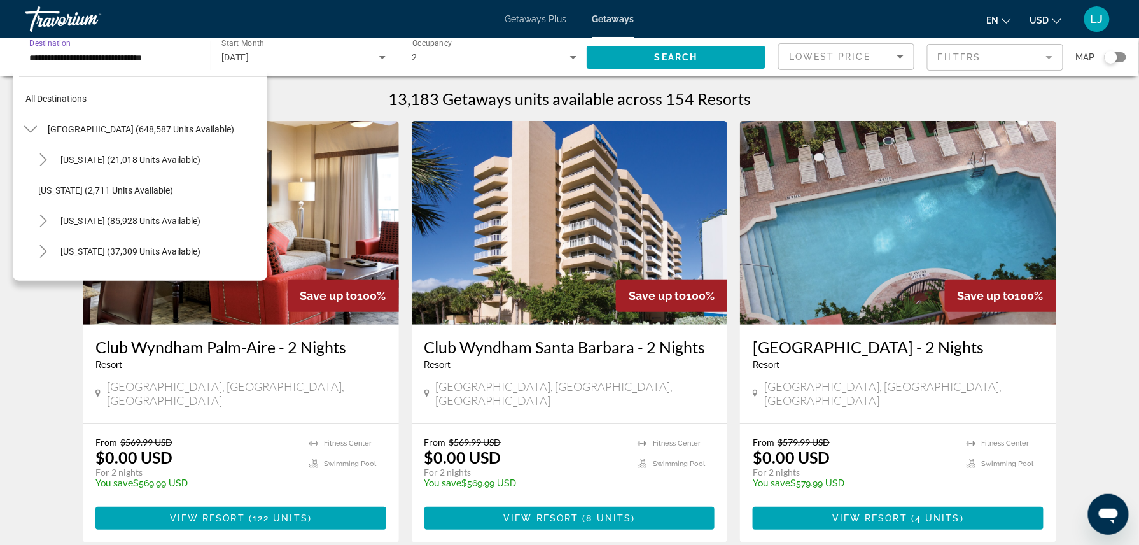
scroll to position [228, 0]
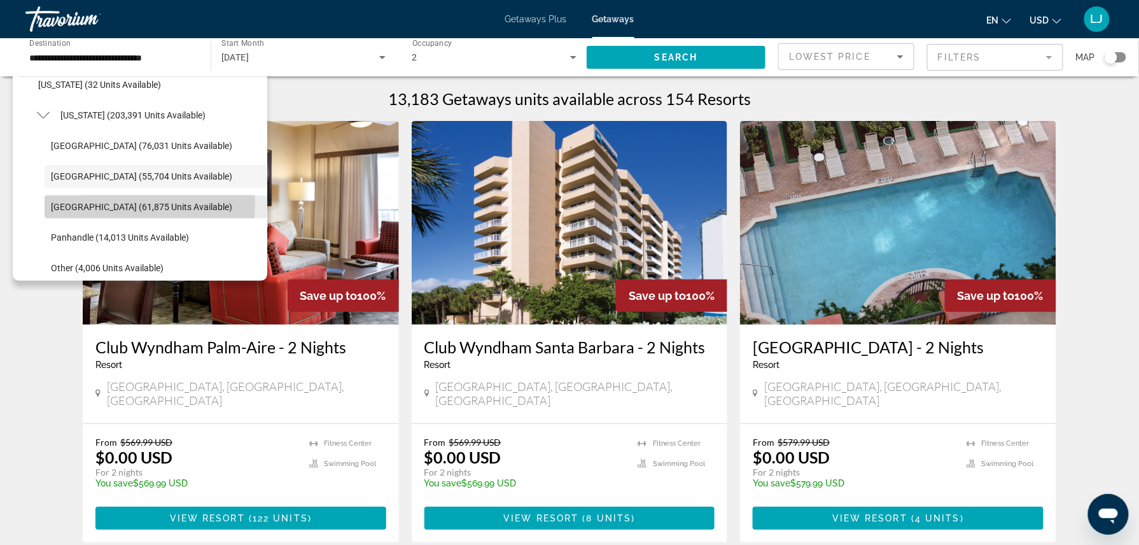
click at [87, 205] on span "[GEOGRAPHIC_DATA] (61,875 units available)" at bounding box center [141, 207] width 181 height 10
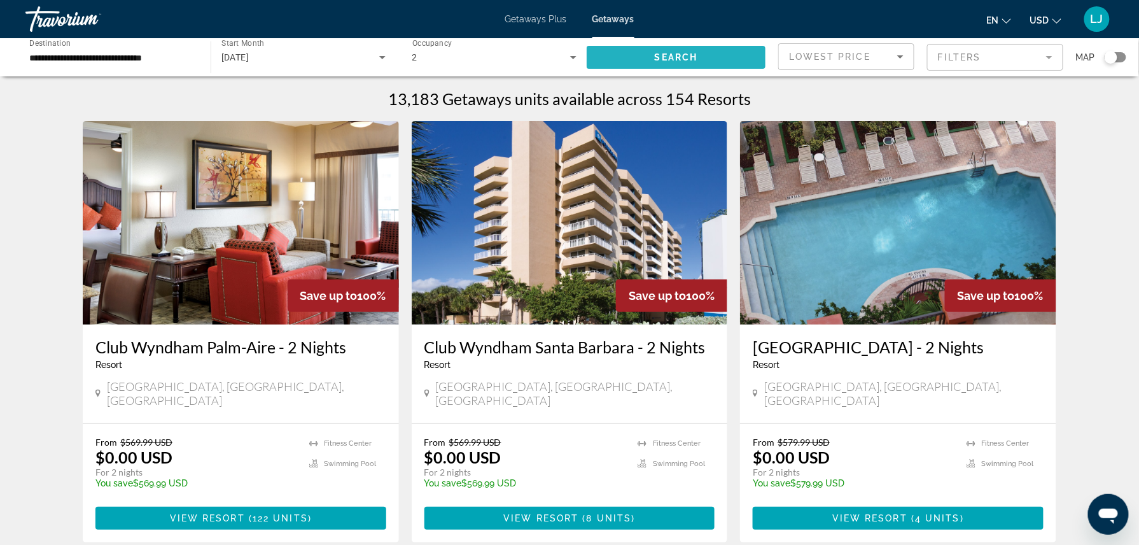
click at [601, 57] on span "Search widget" at bounding box center [676, 57] width 179 height 31
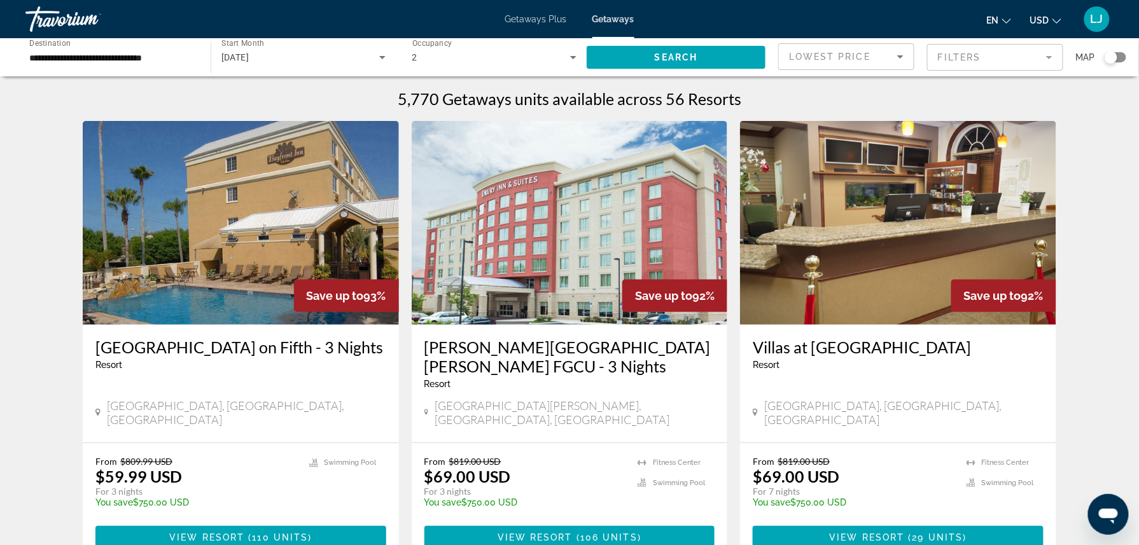
click at [176, 59] on input "**********" at bounding box center [111, 57] width 165 height 15
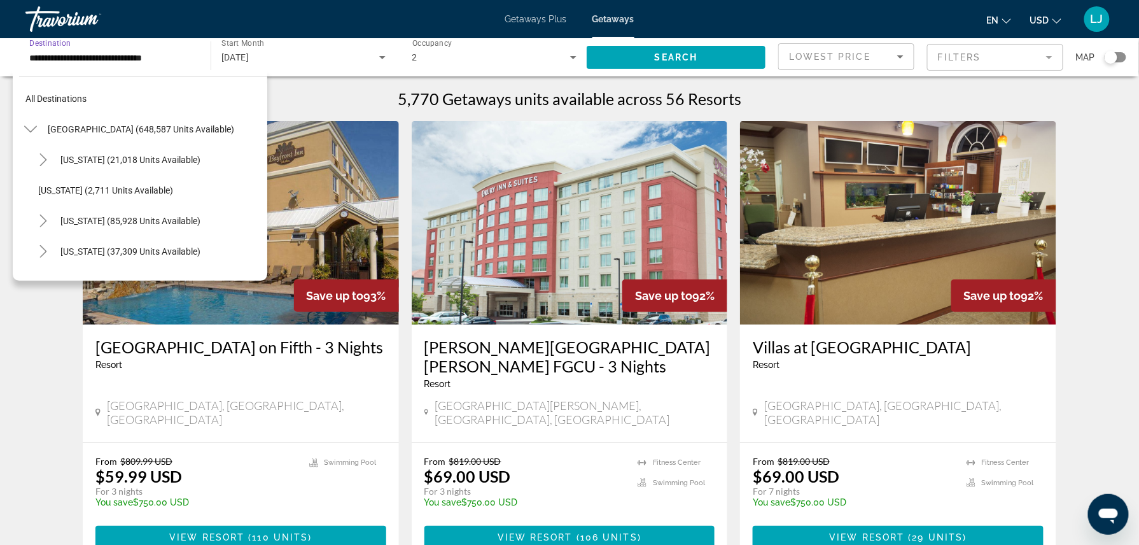
scroll to position [258, 0]
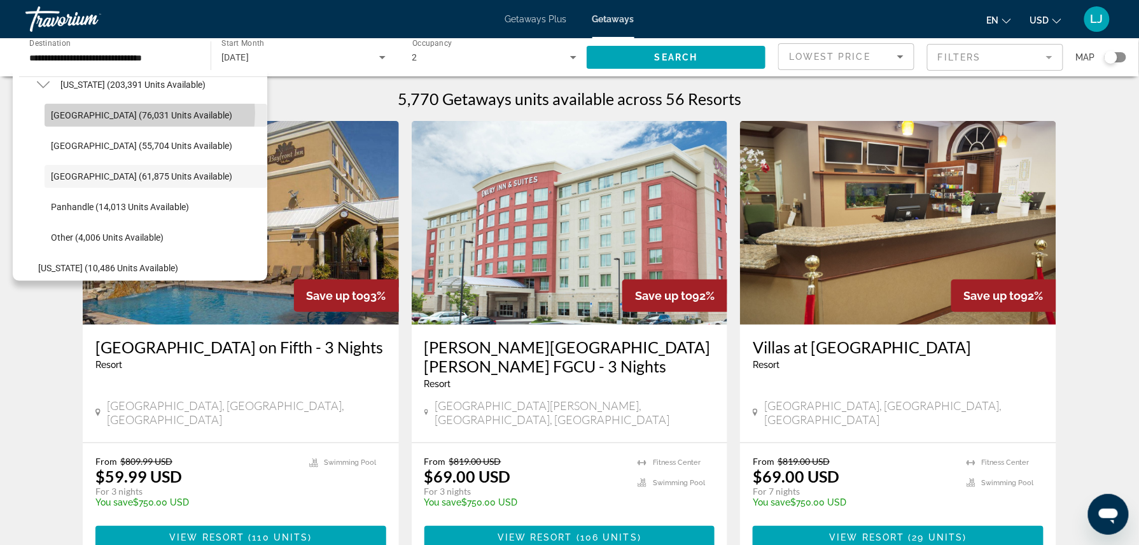
click at [148, 113] on span "[GEOGRAPHIC_DATA] (76,031 units available)" at bounding box center [141, 115] width 181 height 10
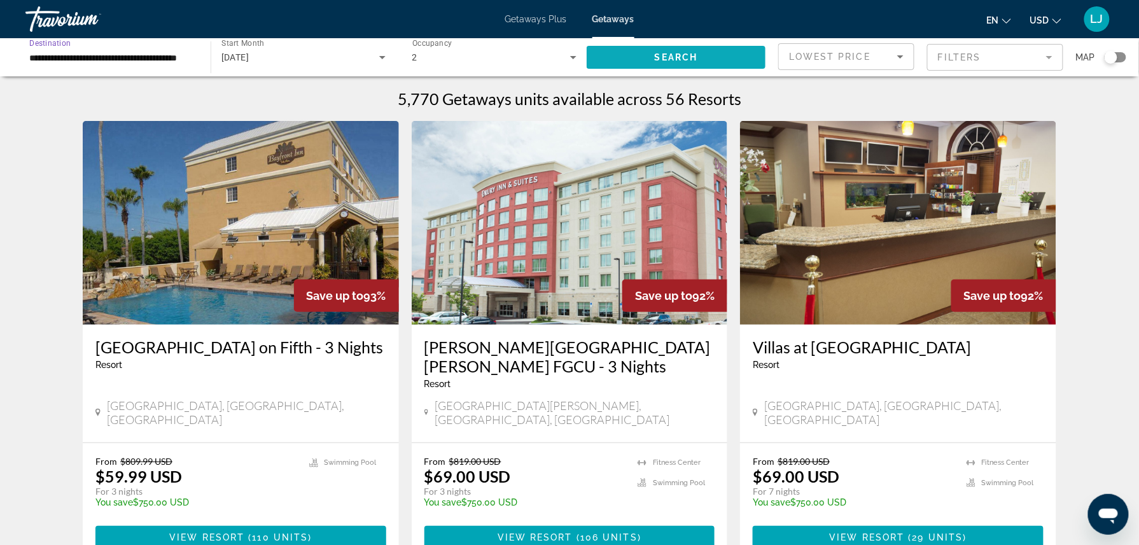
click at [606, 51] on span "Search widget" at bounding box center [676, 57] width 179 height 31
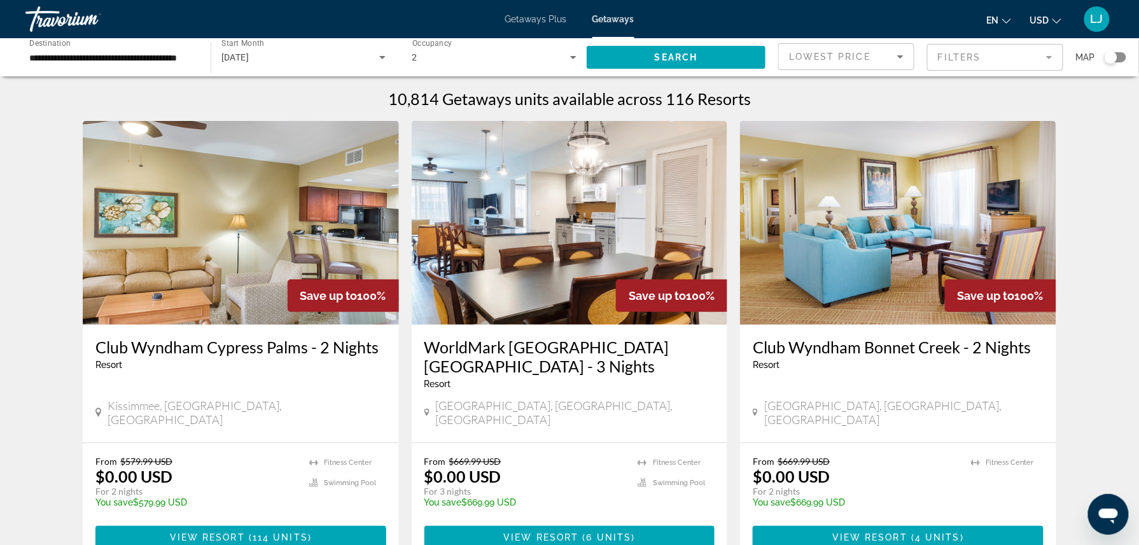
click at [61, 64] on input "**********" at bounding box center [111, 57] width 165 height 15
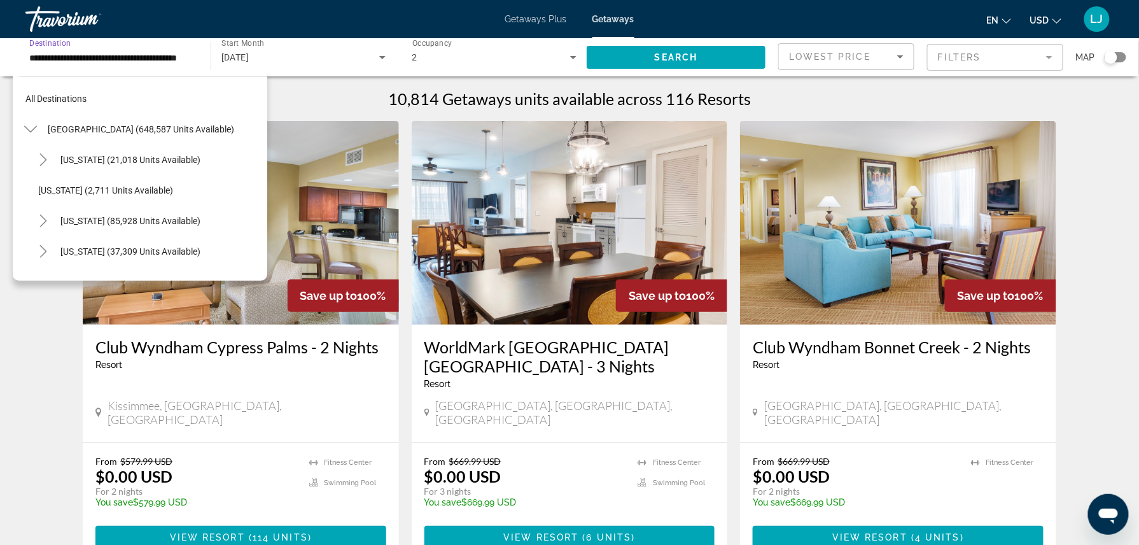
scroll to position [197, 0]
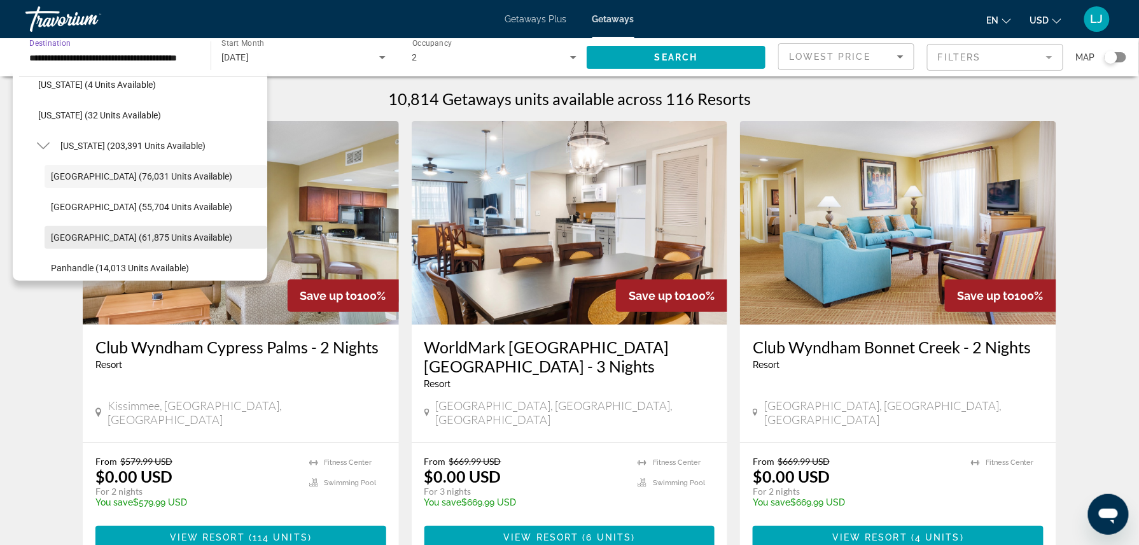
click at [87, 225] on span "Search widget" at bounding box center [156, 237] width 223 height 31
type input "**********"
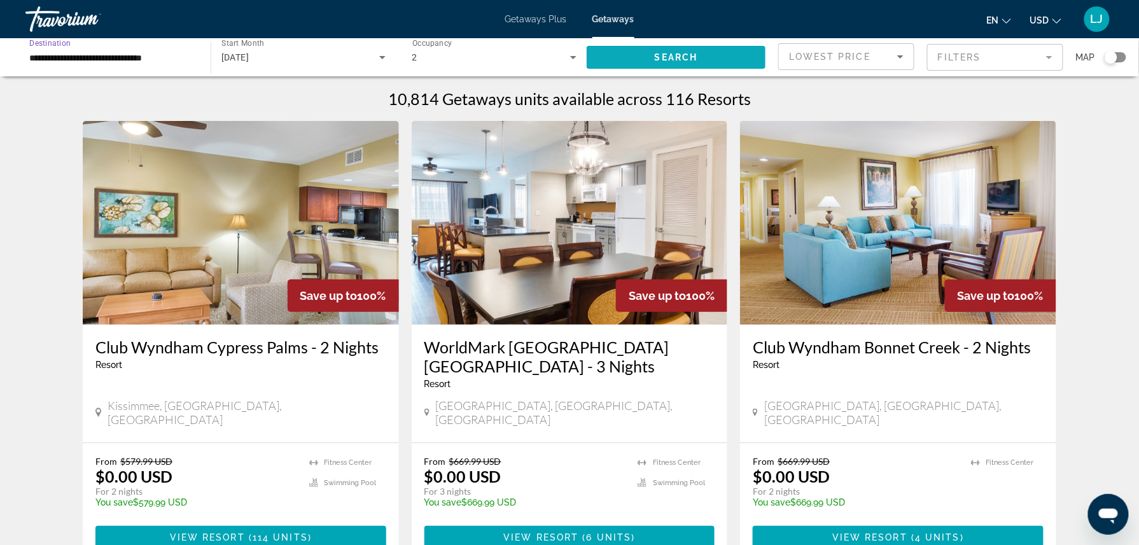
click at [643, 52] on span "Search widget" at bounding box center [676, 57] width 179 height 31
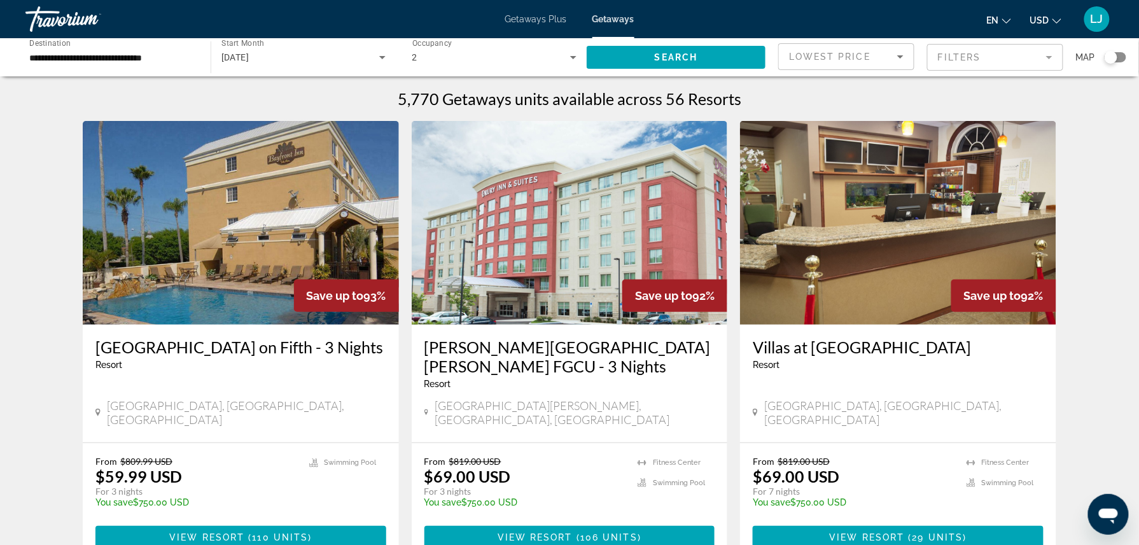
click at [1113, 62] on div "Search widget" at bounding box center [1110, 57] width 13 height 13
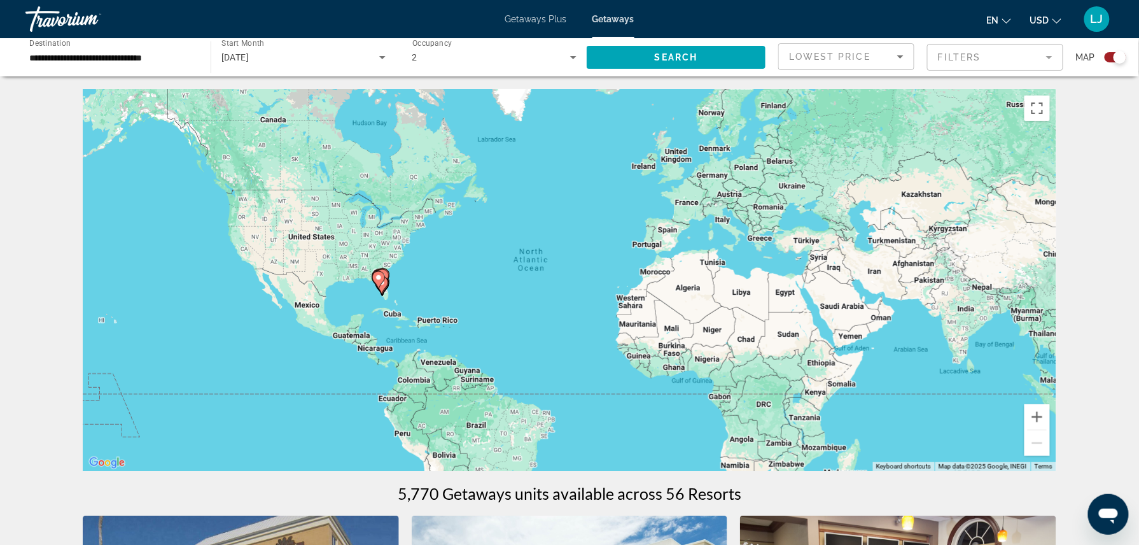
click at [375, 280] on image "Main content" at bounding box center [379, 278] width 8 height 8
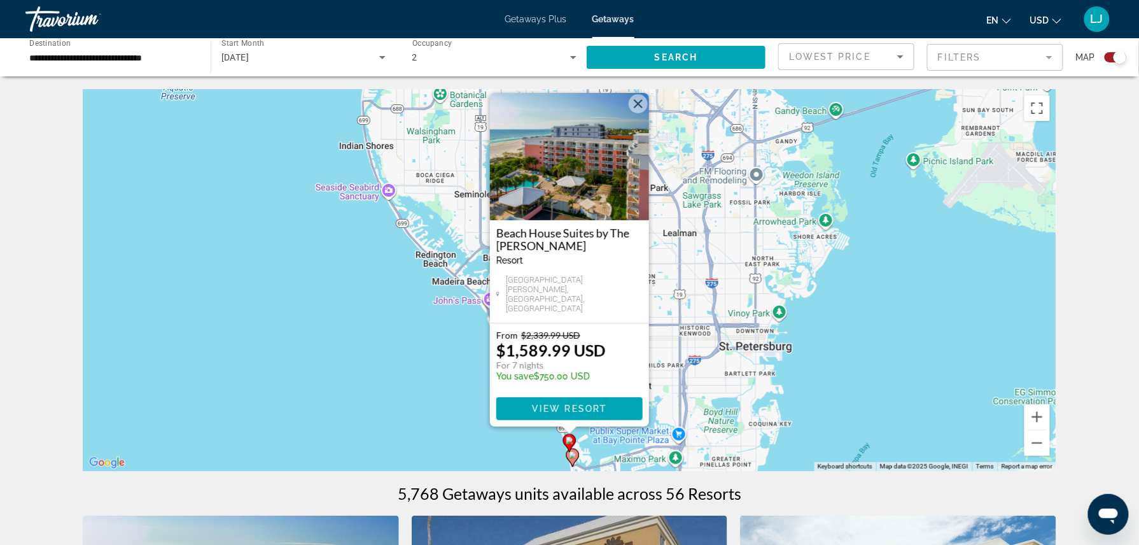
click at [637, 113] on button "Close" at bounding box center [638, 103] width 19 height 19
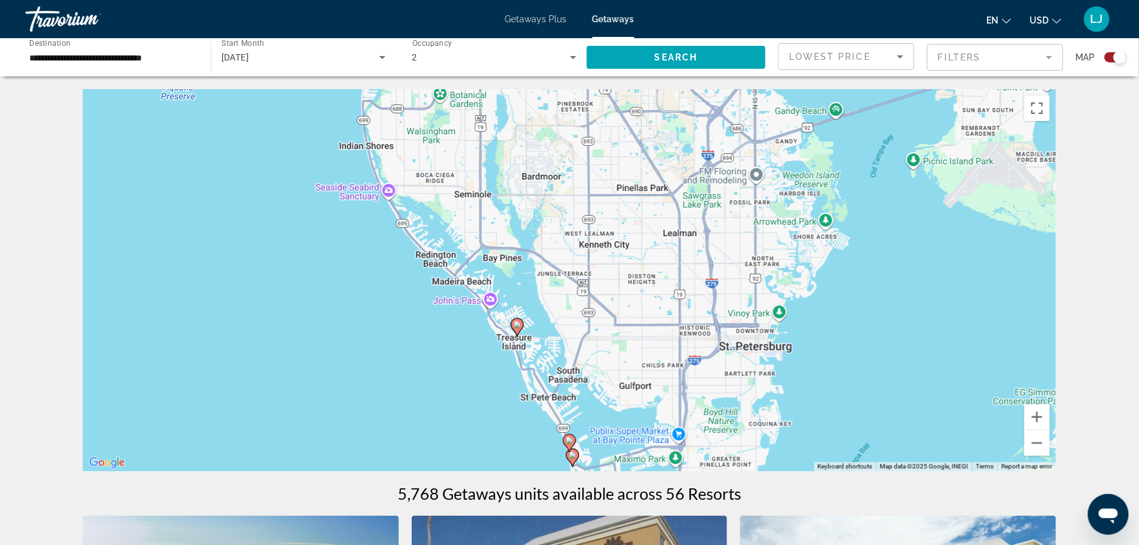
click at [526, 342] on div "To navigate, press the arrow keys. To activate drag with keyboard, press Alt + …" at bounding box center [569, 280] width 973 height 382
click at [519, 331] on icon "Main content" at bounding box center [517, 327] width 11 height 17
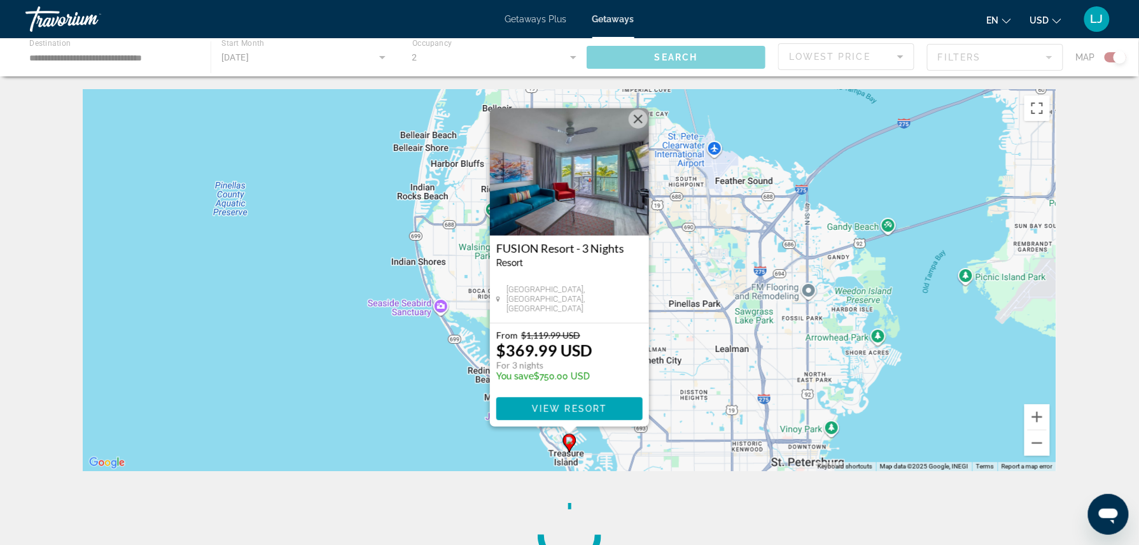
click at [634, 120] on button "Close" at bounding box center [638, 118] width 19 height 19
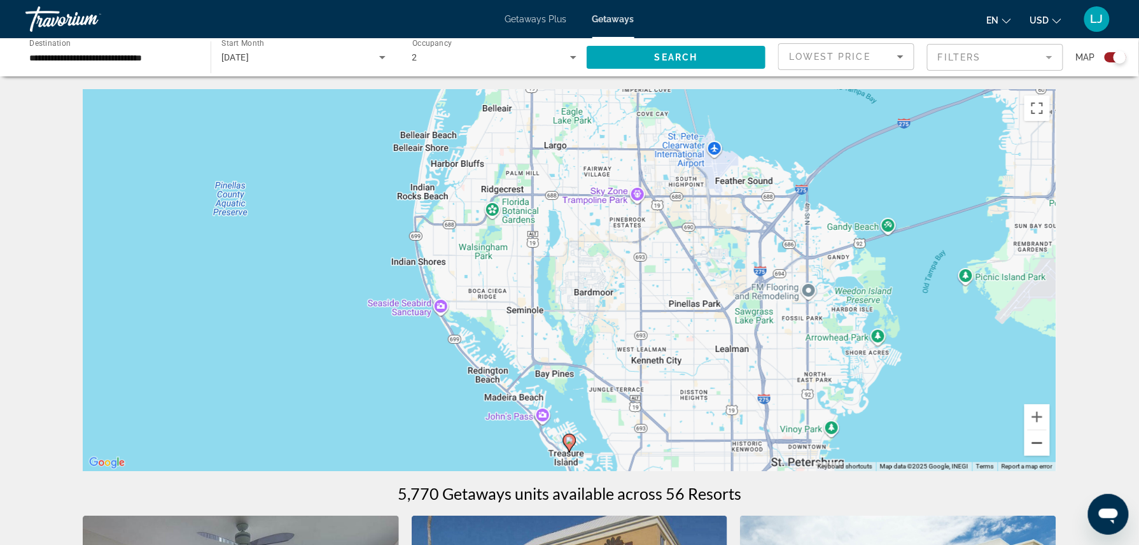
click at [1041, 446] on button "Zoom out" at bounding box center [1036, 442] width 25 height 25
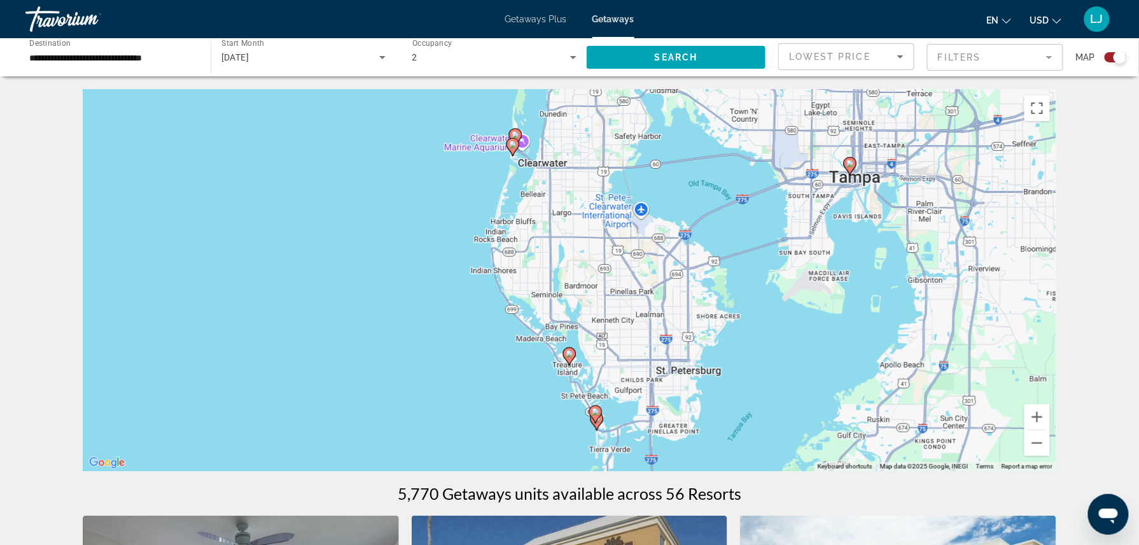
click at [520, 149] on div "To activate drag with keyboard, press Alt + Enter. Once in keyboard drag state,…" at bounding box center [569, 280] width 973 height 382
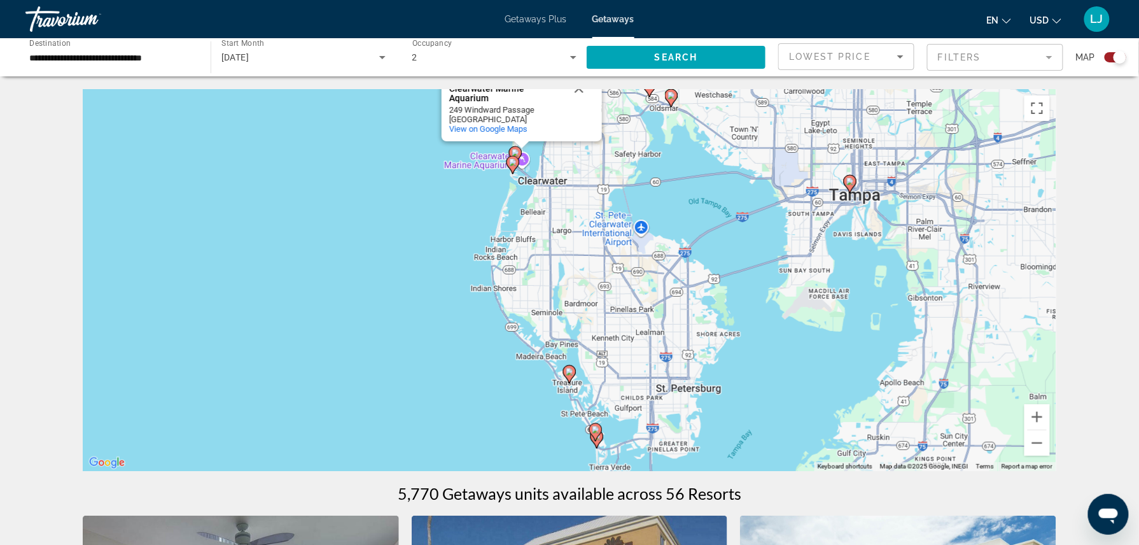
click at [569, 298] on div "To activate drag with keyboard, press Alt + Enter. Once in keyboard drag state,…" at bounding box center [1055, 298] width 973 height 0
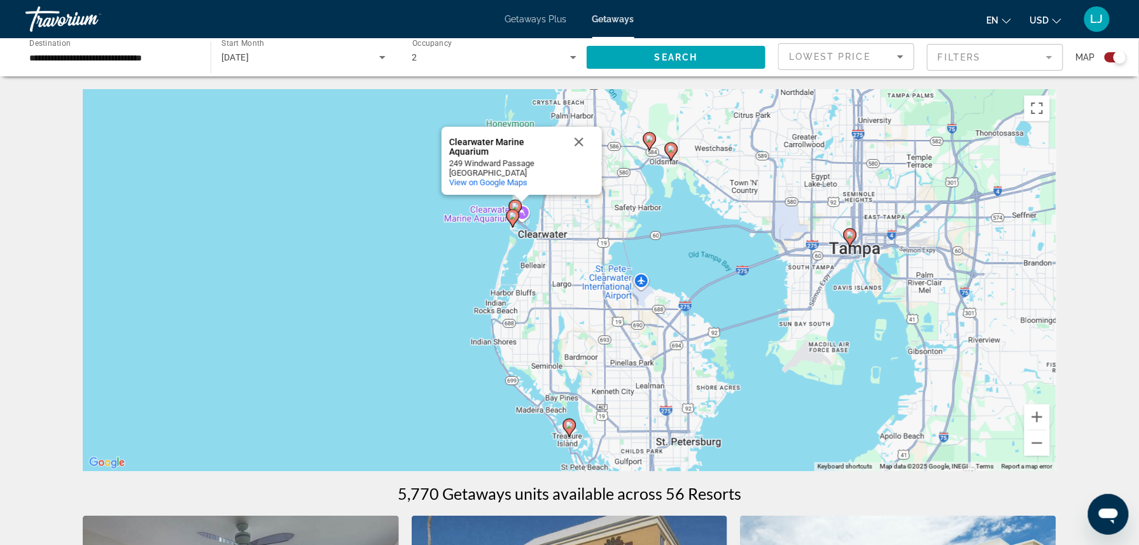
click at [519, 198] on div "Main content" at bounding box center [522, 199] width 16 height 8
click at [509, 214] on icon "Main content" at bounding box center [512, 218] width 11 height 17
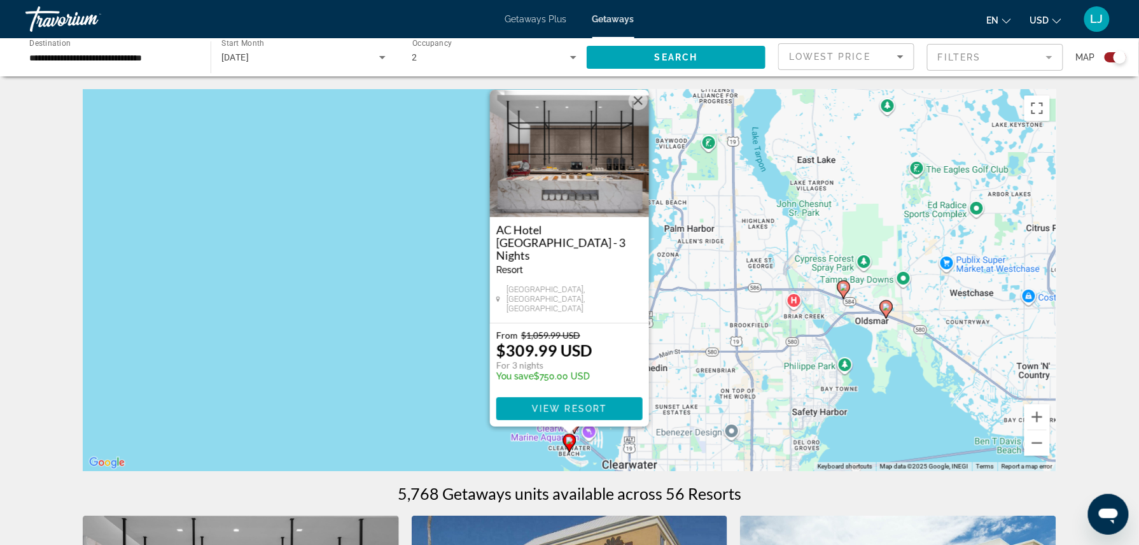
click at [632, 110] on button "Close" at bounding box center [638, 100] width 19 height 19
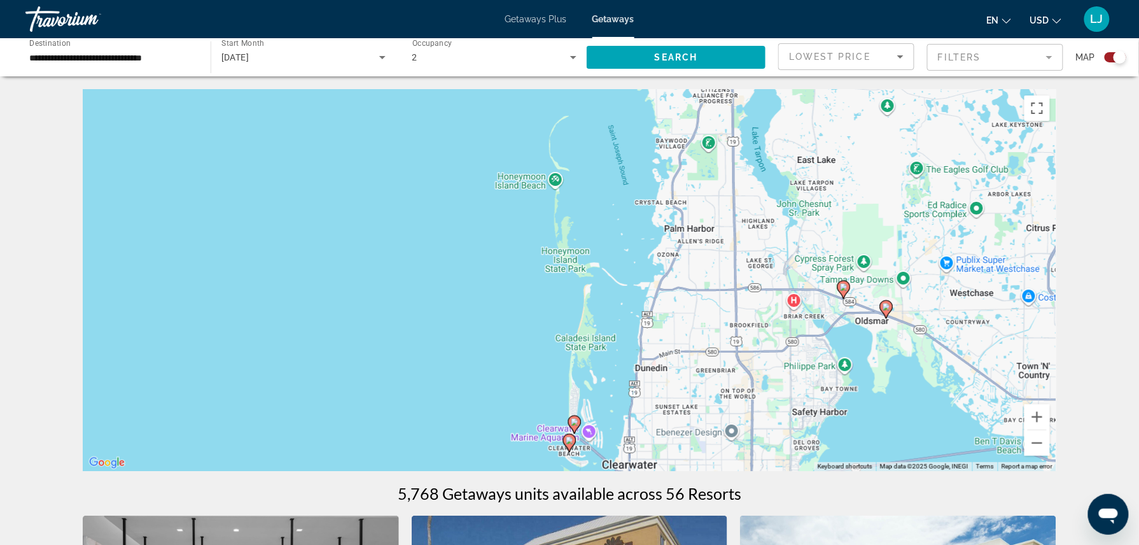
click at [576, 416] on icon "Main content" at bounding box center [574, 424] width 11 height 17
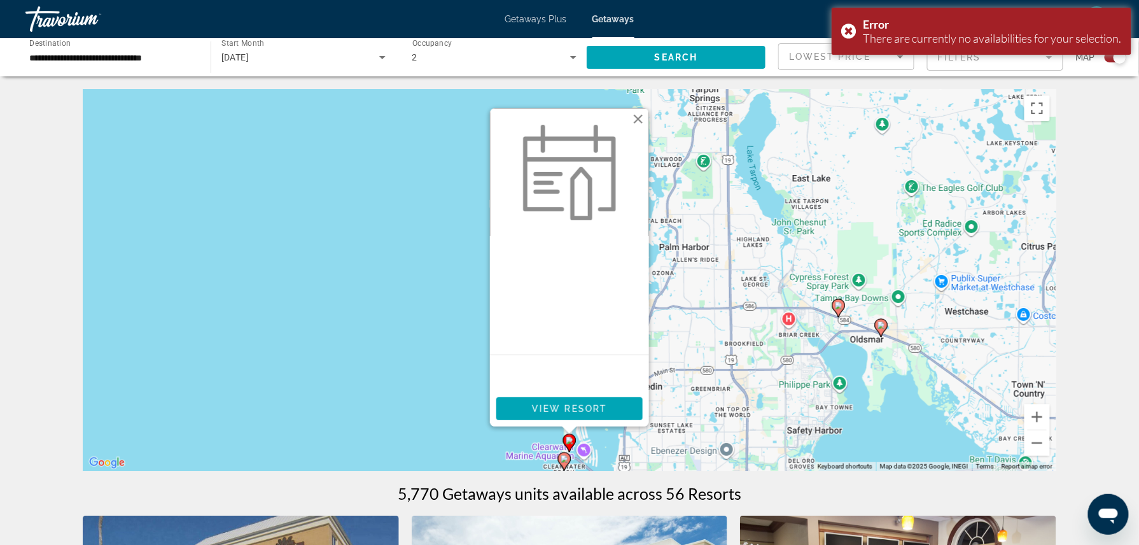
click at [844, 316] on gmp-advanced-marker "Main content" at bounding box center [838, 307] width 13 height 19
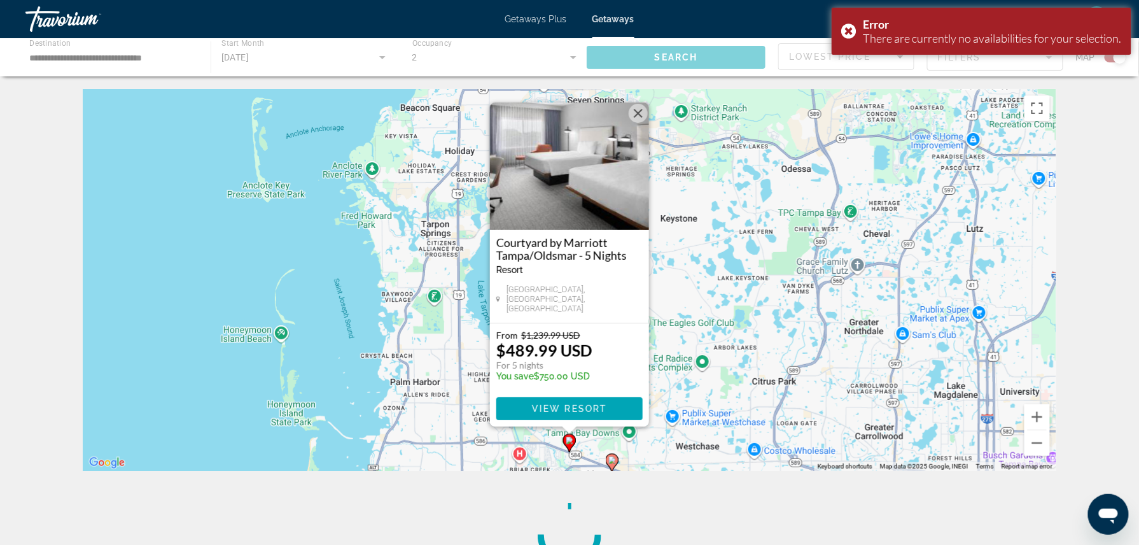
click at [639, 122] on button "Close" at bounding box center [638, 113] width 19 height 19
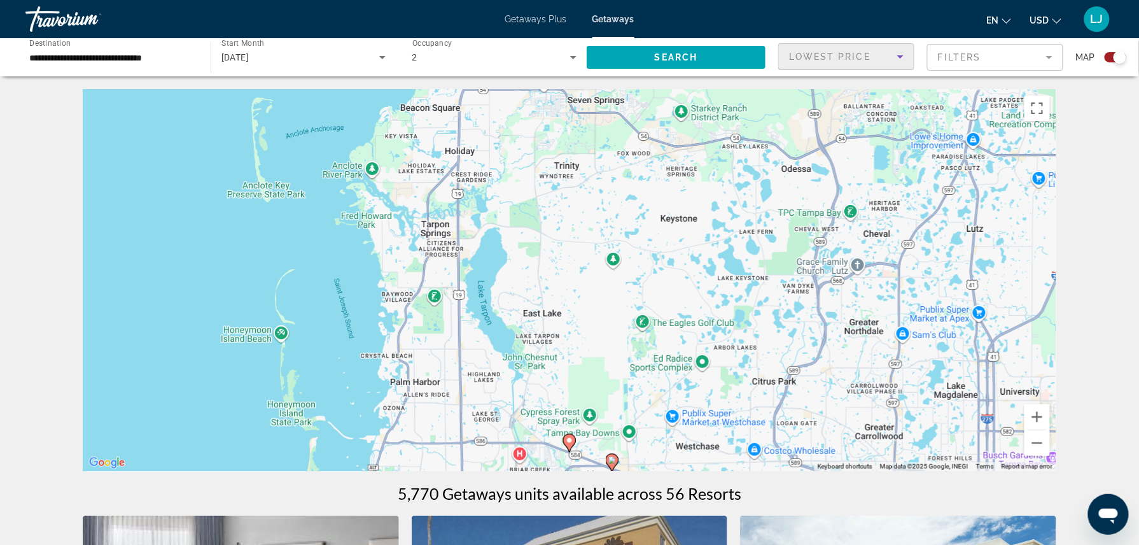
drag, startPoint x: 1149, startPoint y: 127, endPoint x: 876, endPoint y: 60, distance: 281.1
click at [876, 60] on div "Lowest Price" at bounding box center [843, 56] width 108 height 15
